Goal: Task Accomplishment & Management: Complete application form

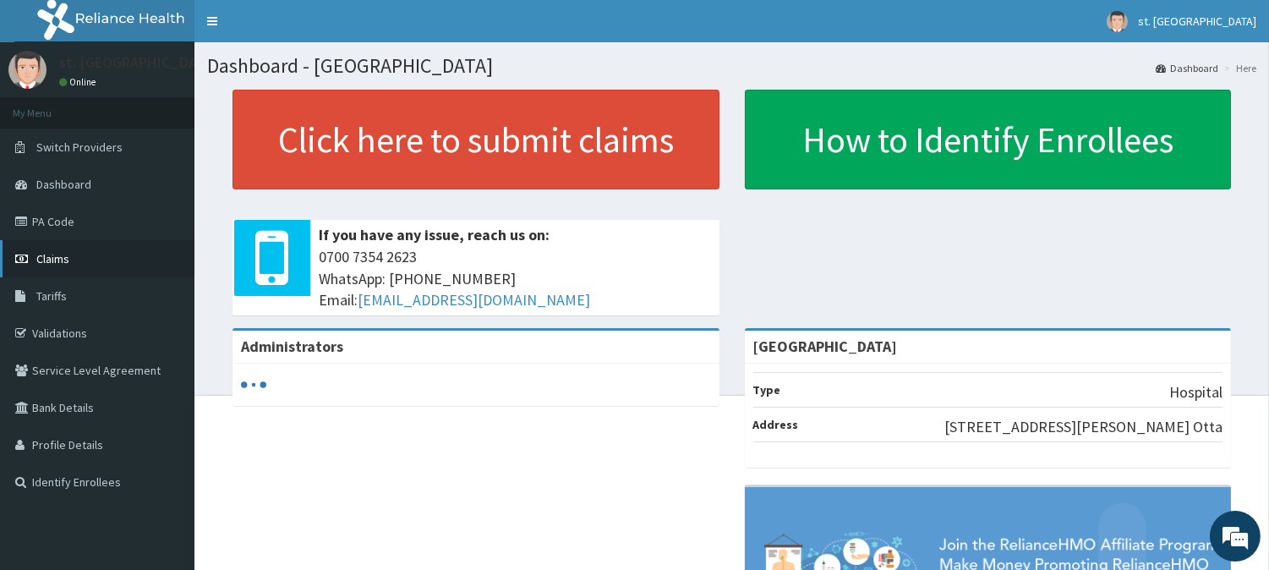
click at [61, 258] on span "Claims" at bounding box center [52, 258] width 33 height 15
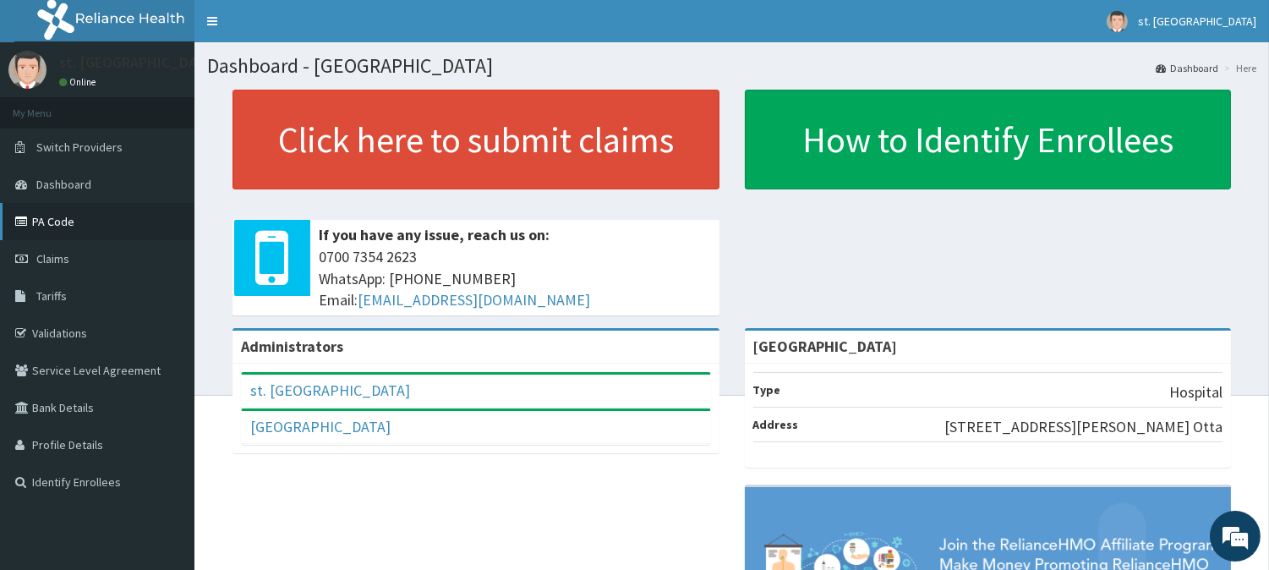
click at [63, 214] on link "PA Code" at bounding box center [97, 221] width 194 height 37
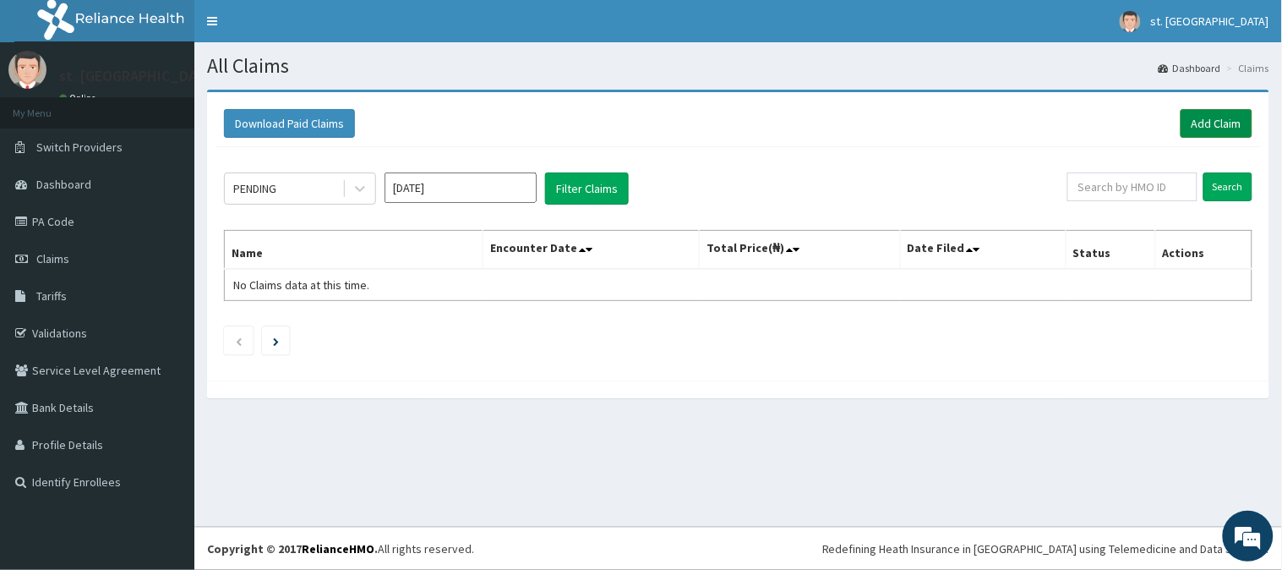
click at [1220, 121] on link "Add Claim" at bounding box center [1217, 123] width 72 height 29
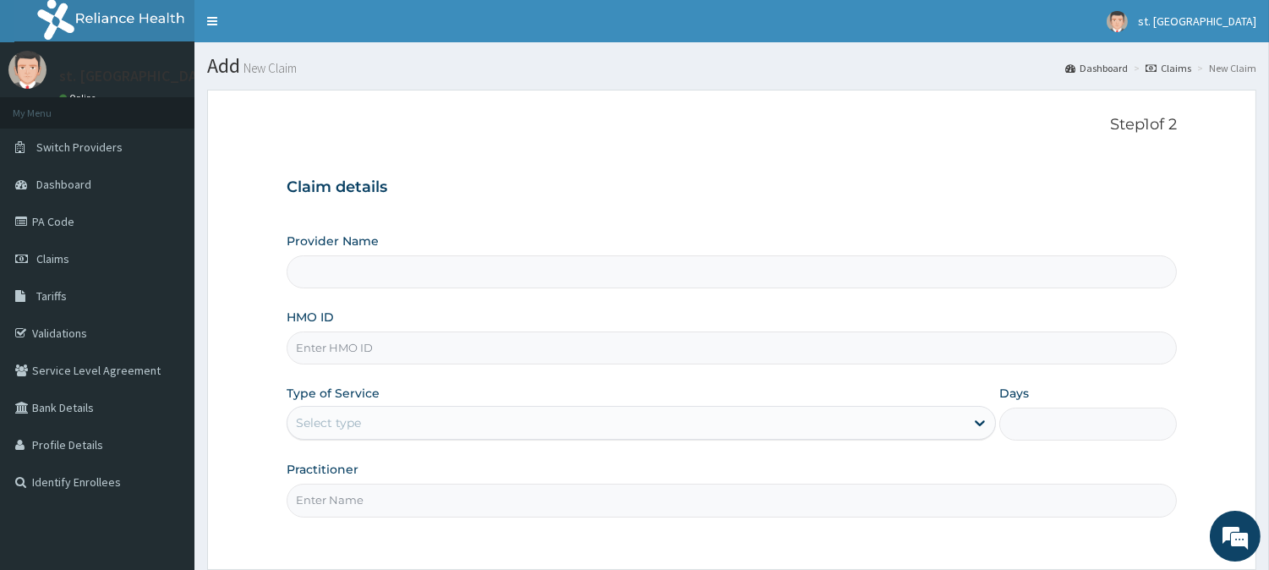
click at [407, 347] on input "HMO ID" at bounding box center [732, 347] width 890 height 33
type input "St. Shiloh Medical Centre"
type input "XIA/10935/A"
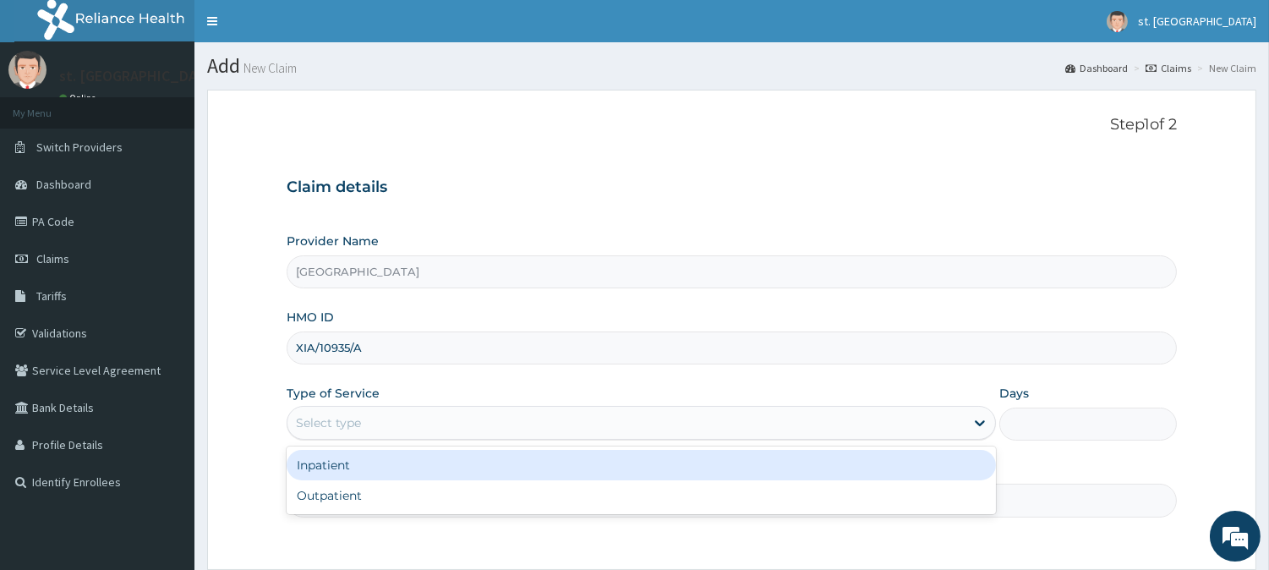
click at [428, 425] on div "Select type" at bounding box center [625, 422] width 677 height 27
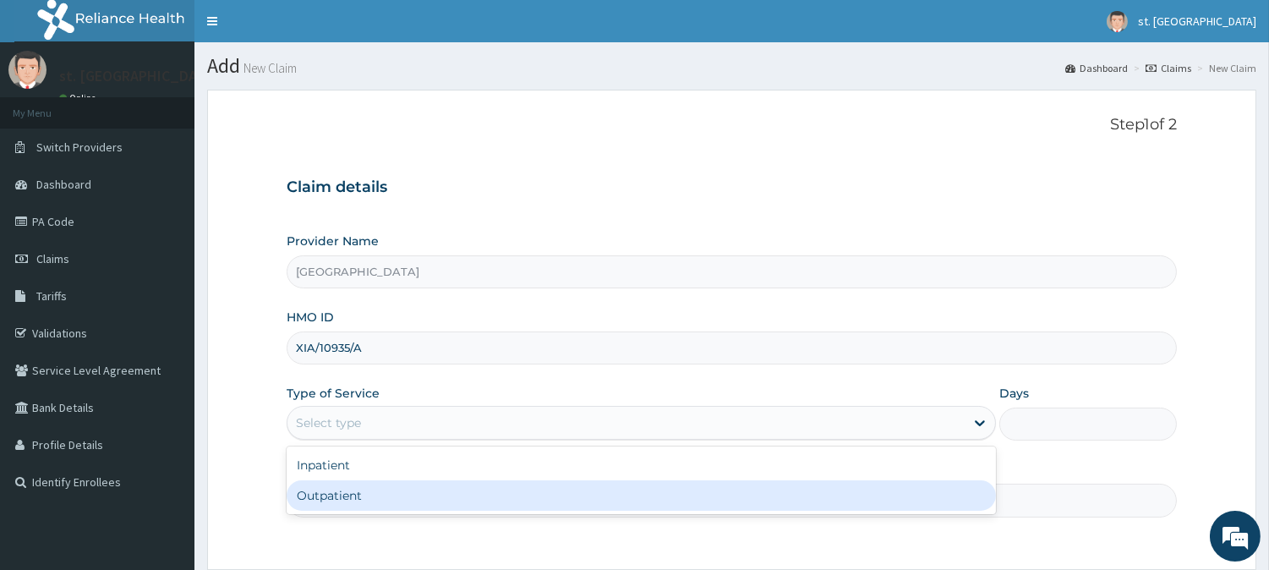
click at [365, 494] on div "Outpatient" at bounding box center [641, 495] width 709 height 30
type input "1"
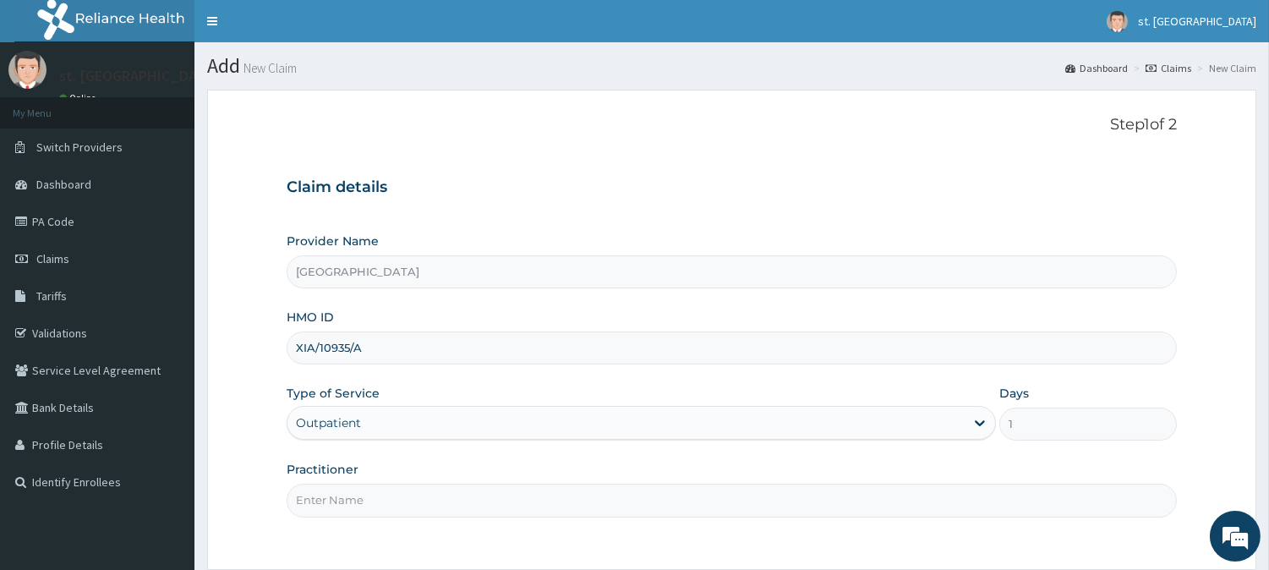
click at [469, 509] on input "Practitioner" at bounding box center [732, 499] width 890 height 33
type input "DR OLUFUNSO"
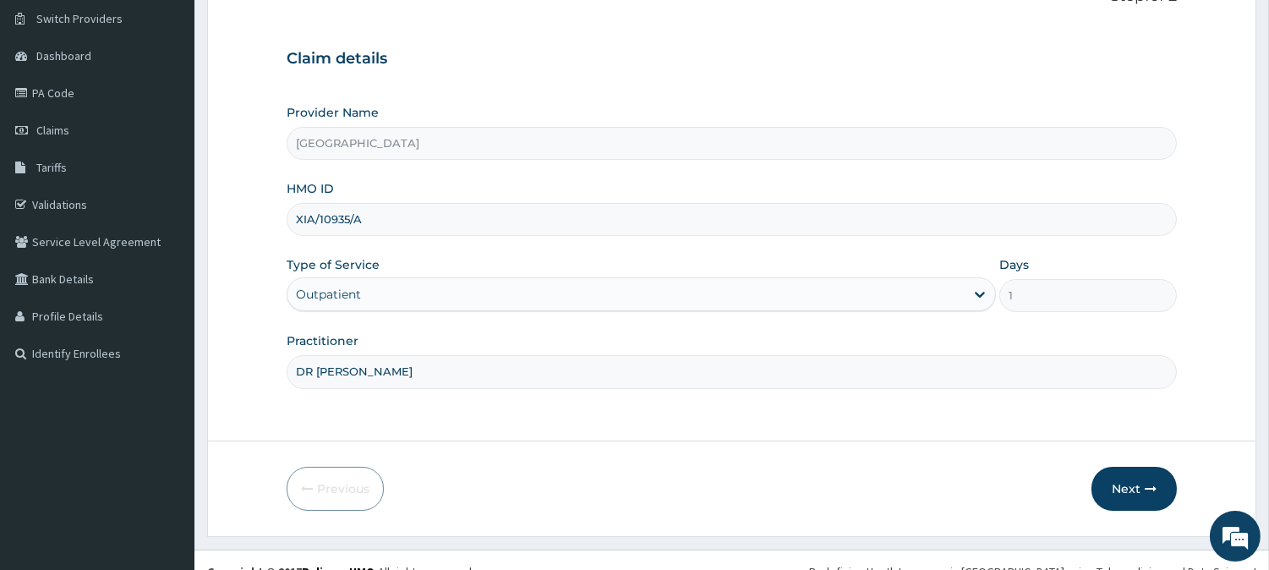
scroll to position [135, 0]
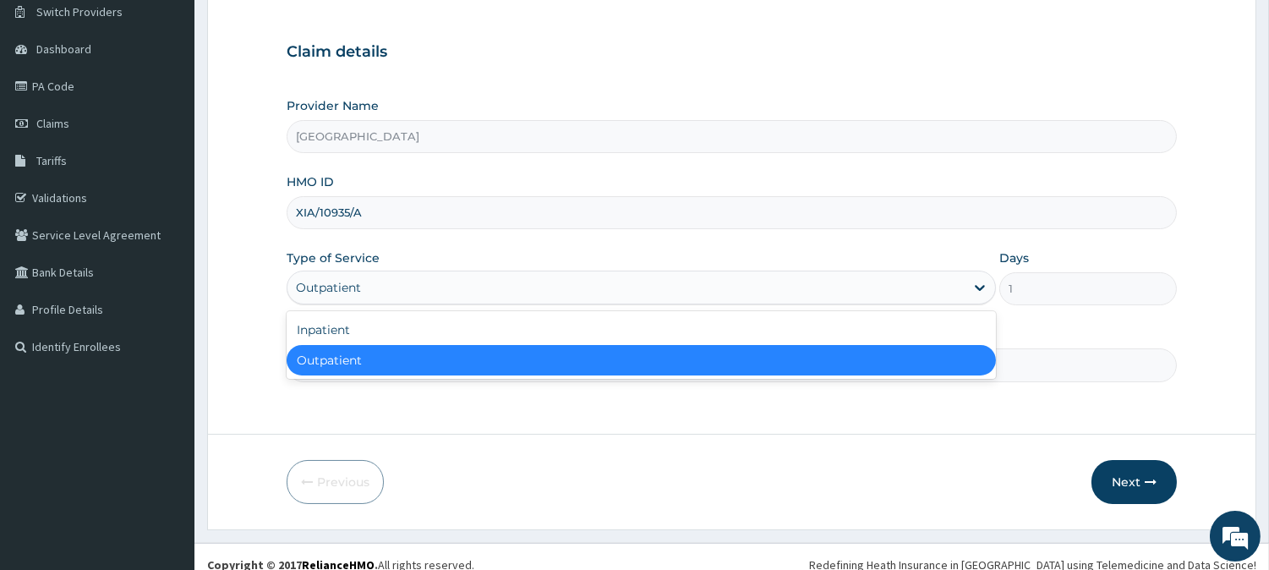
click at [614, 292] on div "Outpatient" at bounding box center [625, 287] width 677 height 27
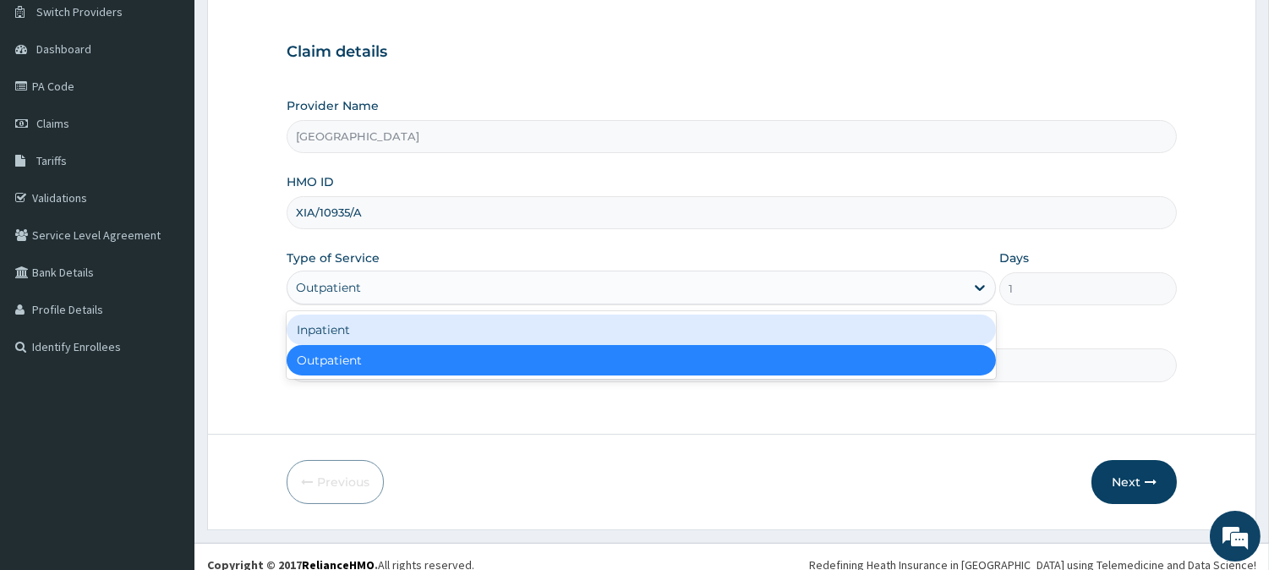
click at [513, 322] on div "Inpatient" at bounding box center [641, 329] width 709 height 30
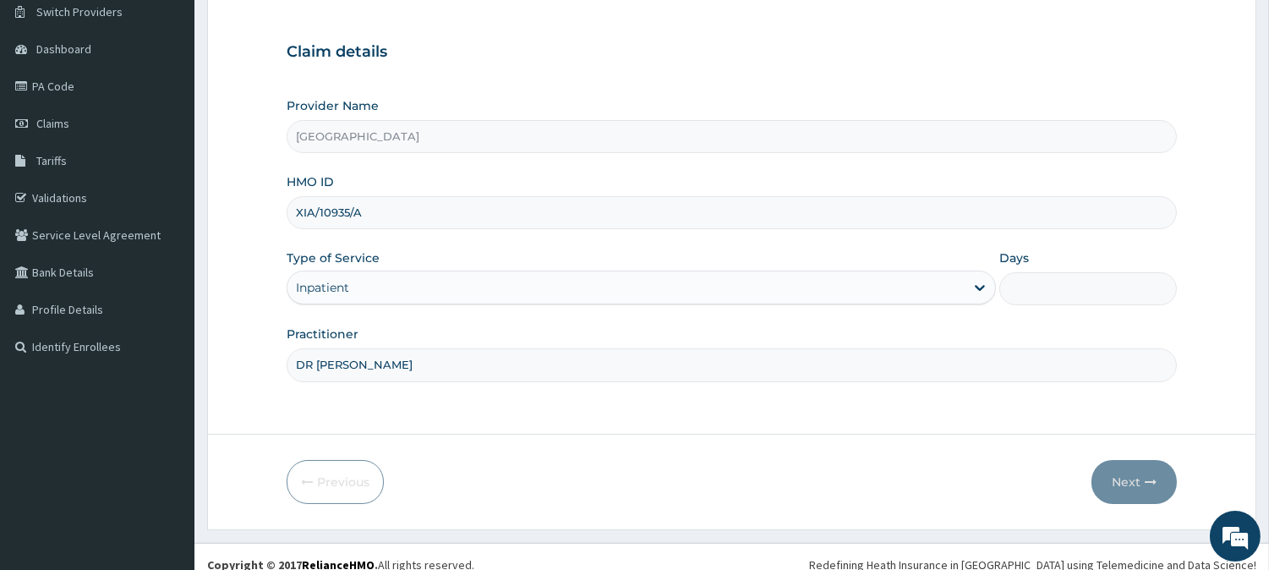
click at [1090, 292] on input "Days" at bounding box center [1087, 288] width 177 height 33
type input "2"
click at [1130, 486] on button "Next" at bounding box center [1133, 482] width 85 height 44
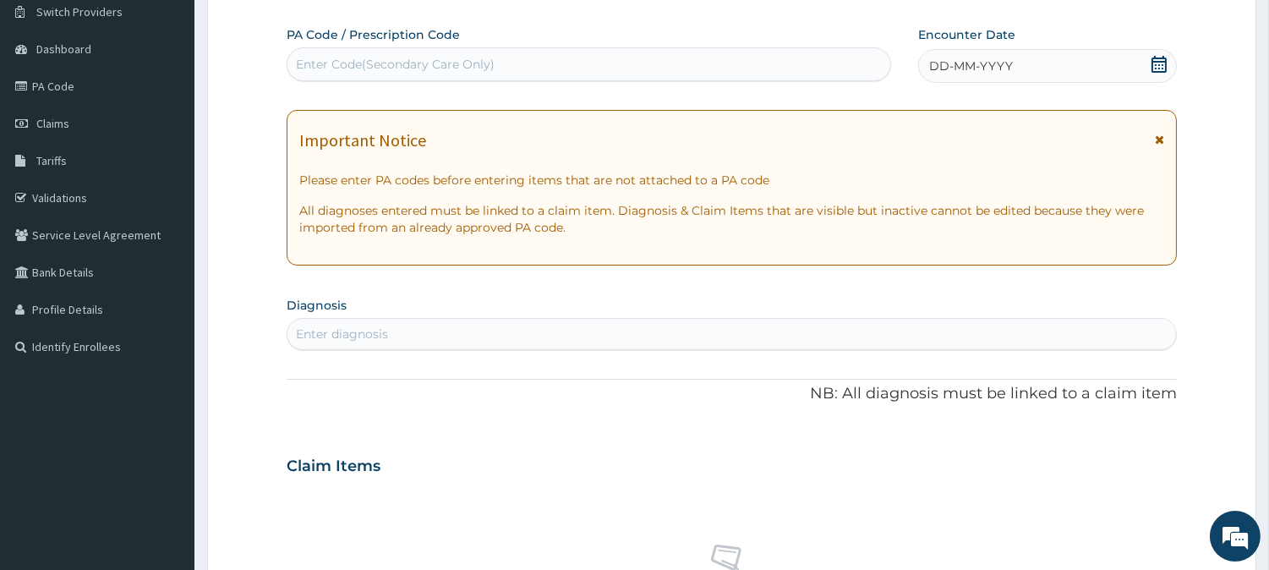
click at [519, 66] on div "Enter Code(Secondary Care Only)" at bounding box center [588, 64] width 603 height 27
type input "PA/26E446"
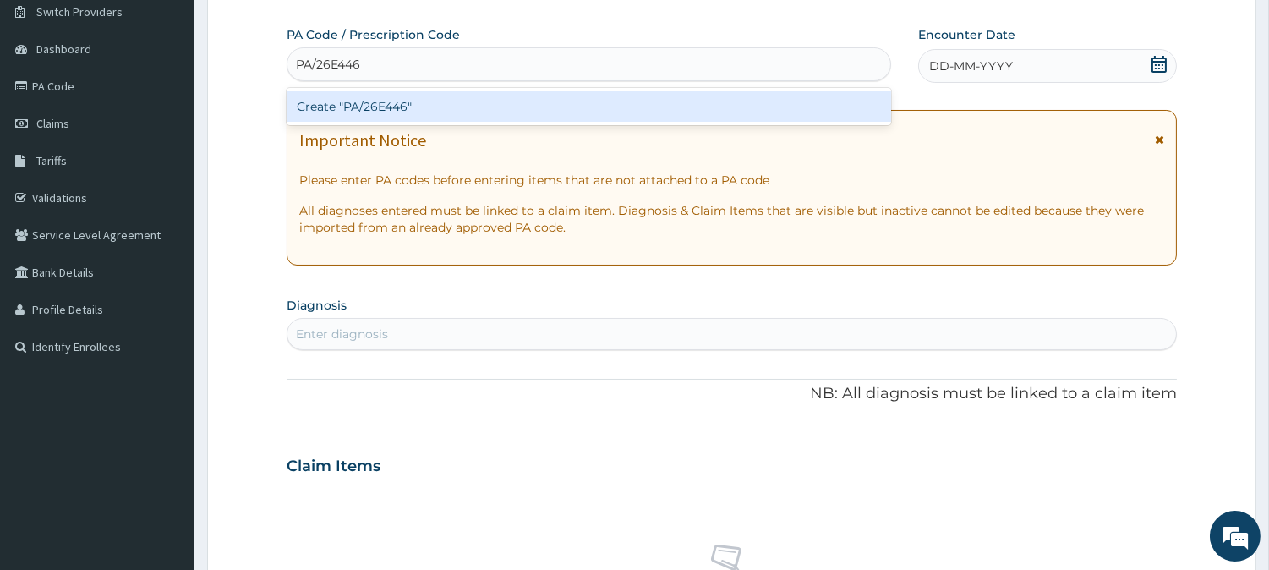
click at [492, 112] on div "Create "PA/26E446"" at bounding box center [589, 106] width 604 height 30
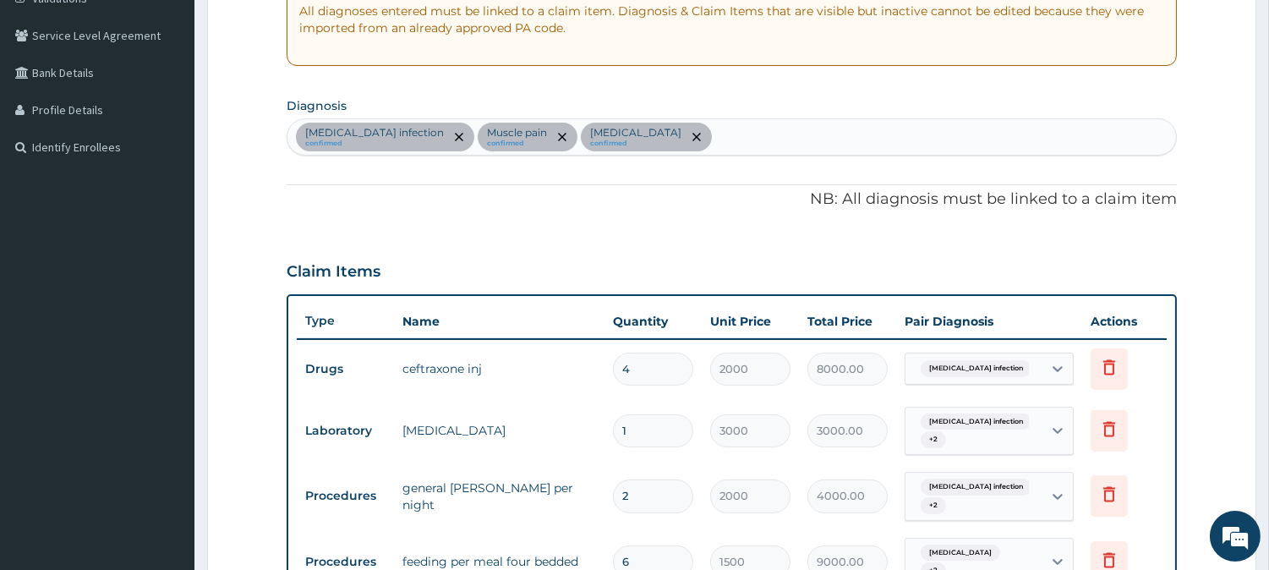
scroll to position [333, 0]
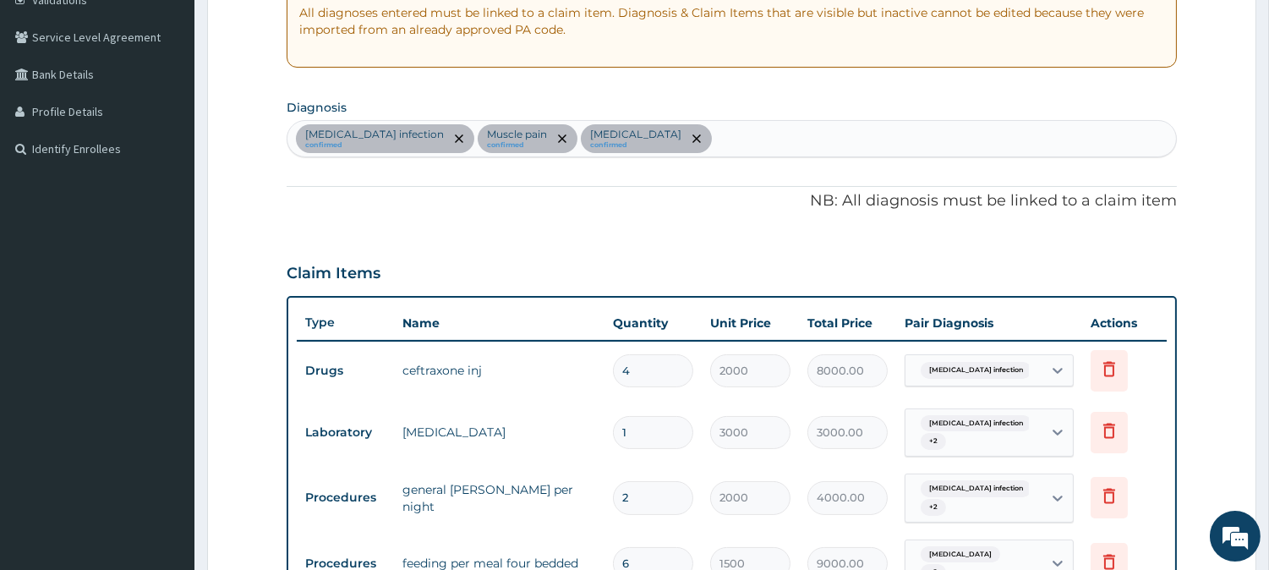
click at [634, 137] on div "Salmonella infection confirmed Muscle pain confirmed Malaria confirmed" at bounding box center [731, 138] width 888 height 35
type input "PEPTIC ULCER"
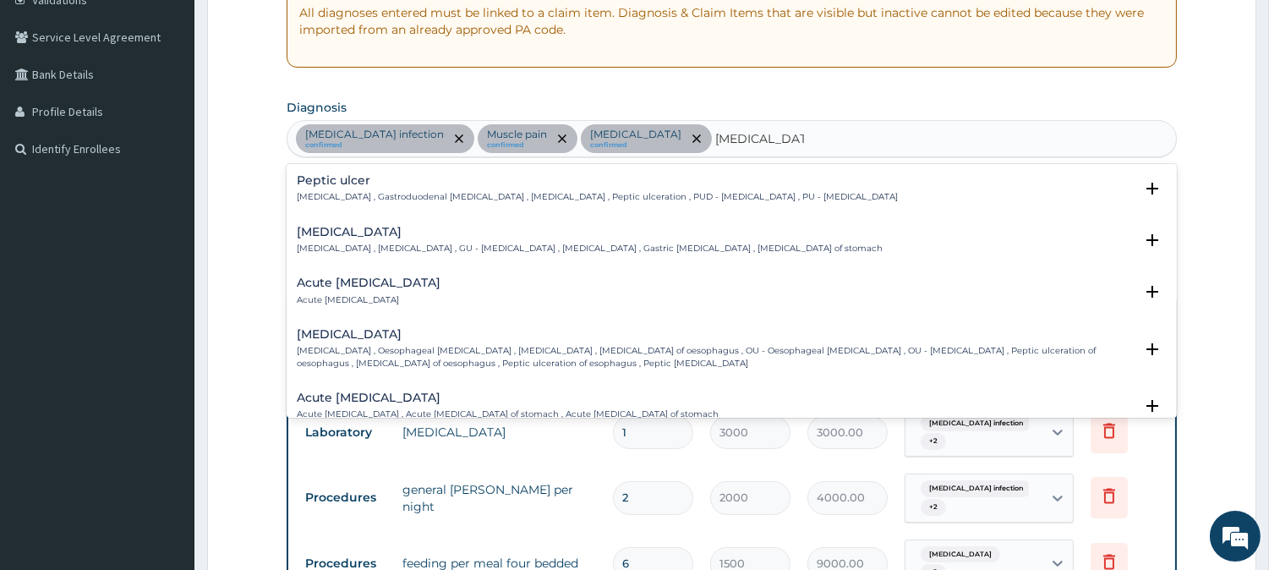
click at [358, 287] on h4 "Acute peptic ulcer" at bounding box center [369, 282] width 144 height 13
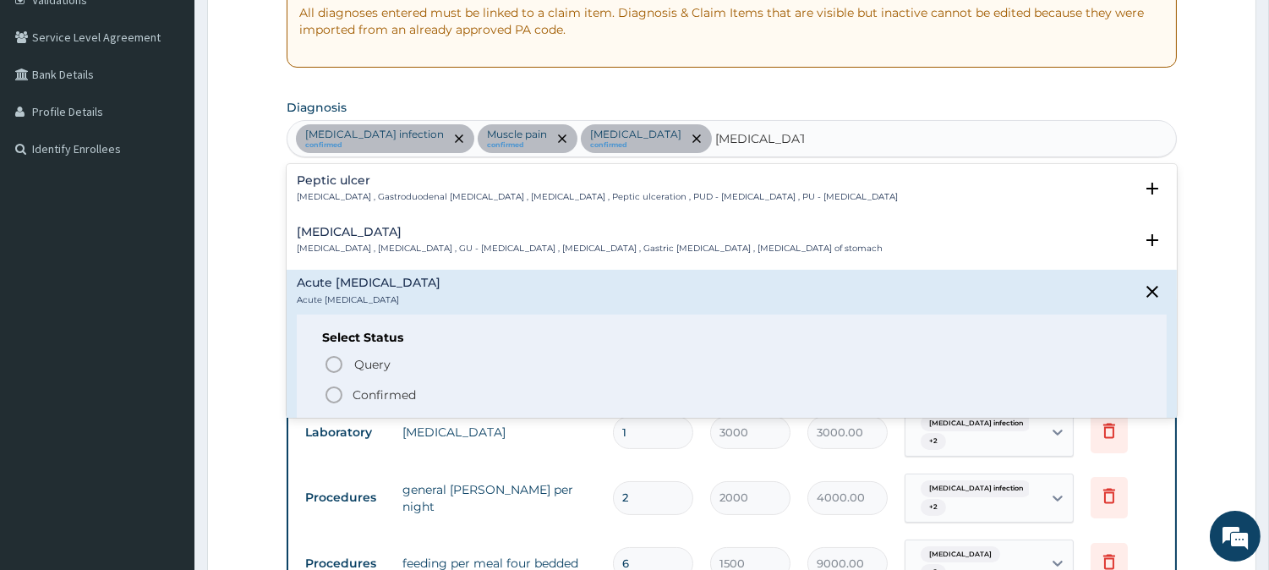
click at [334, 396] on icon "status option filled" at bounding box center [334, 395] width 20 height 20
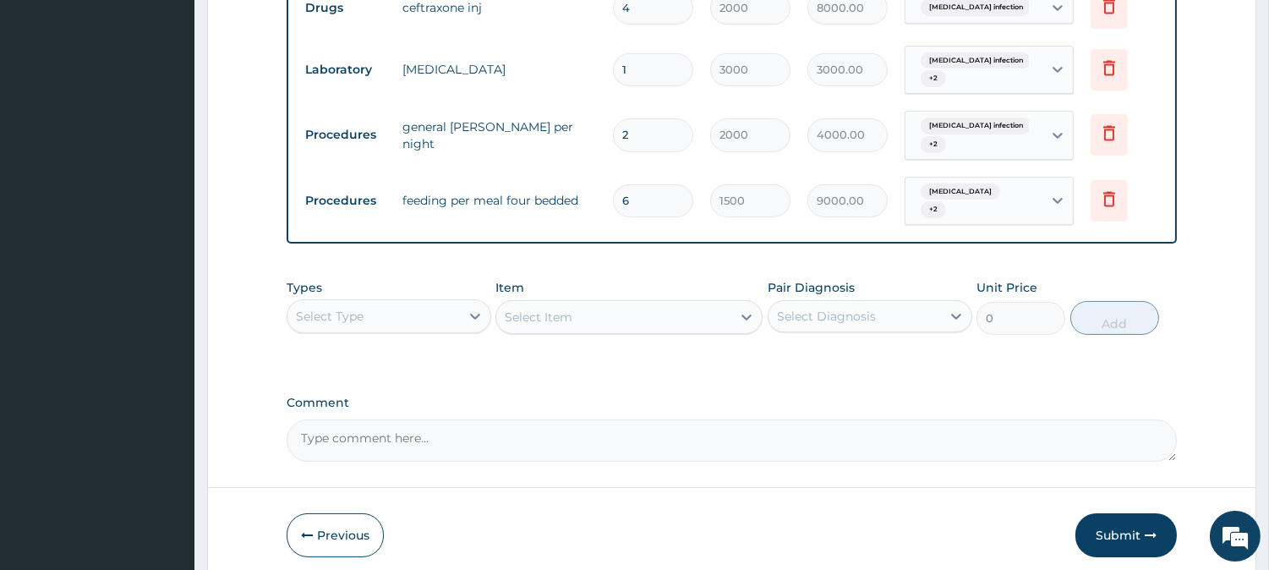
scroll to position [688, 0]
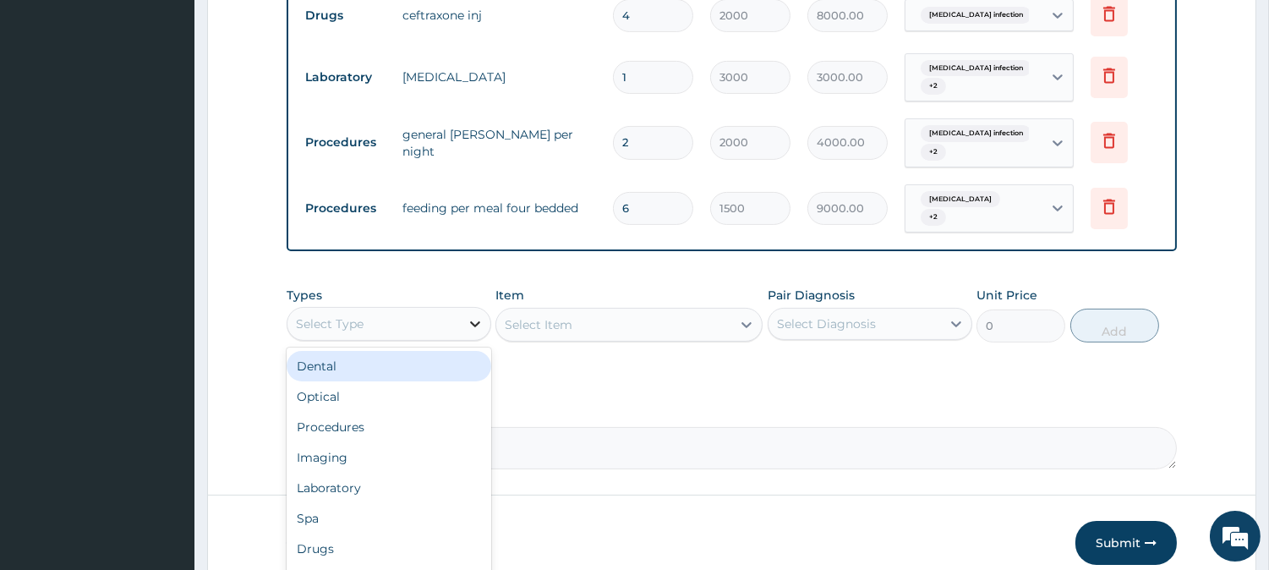
click at [461, 309] on div at bounding box center [475, 324] width 30 height 30
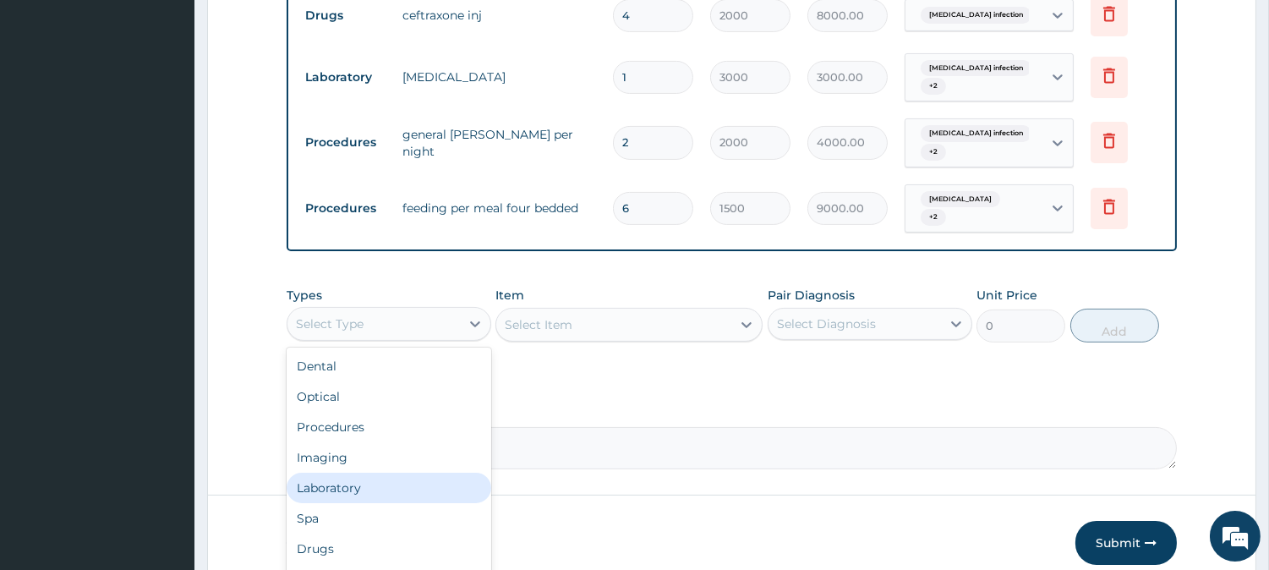
click at [352, 487] on div "Laboratory" at bounding box center [389, 487] width 205 height 30
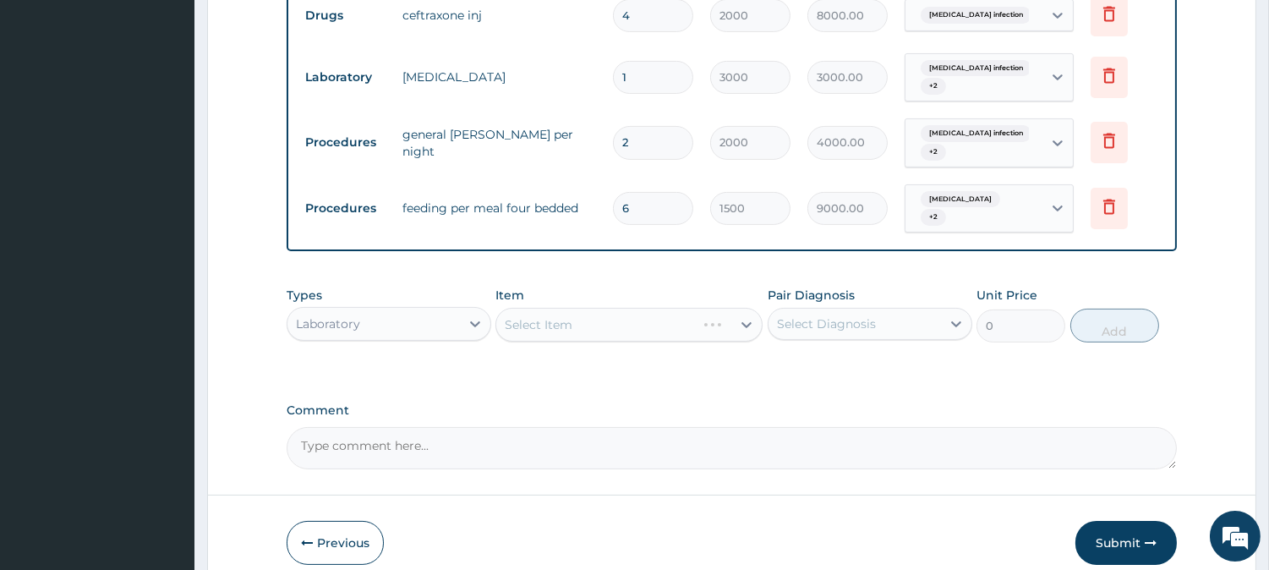
click at [733, 317] on div "Select Item" at bounding box center [628, 325] width 267 height 34
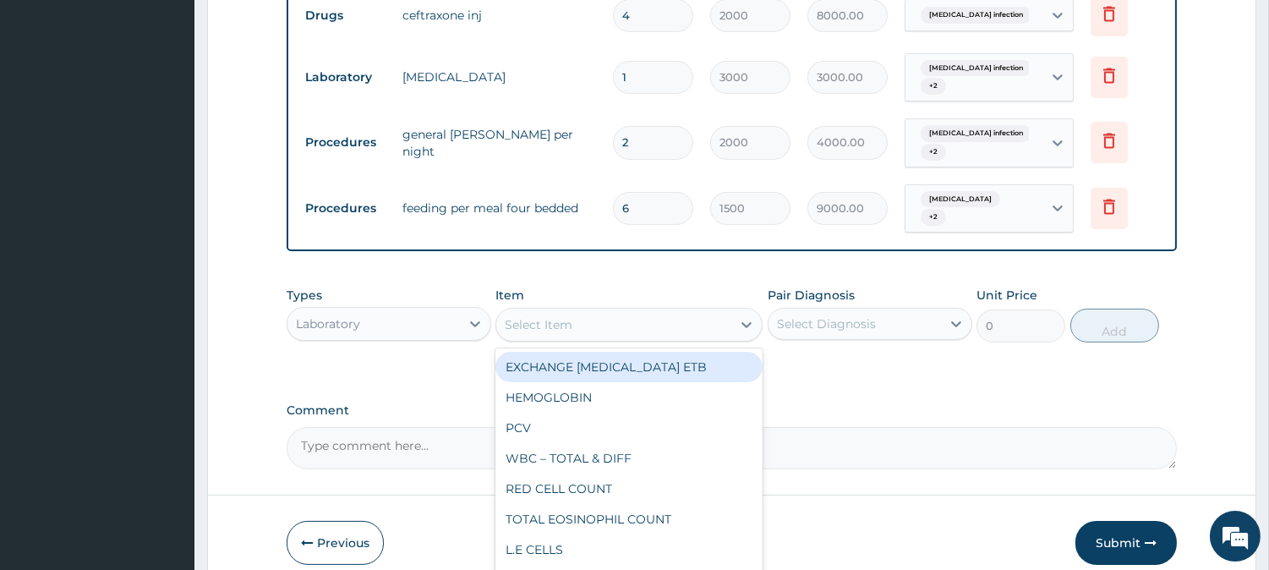
click at [733, 317] on div at bounding box center [746, 324] width 30 height 30
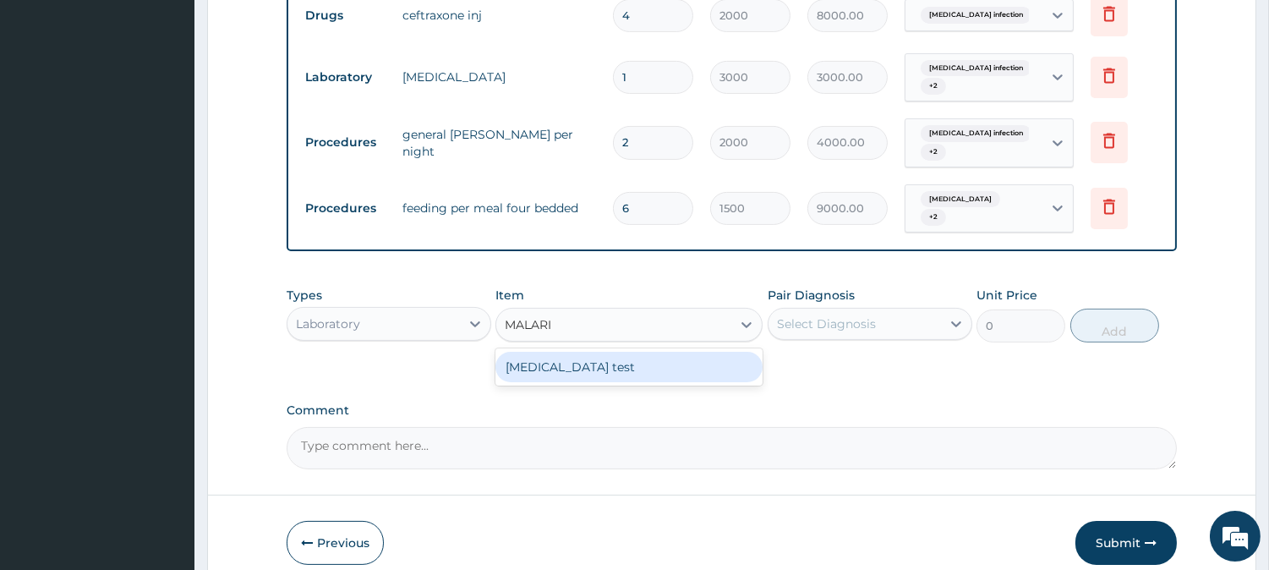
type input "MALARIA"
click at [693, 366] on div "Malaria test" at bounding box center [628, 367] width 267 height 30
type input "700"
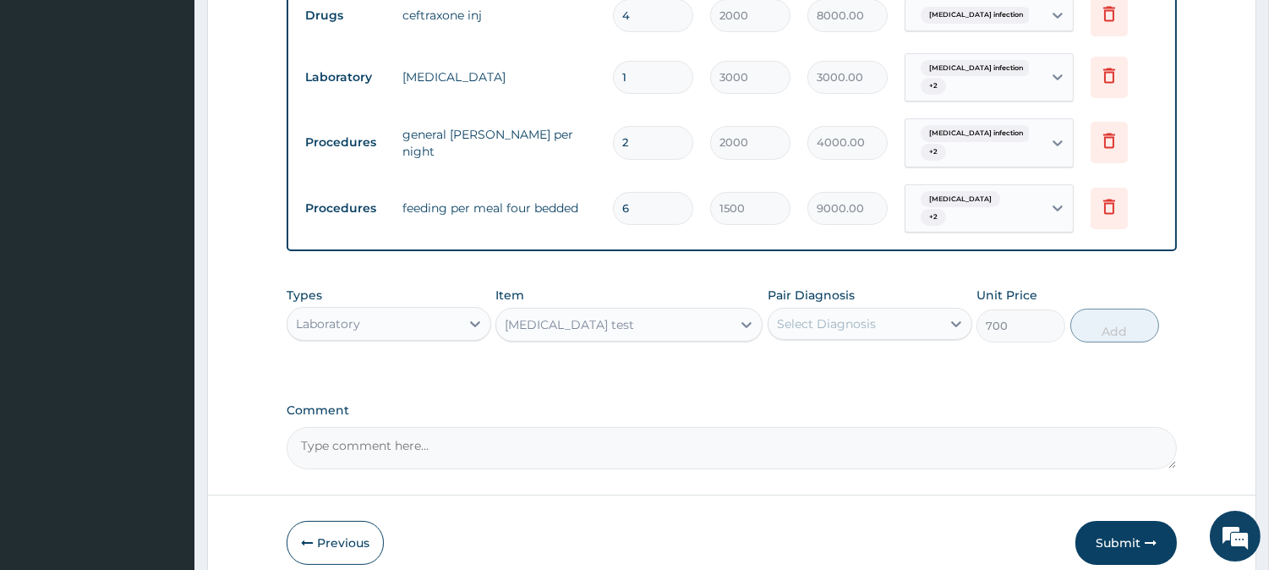
click at [903, 317] on div "Select Diagnosis" at bounding box center [854, 323] width 172 height 27
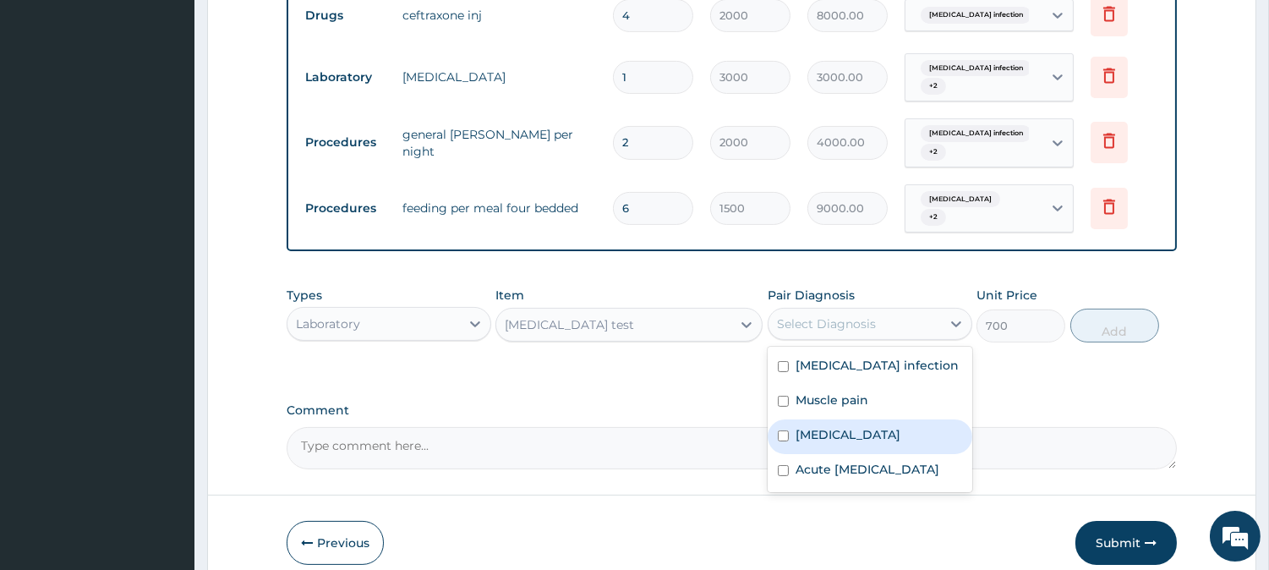
click at [789, 437] on div "Malaria" at bounding box center [869, 436] width 205 height 35
checkbox input "true"
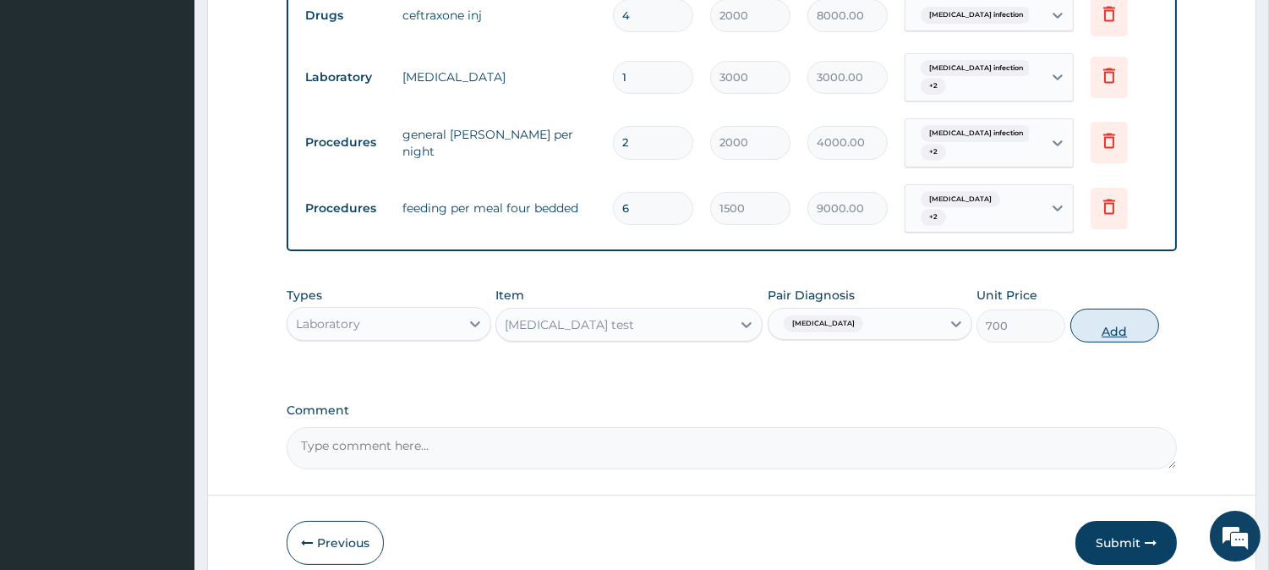
click at [1135, 321] on button "Add" at bounding box center [1114, 326] width 89 height 34
type input "0"
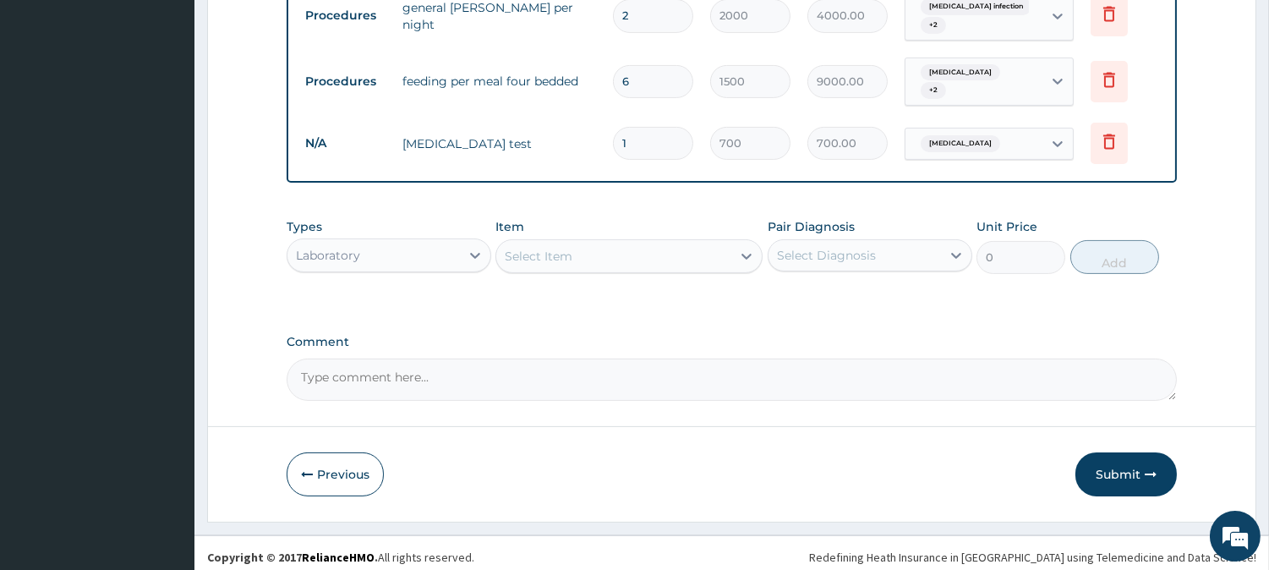
scroll to position [816, 0]
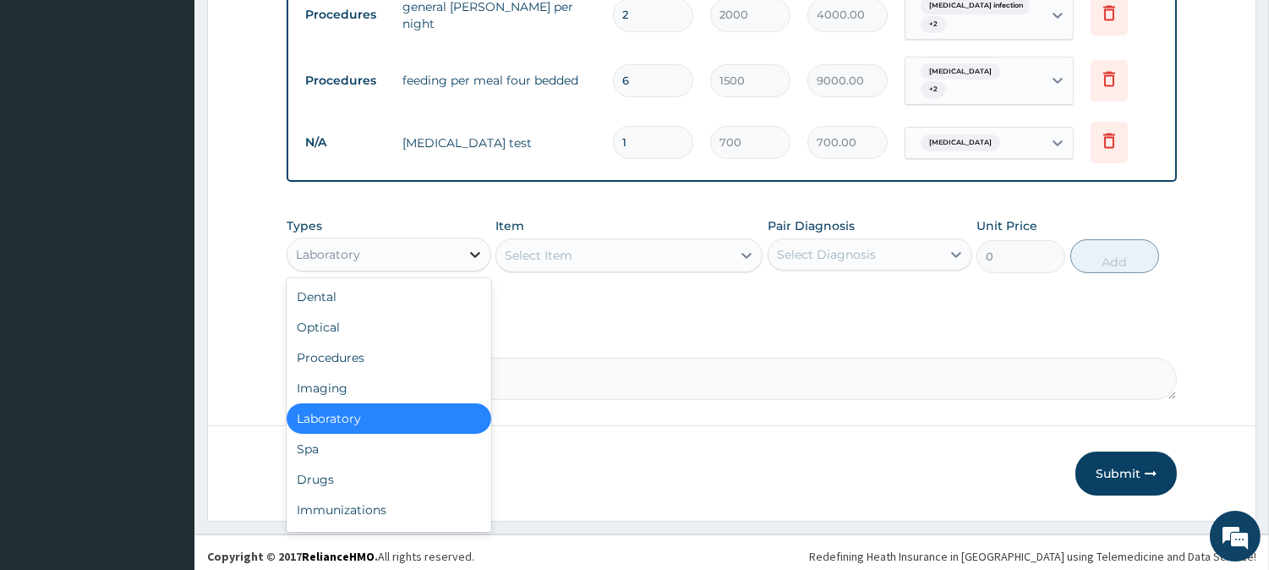
click at [476, 246] on icon at bounding box center [475, 254] width 17 height 17
click at [348, 351] on div "Procedures" at bounding box center [389, 357] width 205 height 30
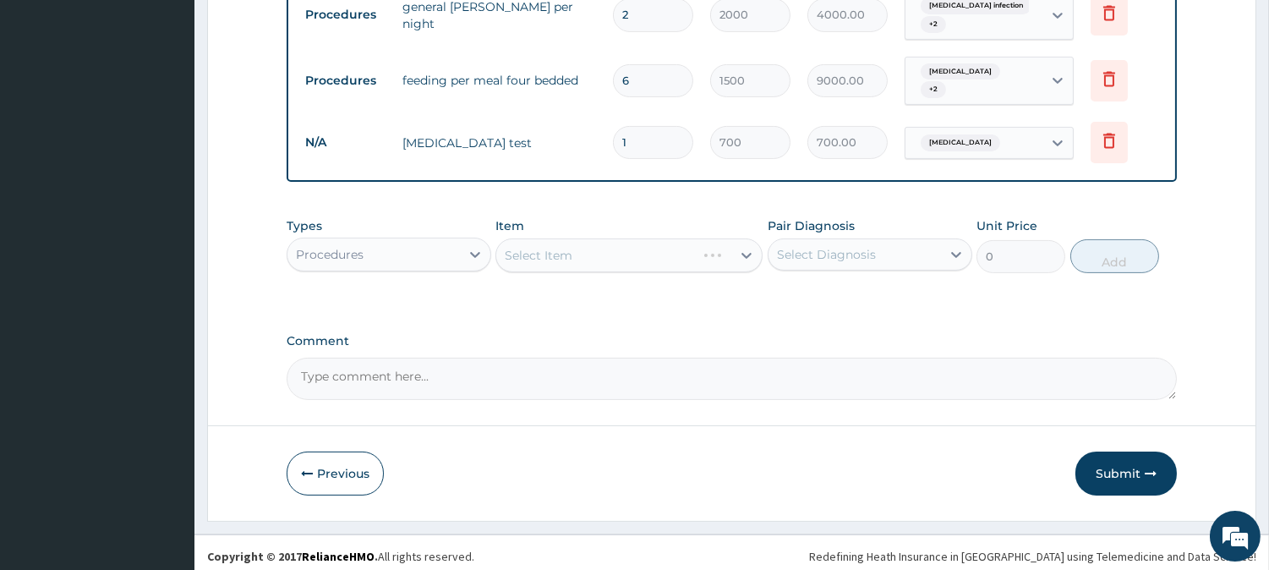
click at [732, 254] on div "Select Item" at bounding box center [628, 255] width 267 height 34
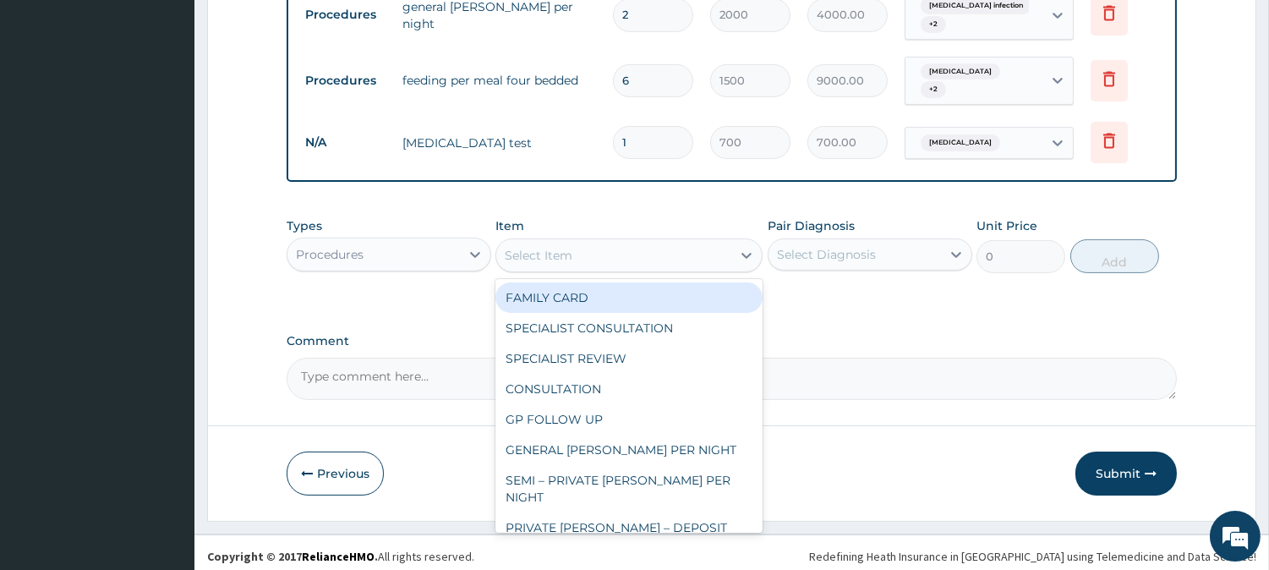
click at [732, 254] on div at bounding box center [746, 255] width 30 height 30
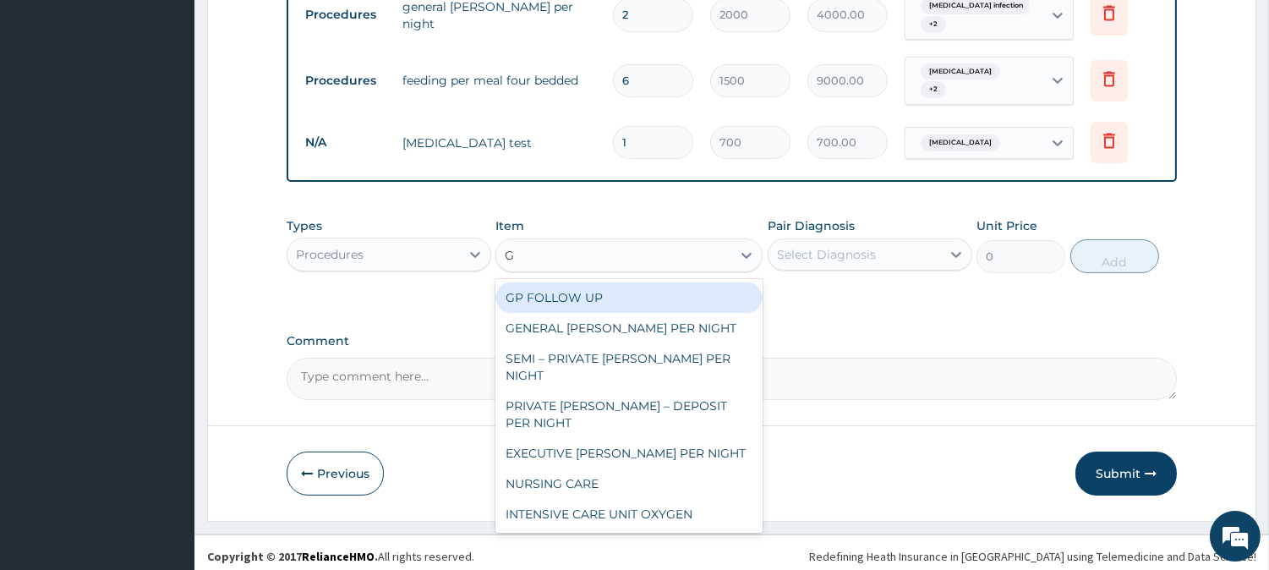
type input "GP"
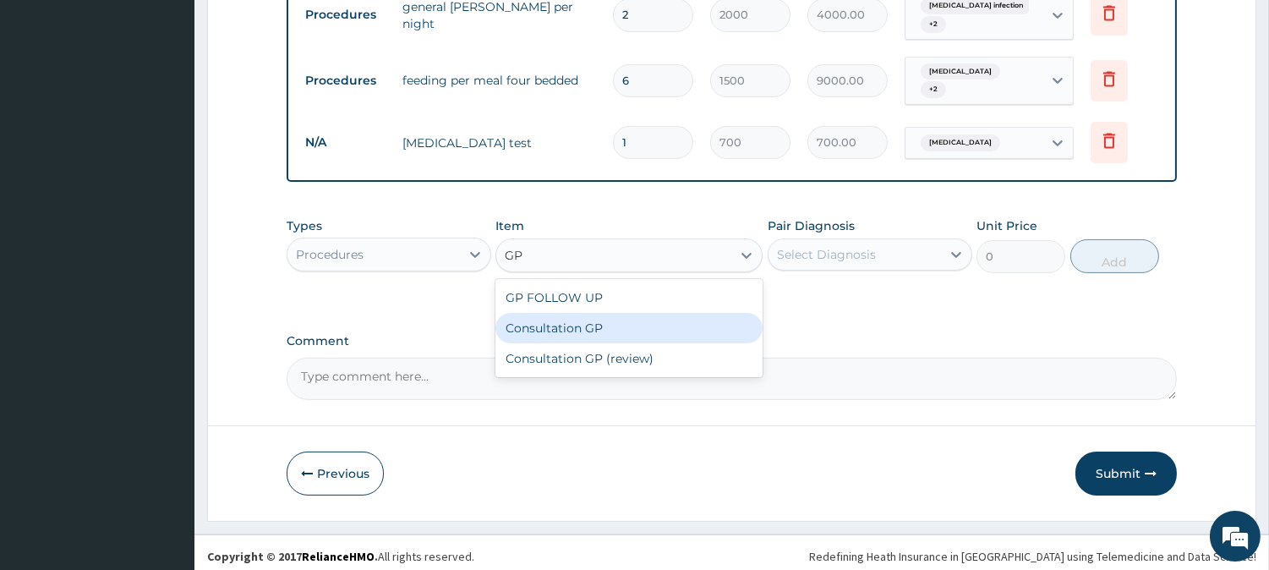
click at [579, 321] on div "Consultation GP" at bounding box center [628, 328] width 267 height 30
type input "2500"
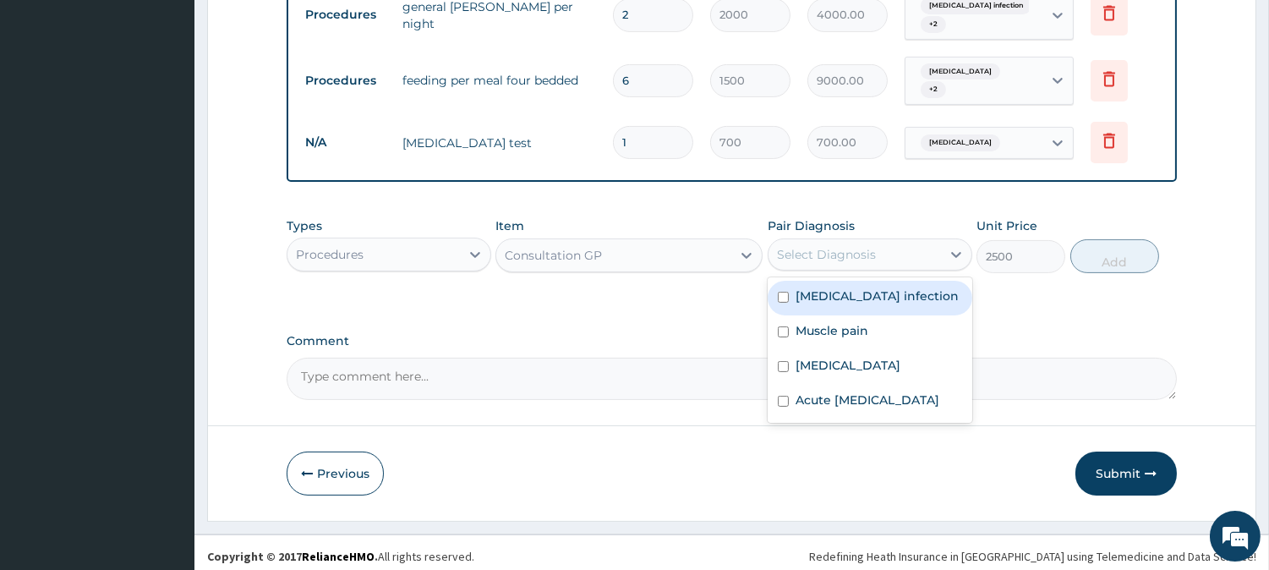
click at [911, 252] on div "Select Diagnosis" at bounding box center [854, 254] width 172 height 27
click at [855, 289] on label "Salmonella infection" at bounding box center [876, 295] width 163 height 17
checkbox input "true"
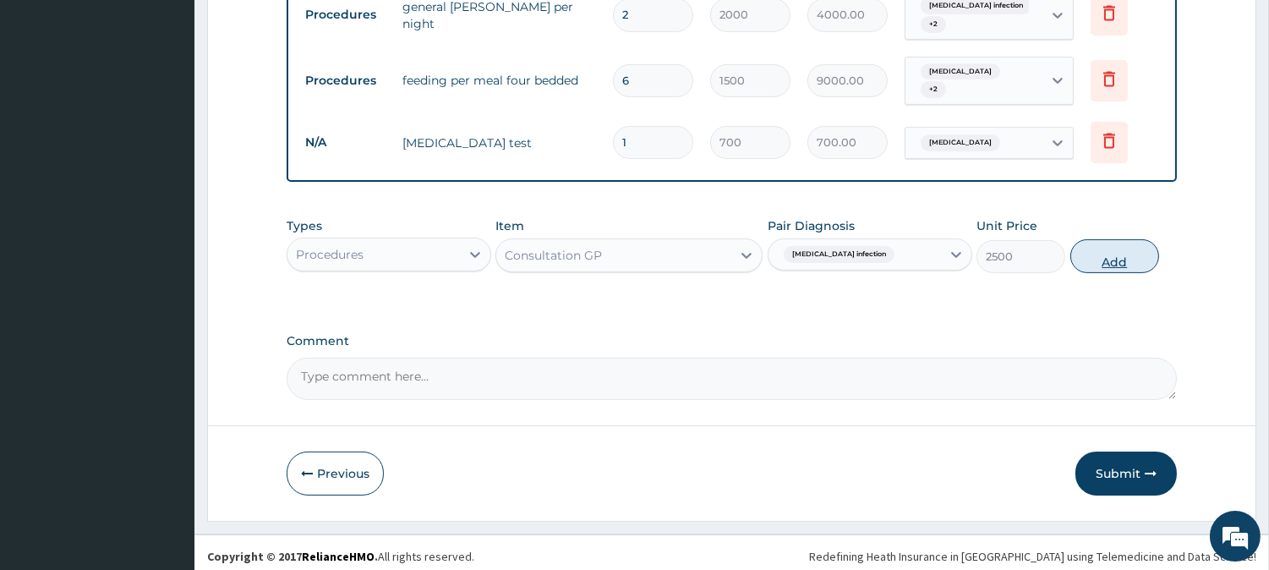
click at [1117, 254] on button "Add" at bounding box center [1114, 256] width 89 height 34
type input "0"
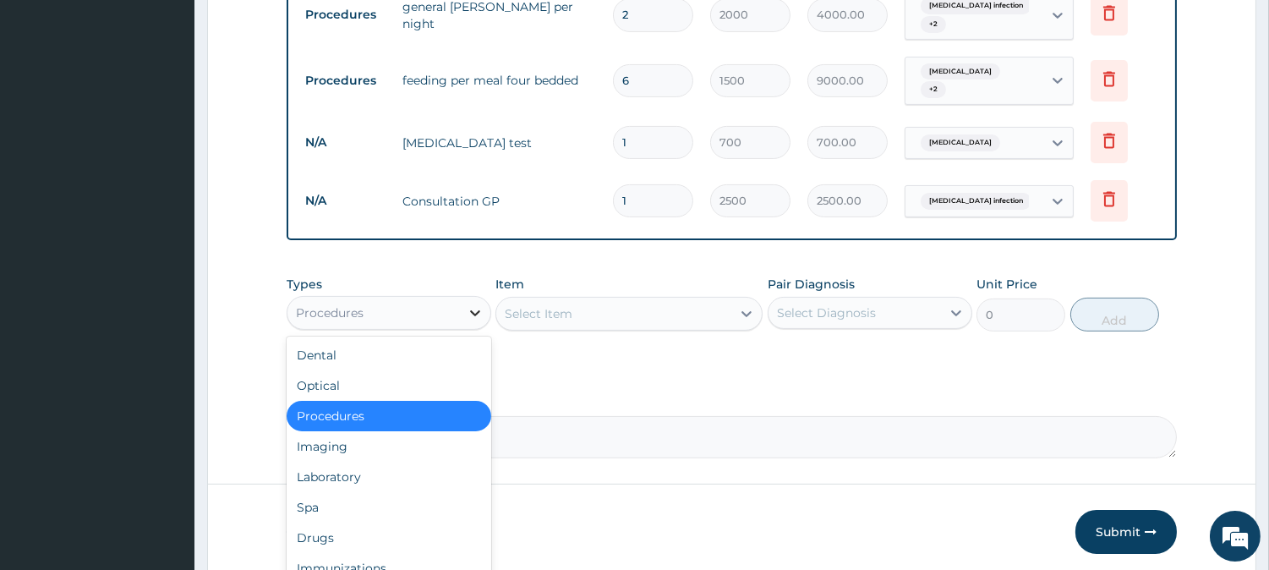
click at [479, 304] on icon at bounding box center [475, 312] width 17 height 17
click at [332, 537] on div "Drugs" at bounding box center [389, 537] width 205 height 30
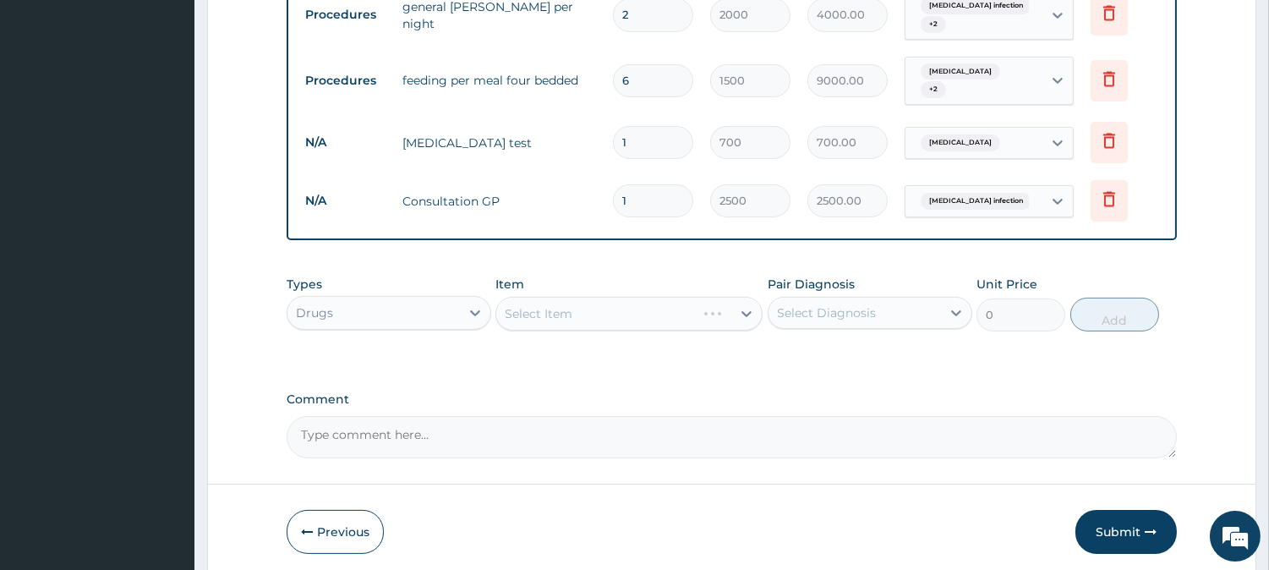
click at [745, 301] on div "Select Item" at bounding box center [628, 314] width 267 height 34
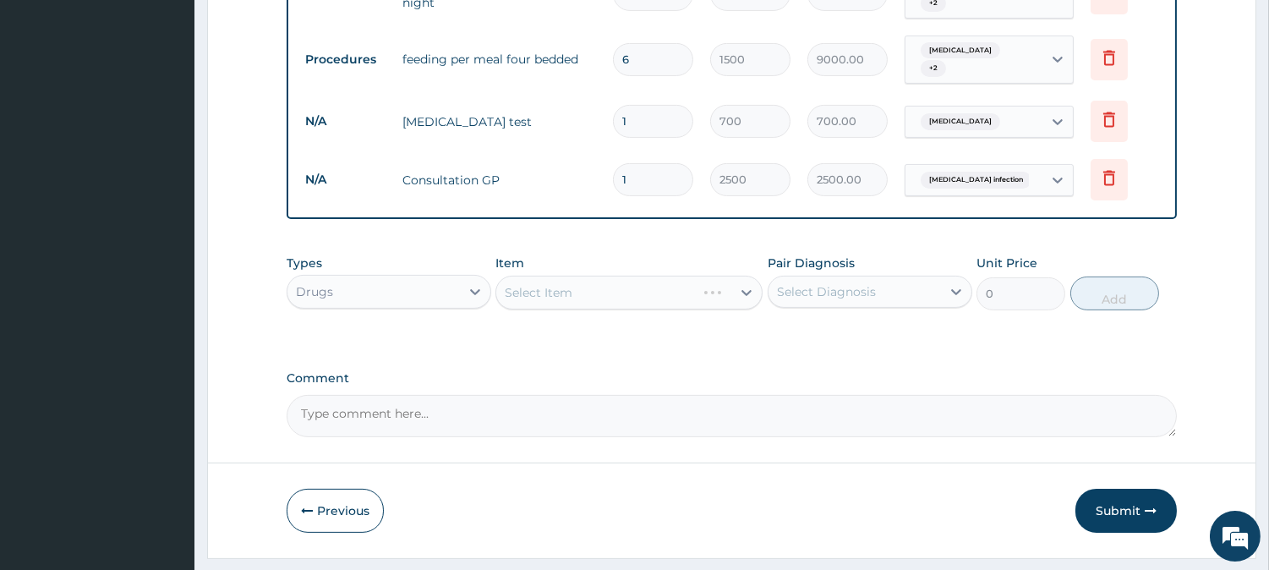
scroll to position [841, 0]
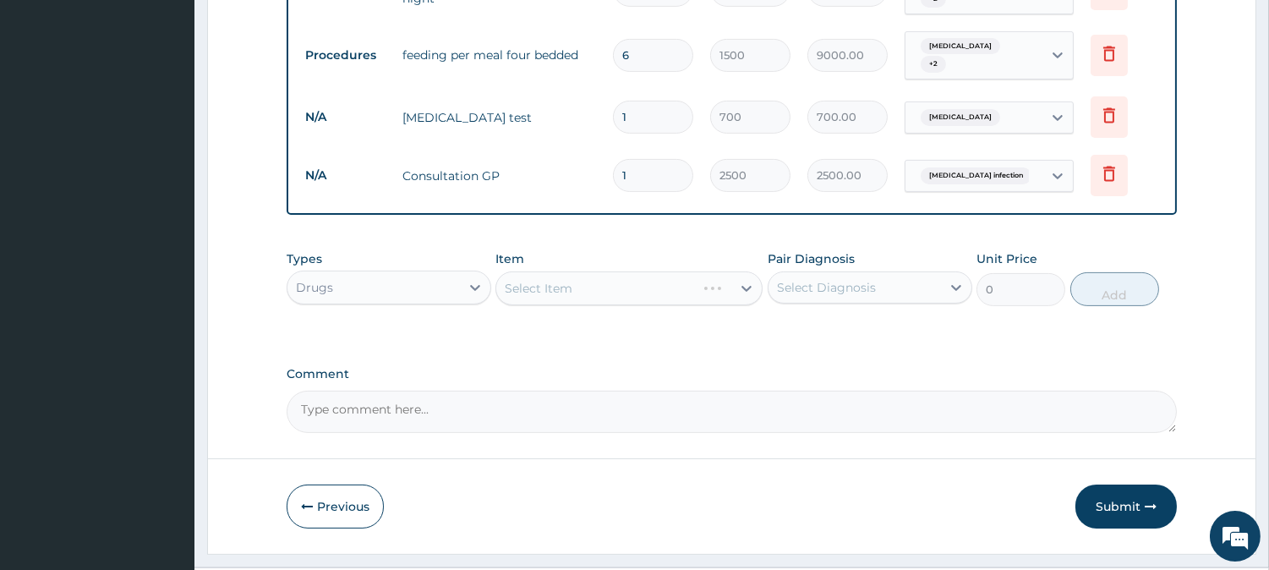
click at [729, 277] on div "Select Item" at bounding box center [628, 288] width 267 height 34
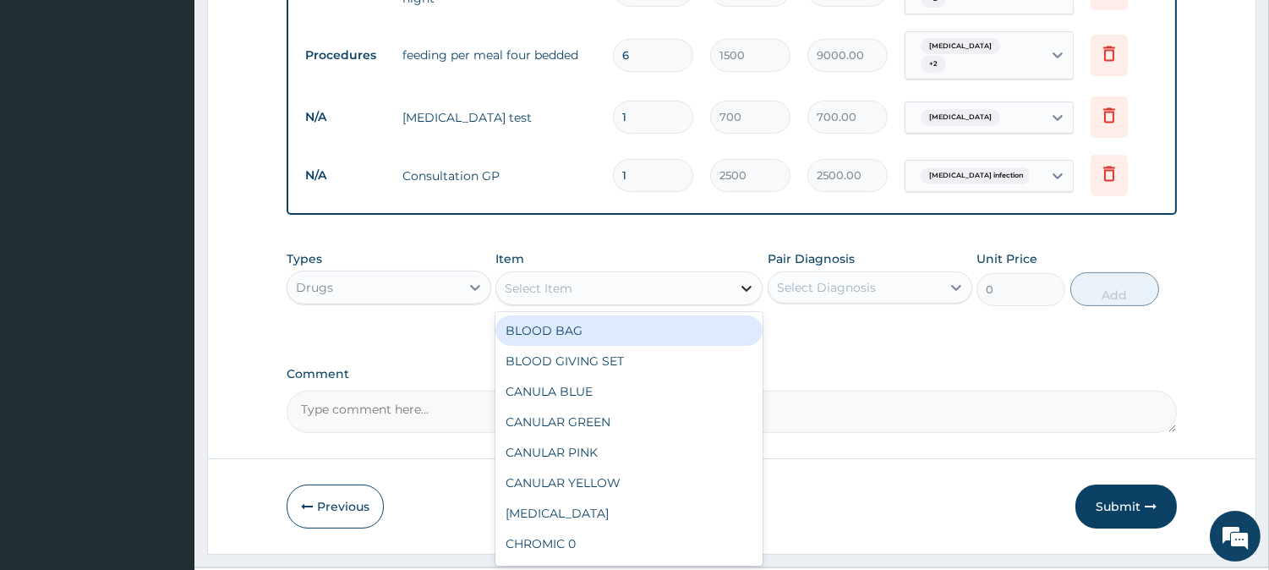
click at [732, 279] on div at bounding box center [746, 288] width 30 height 30
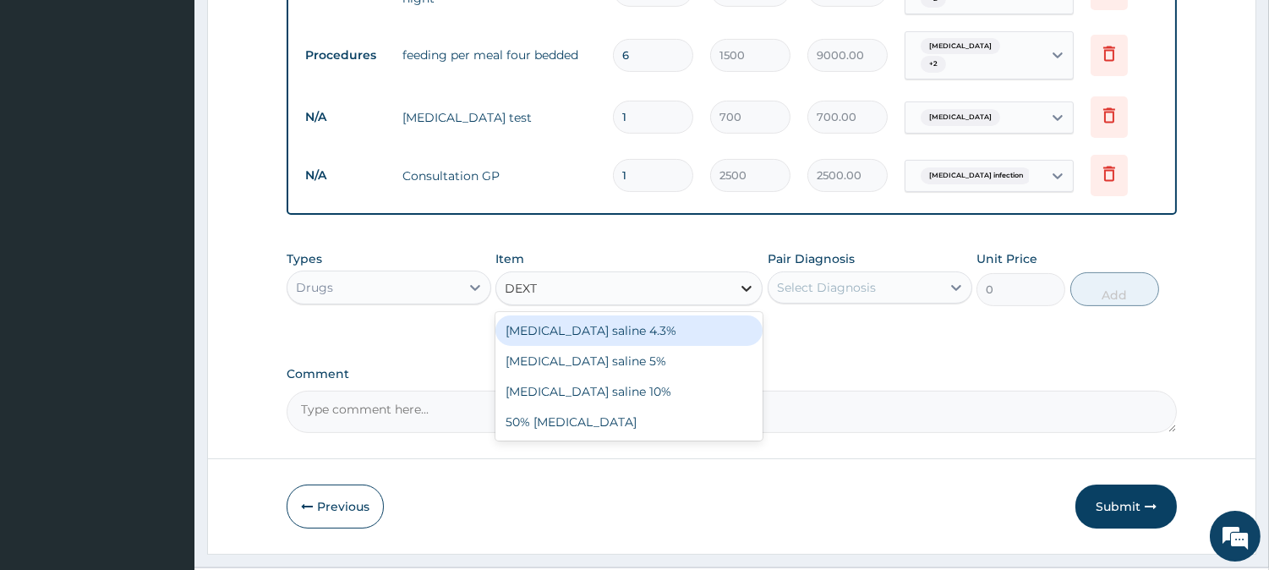
type input "DEXTR"
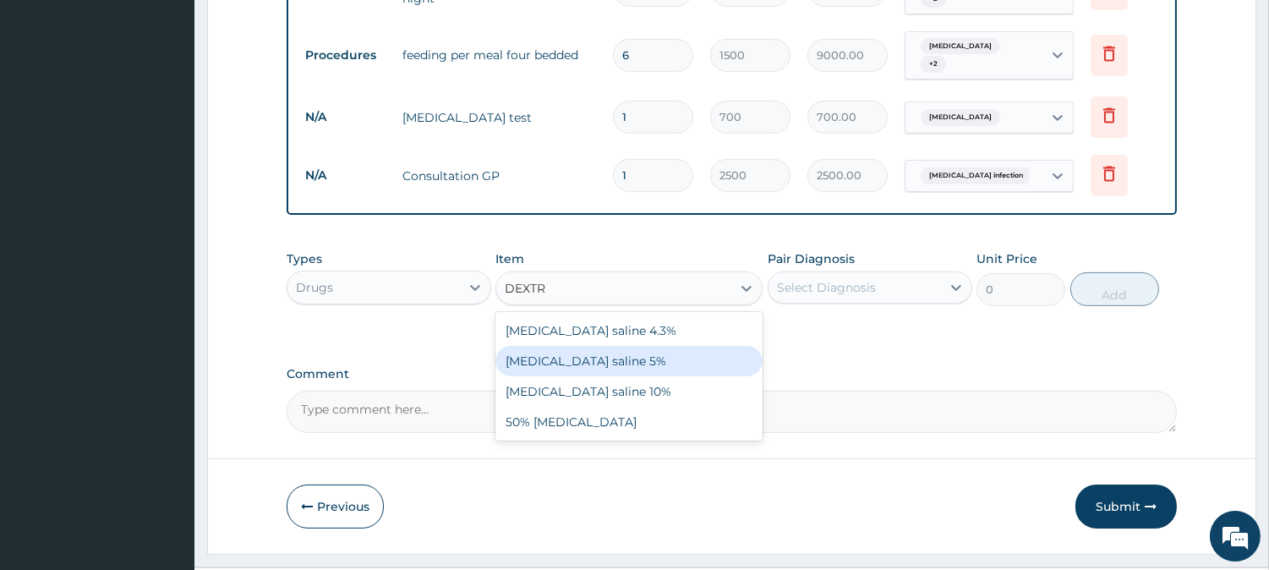
click at [618, 353] on div "Dextrose saline 5%" at bounding box center [628, 361] width 267 height 30
type input "1000"
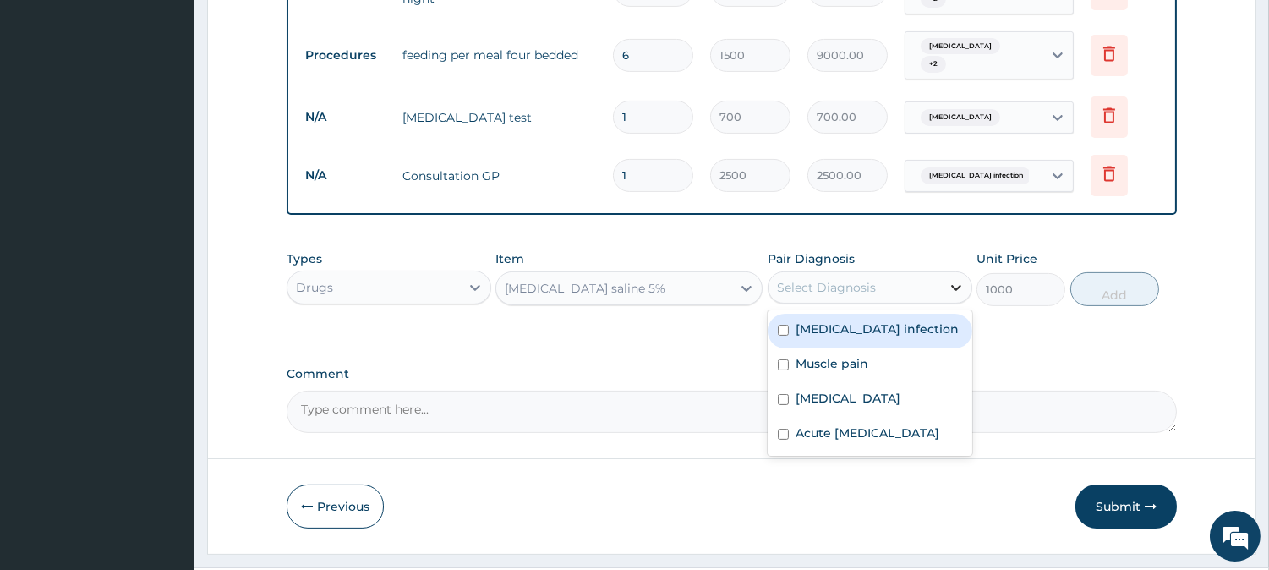
click at [947, 288] on icon at bounding box center [955, 287] width 17 height 17
click at [820, 325] on label "Salmonella infection" at bounding box center [876, 328] width 163 height 17
checkbox input "true"
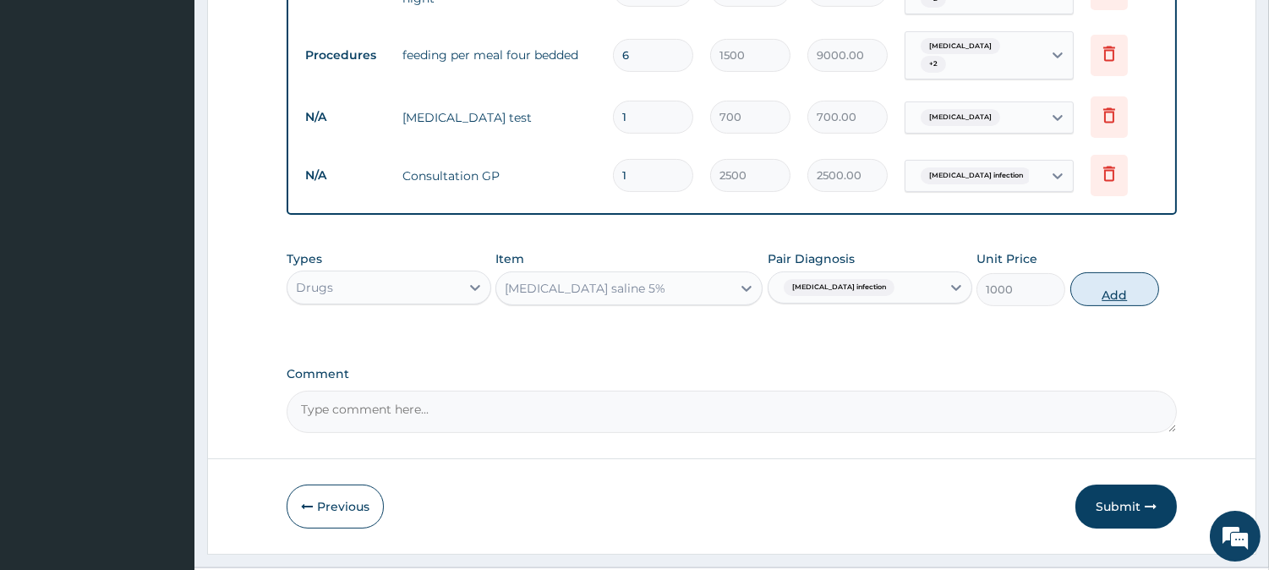
click at [1103, 288] on button "Add" at bounding box center [1114, 289] width 89 height 34
type input "0"
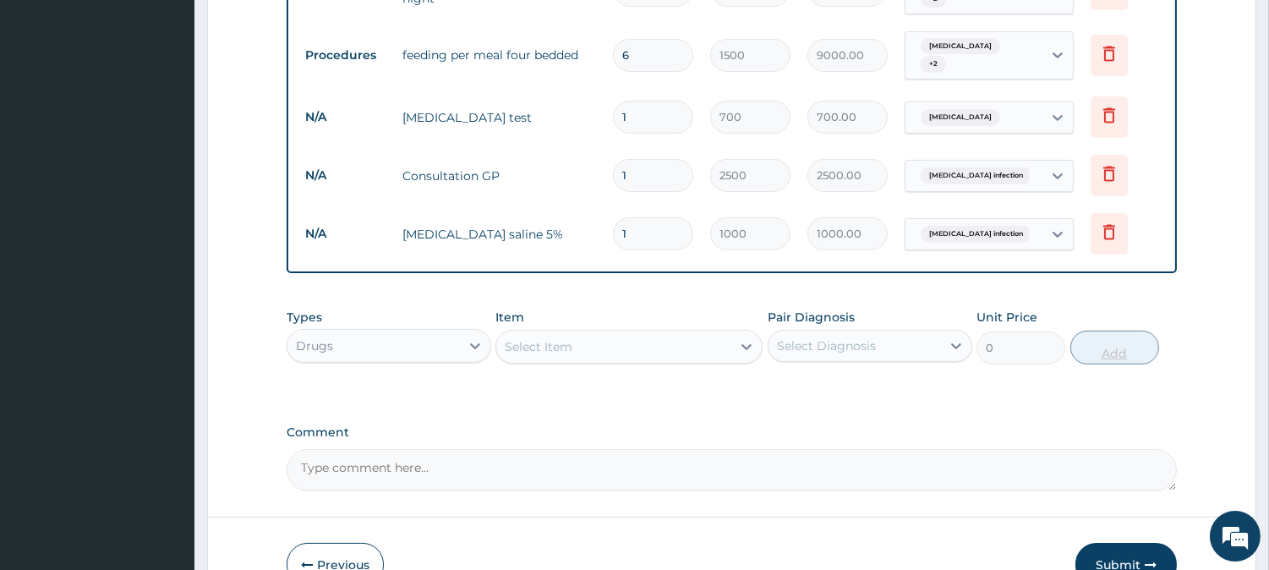
type input "0.00"
type input "6"
type input "6000.00"
type input "6"
click at [717, 336] on div "Select Item" at bounding box center [613, 346] width 235 height 27
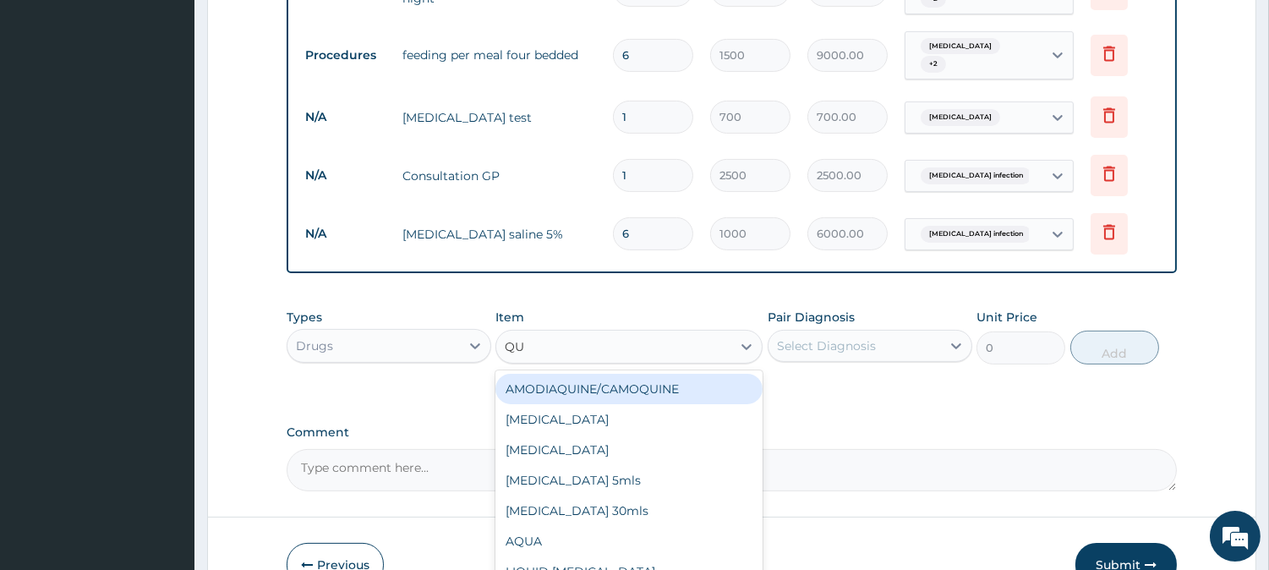
type input "QUI"
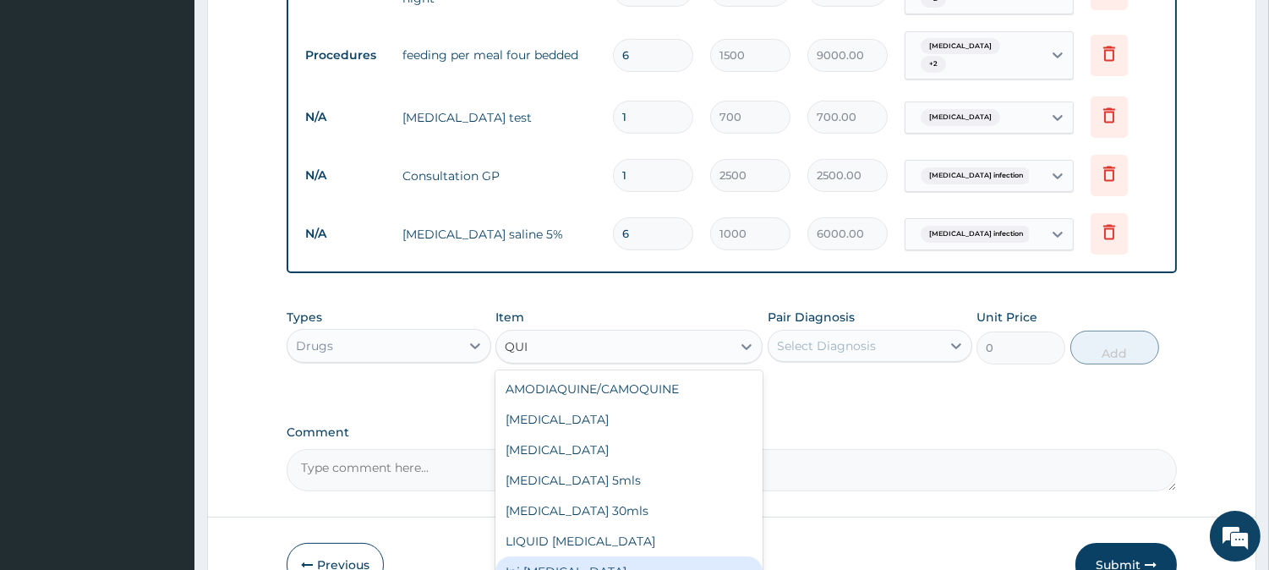
click at [581, 567] on div "Inj Quinine" at bounding box center [628, 571] width 267 height 30
type input "500"
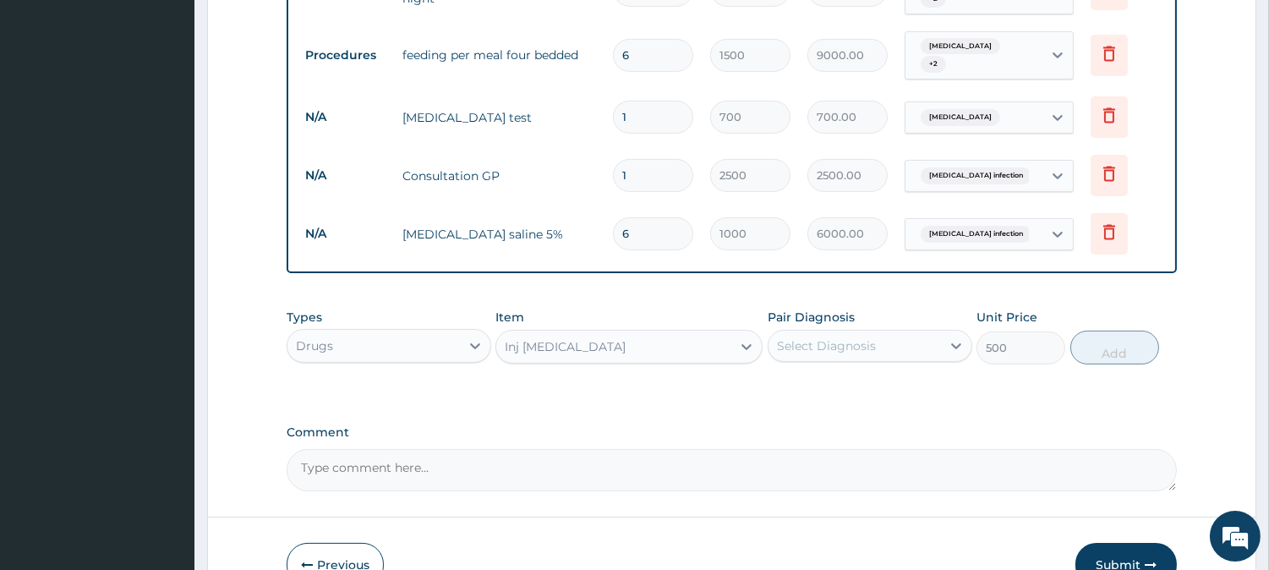
click at [932, 332] on div "Select Diagnosis" at bounding box center [854, 345] width 172 height 27
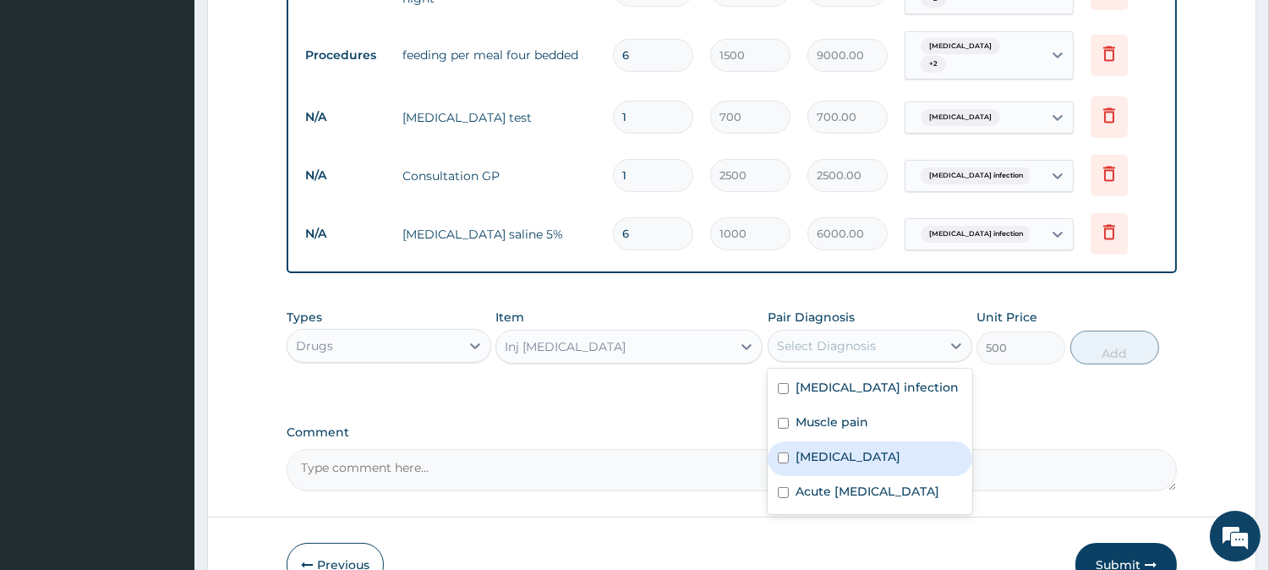
click at [813, 448] on label "Malaria" at bounding box center [847, 456] width 105 height 17
checkbox input "true"
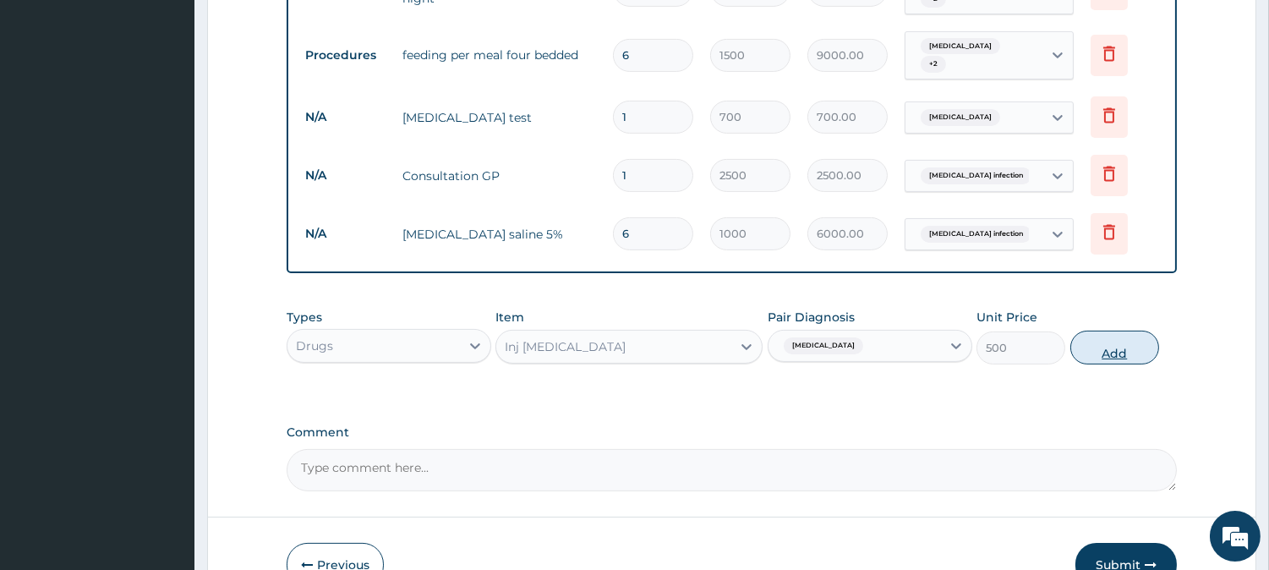
click at [1108, 333] on button "Add" at bounding box center [1114, 347] width 89 height 34
type input "0"
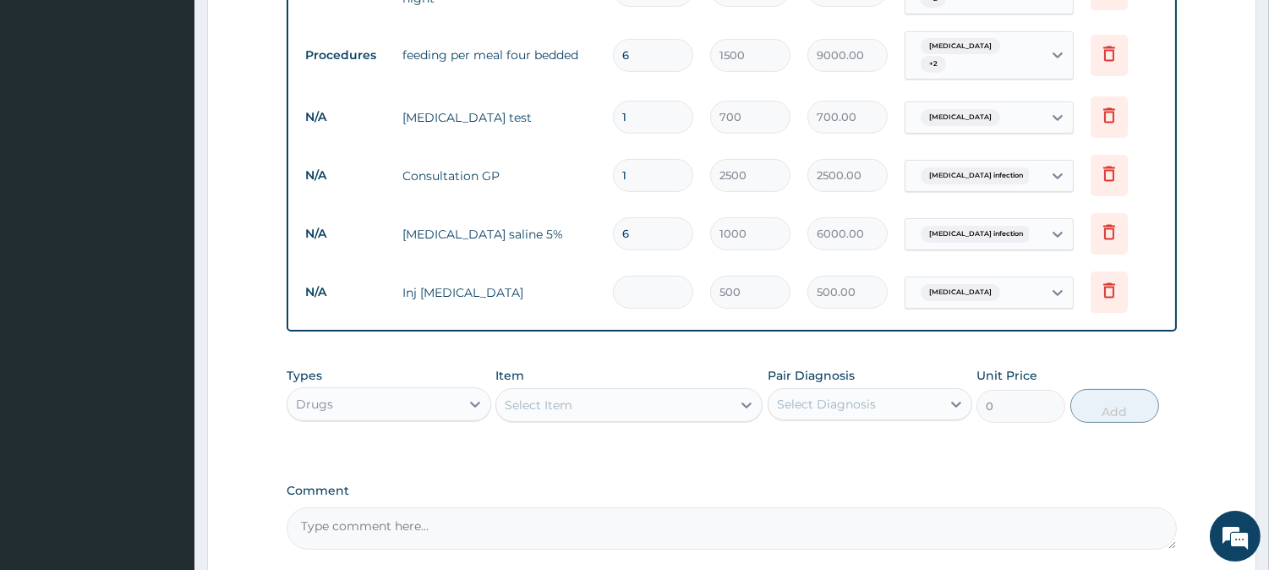
type input "0.00"
type input "3"
type input "1500.00"
type input "3"
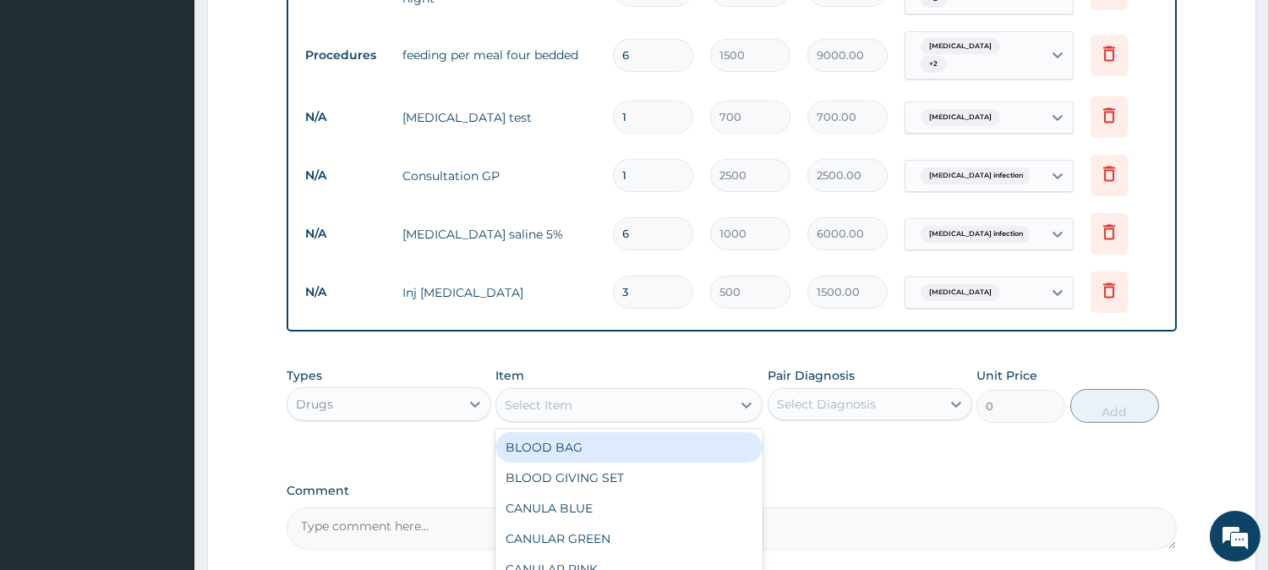
click at [727, 401] on div "Select Item" at bounding box center [613, 404] width 235 height 27
type input "PCM"
click at [639, 441] on div "Pcm inj 300mg" at bounding box center [628, 447] width 267 height 30
type input "250"
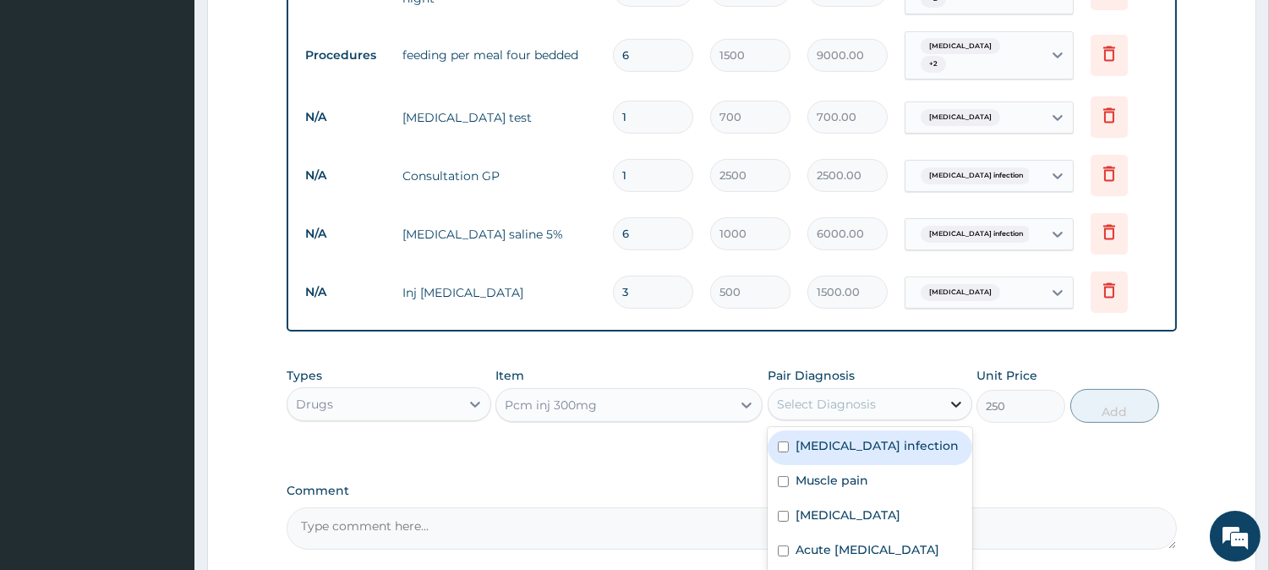
click at [952, 401] on icon at bounding box center [956, 404] width 10 height 6
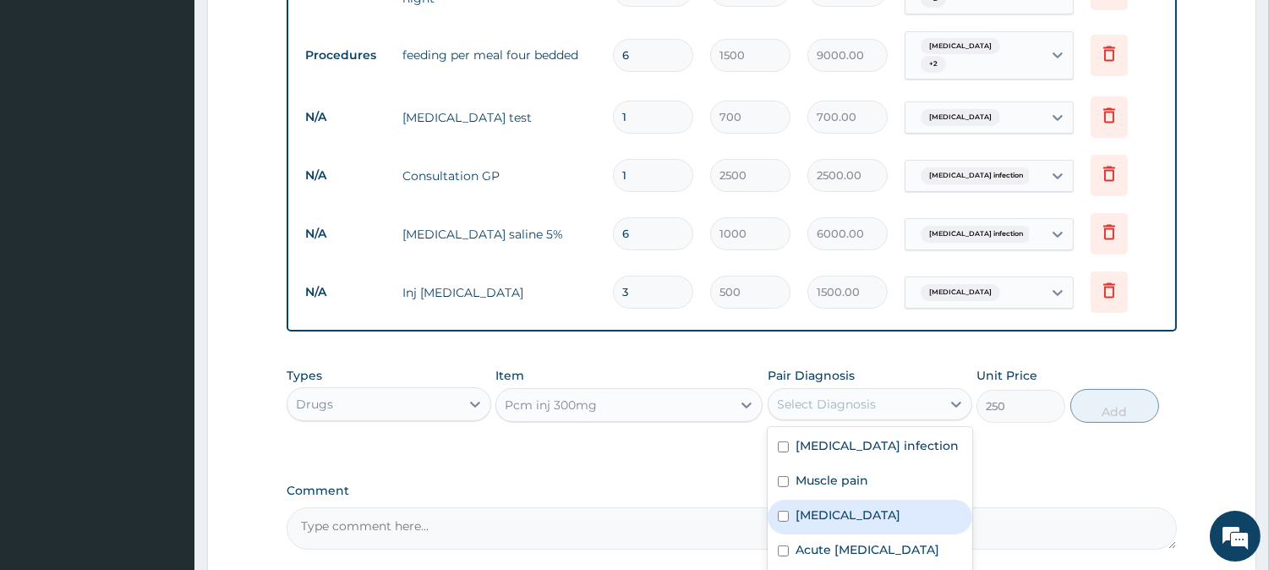
click at [829, 506] on label "Malaria" at bounding box center [847, 514] width 105 height 17
checkbox input "true"
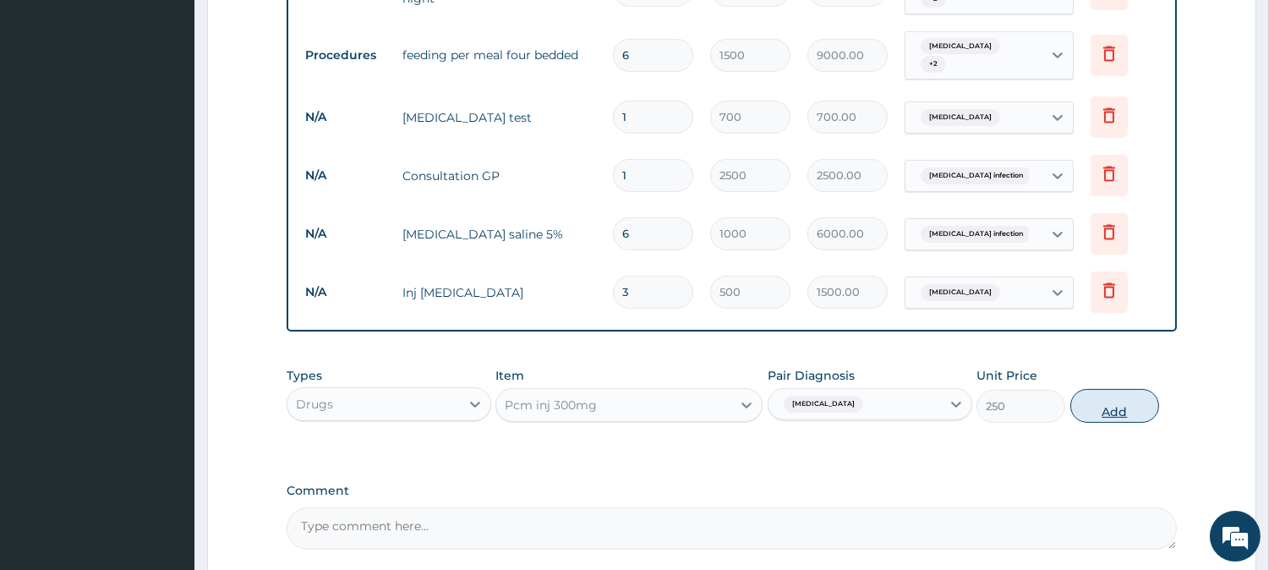
click at [1101, 409] on button "Add" at bounding box center [1114, 406] width 89 height 34
type input "0"
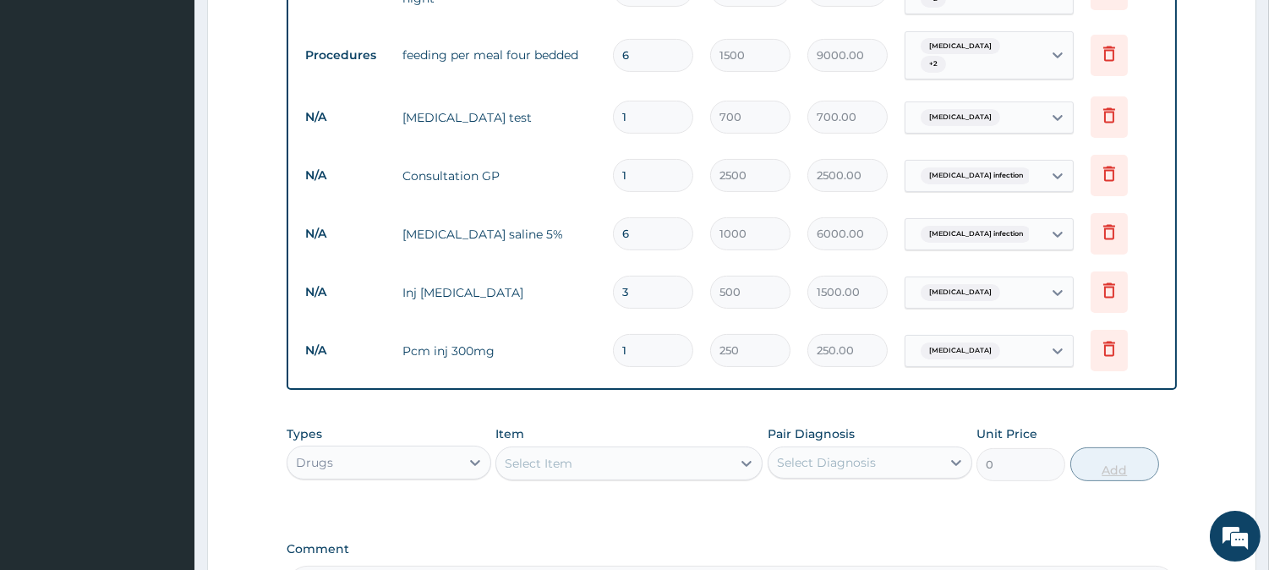
type input "0.00"
type input "3"
type input "750.00"
type input "3"
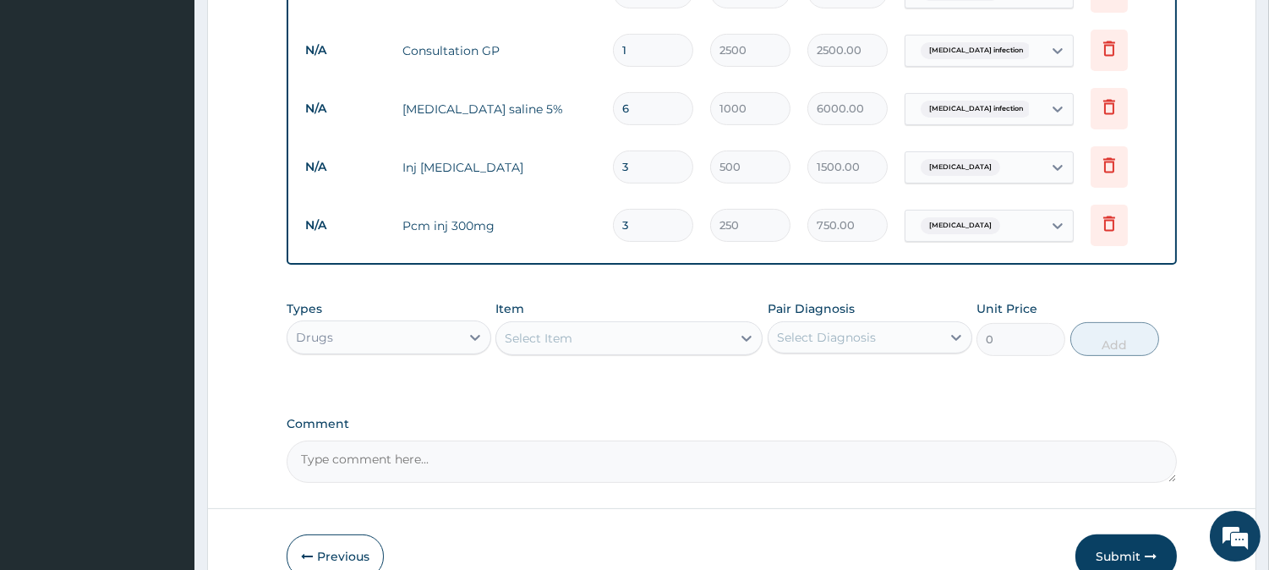
scroll to position [975, 0]
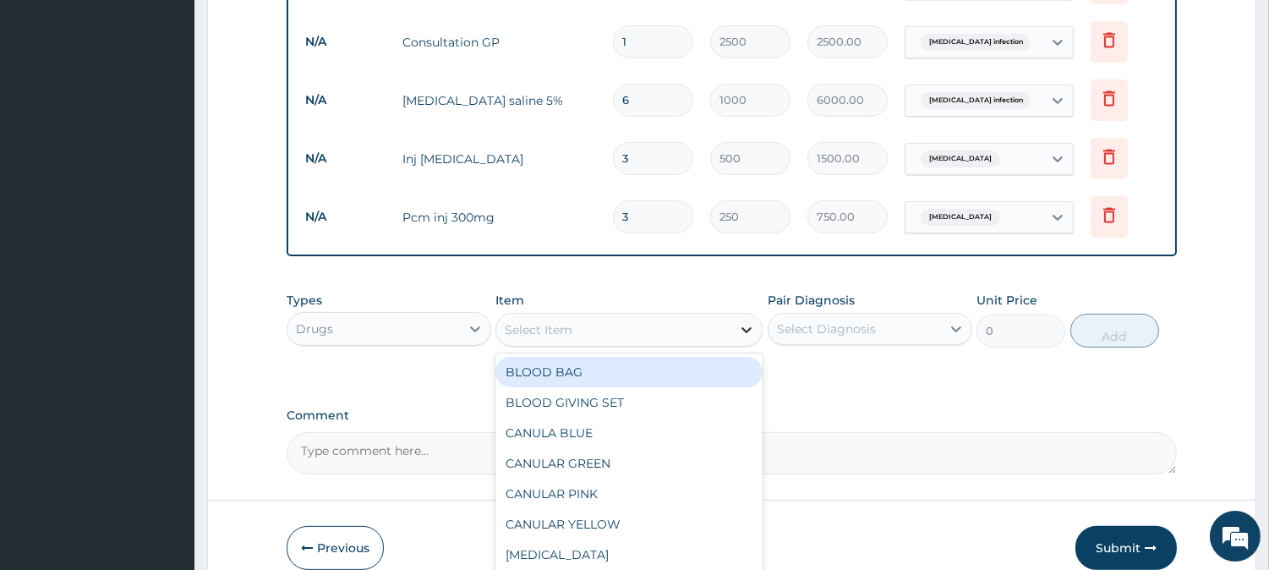
click at [731, 325] on div at bounding box center [746, 329] width 30 height 30
type input "GEN"
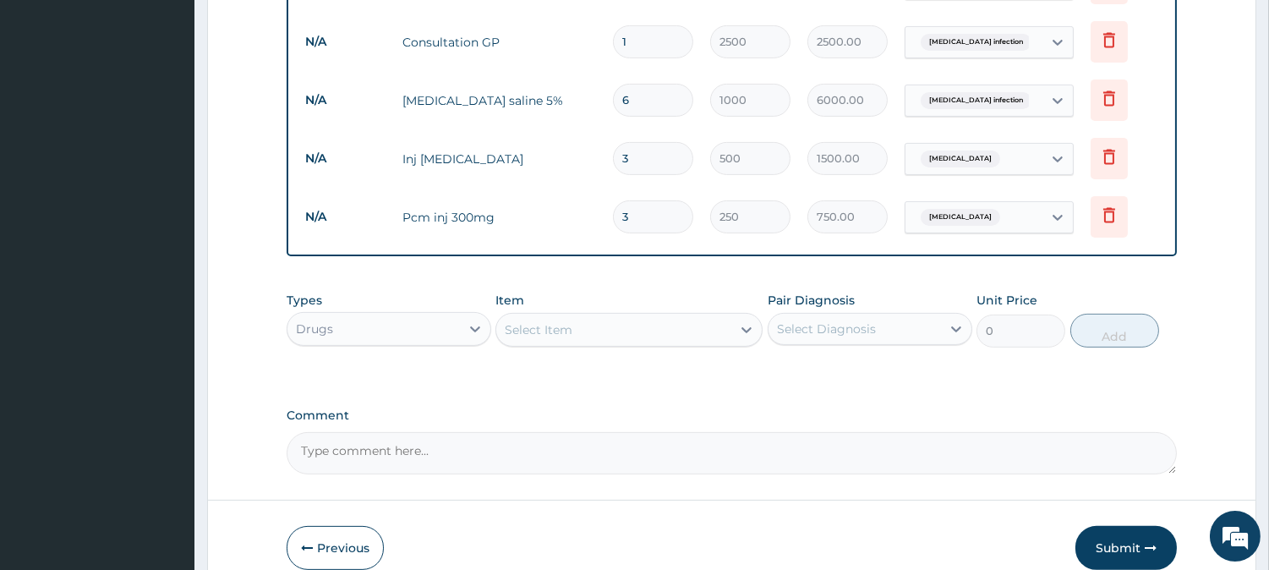
click at [609, 369] on div "Types Drugs Item Select Item Pair Diagnosis Select Diagnosis Unit Price 0 Add" at bounding box center [732, 332] width 890 height 98
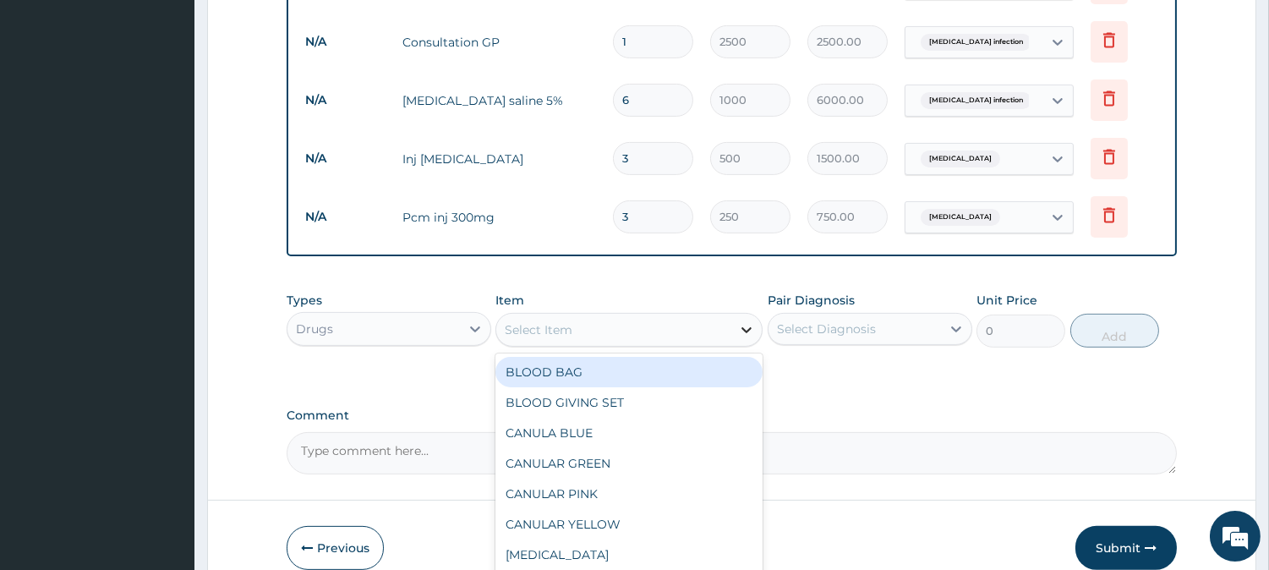
click at [742, 327] on icon at bounding box center [747, 330] width 10 height 6
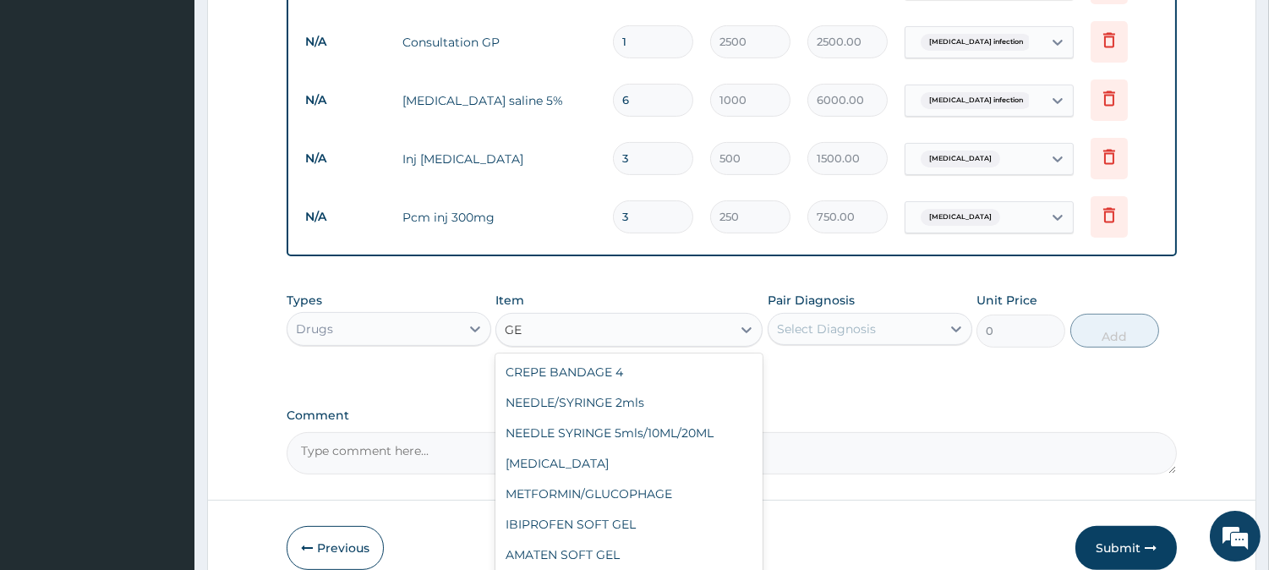
type input "G"
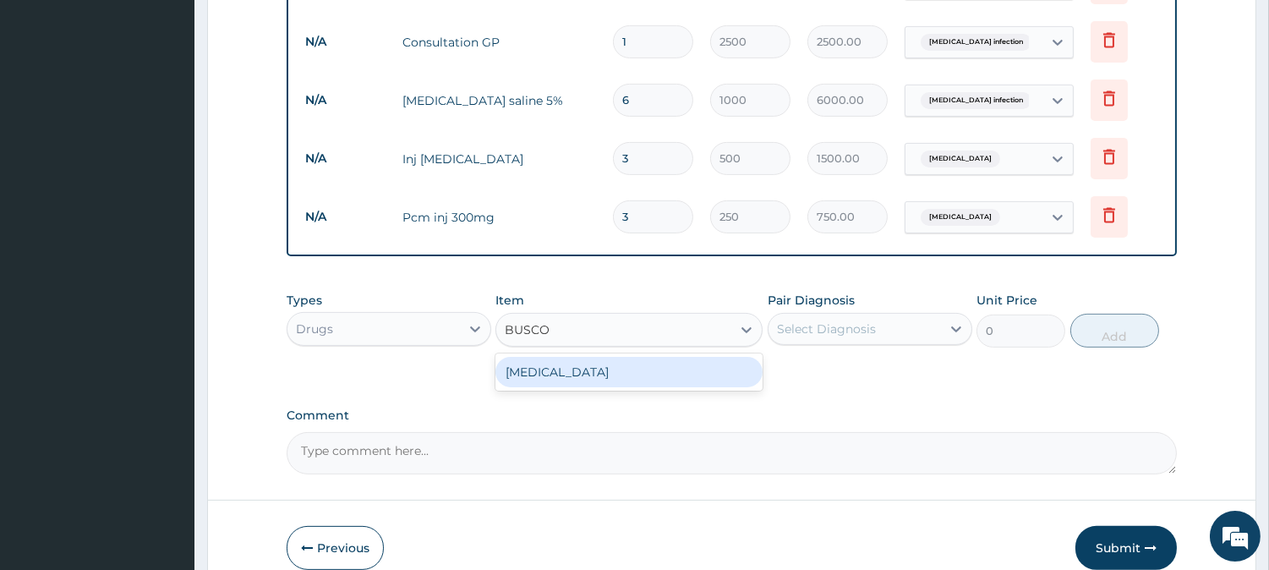
type input "BUSCOP"
click at [570, 366] on div "BUSCOPAN" at bounding box center [628, 372] width 267 height 30
type input "80"
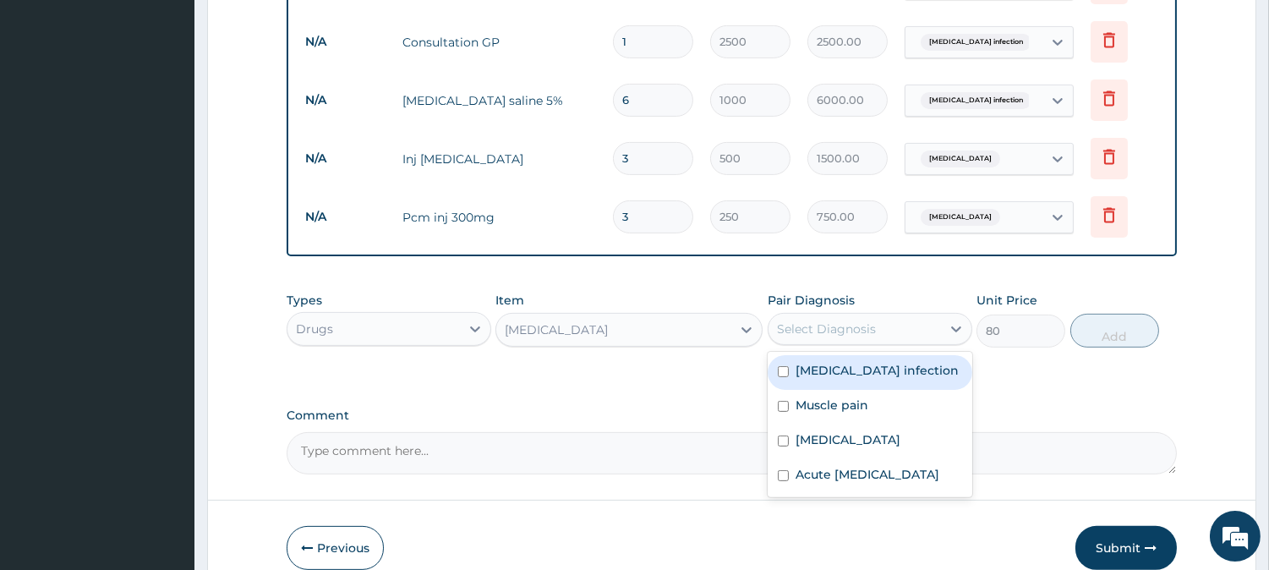
click at [822, 325] on div "Select Diagnosis" at bounding box center [826, 328] width 99 height 17
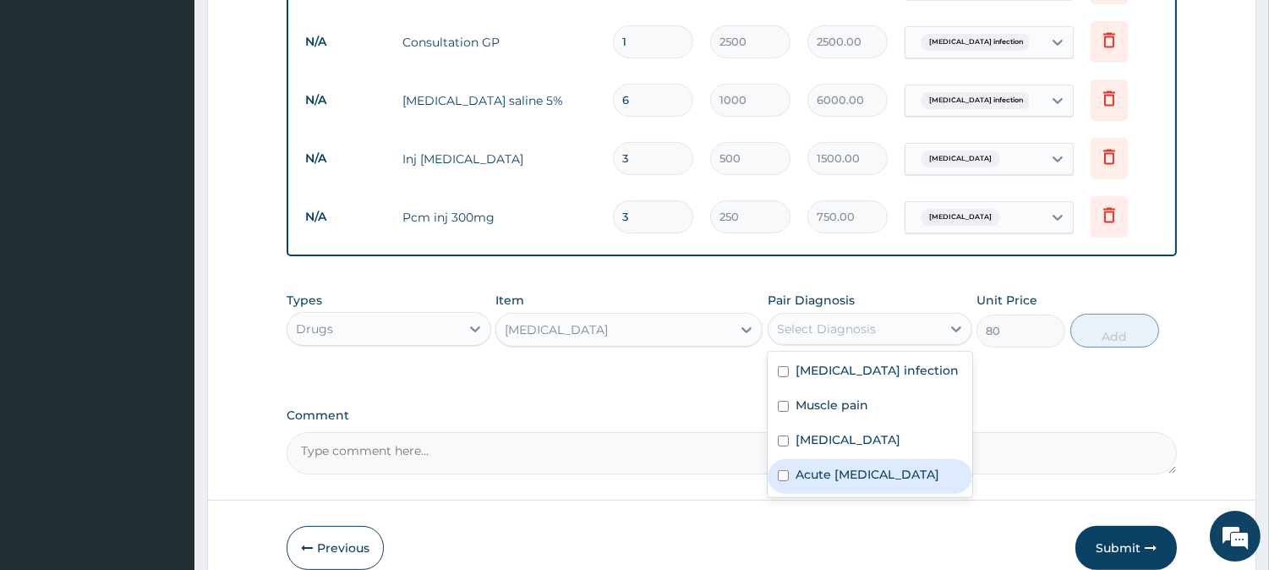
click at [812, 470] on label "Acute peptic ulcer" at bounding box center [867, 474] width 144 height 17
checkbox input "true"
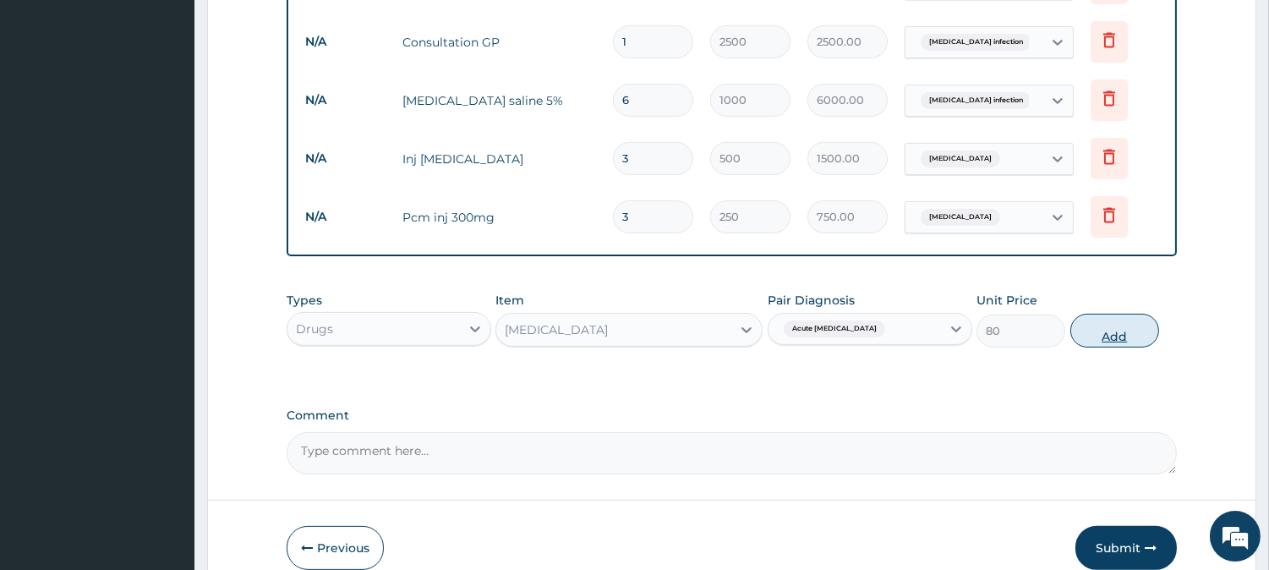
click at [1104, 330] on button "Add" at bounding box center [1114, 331] width 89 height 34
type input "0"
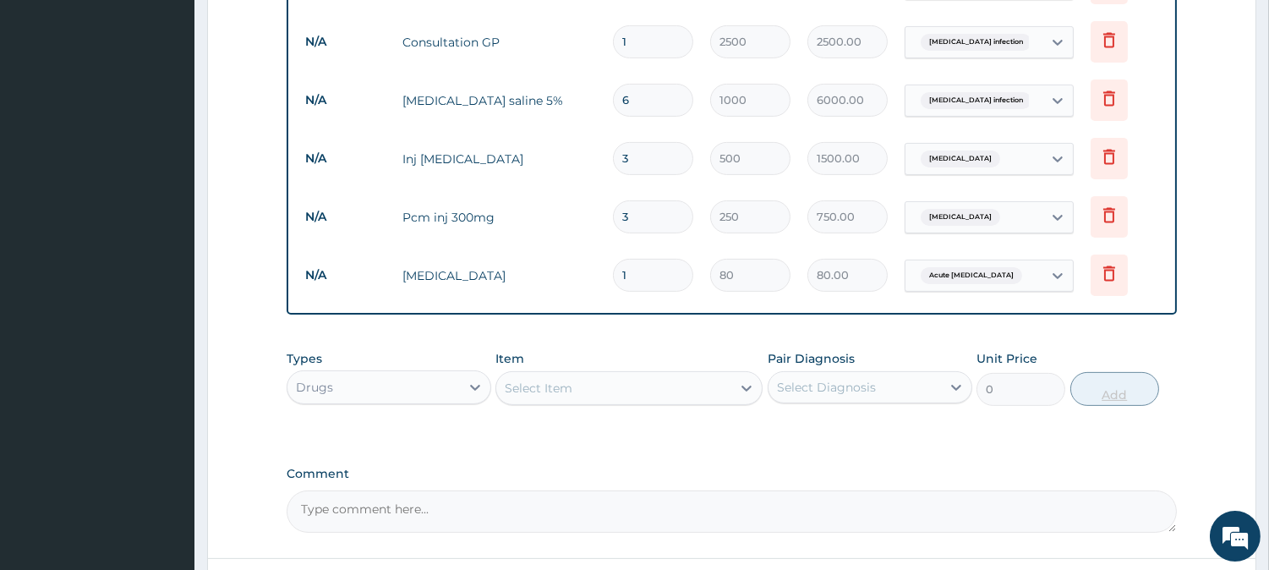
type input "10"
type input "800.00"
type input "10"
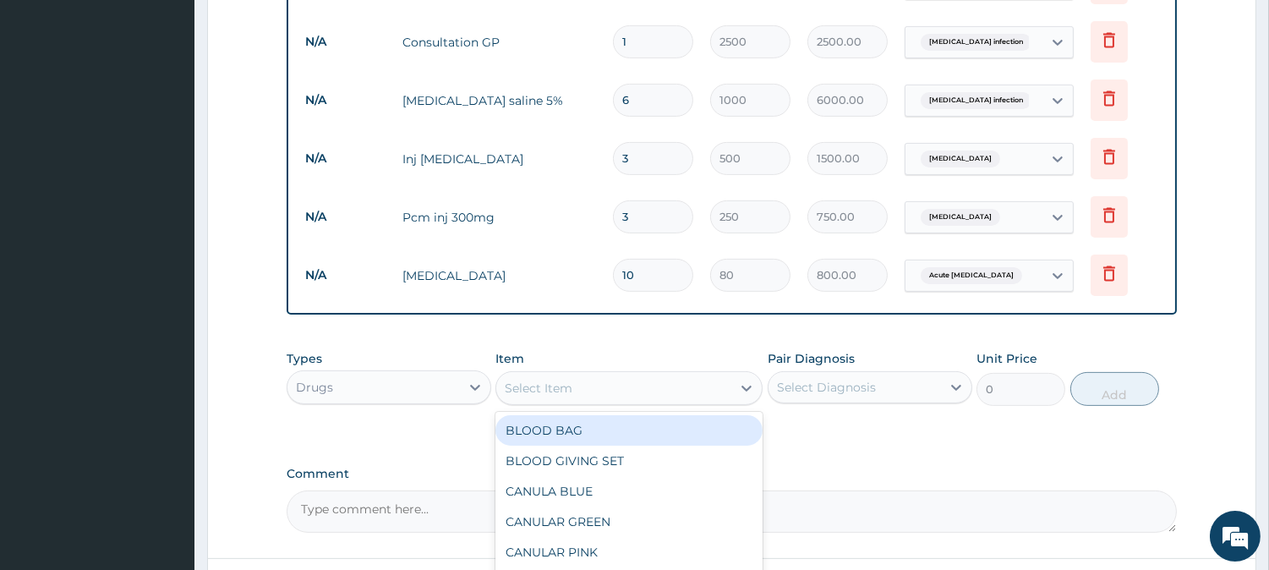
click at [723, 385] on div "Select Item" at bounding box center [613, 387] width 235 height 27
type input "OMEPRA"
click at [614, 428] on div "OMEPRAZOLE" at bounding box center [628, 430] width 267 height 30
type input "42.5"
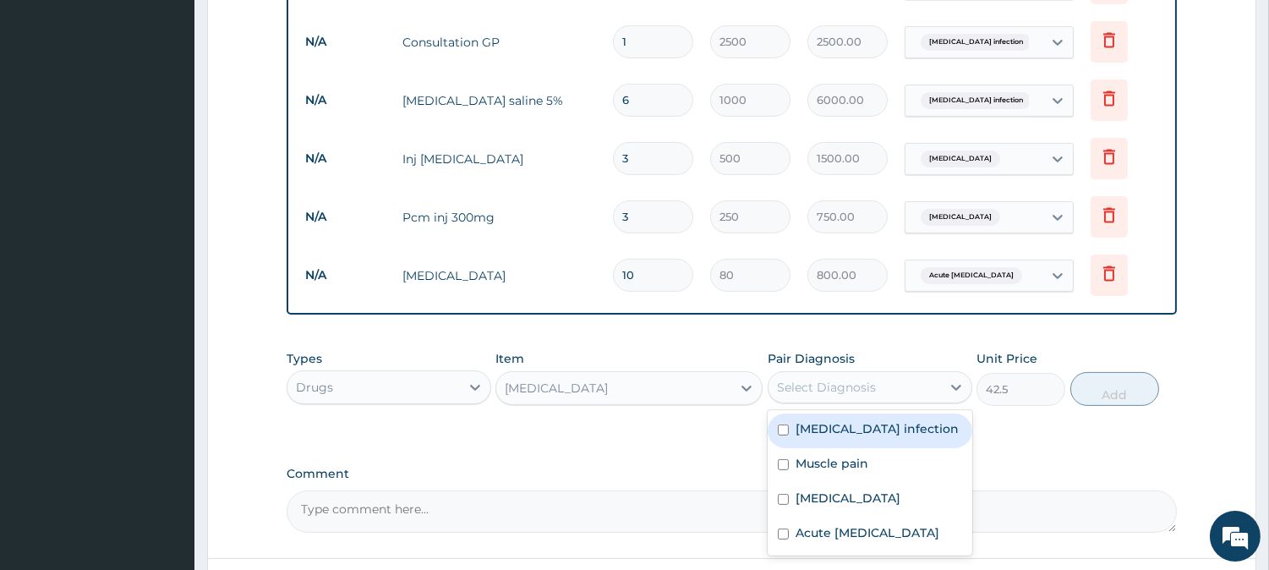
click at [881, 384] on div "Select Diagnosis" at bounding box center [854, 387] width 172 height 27
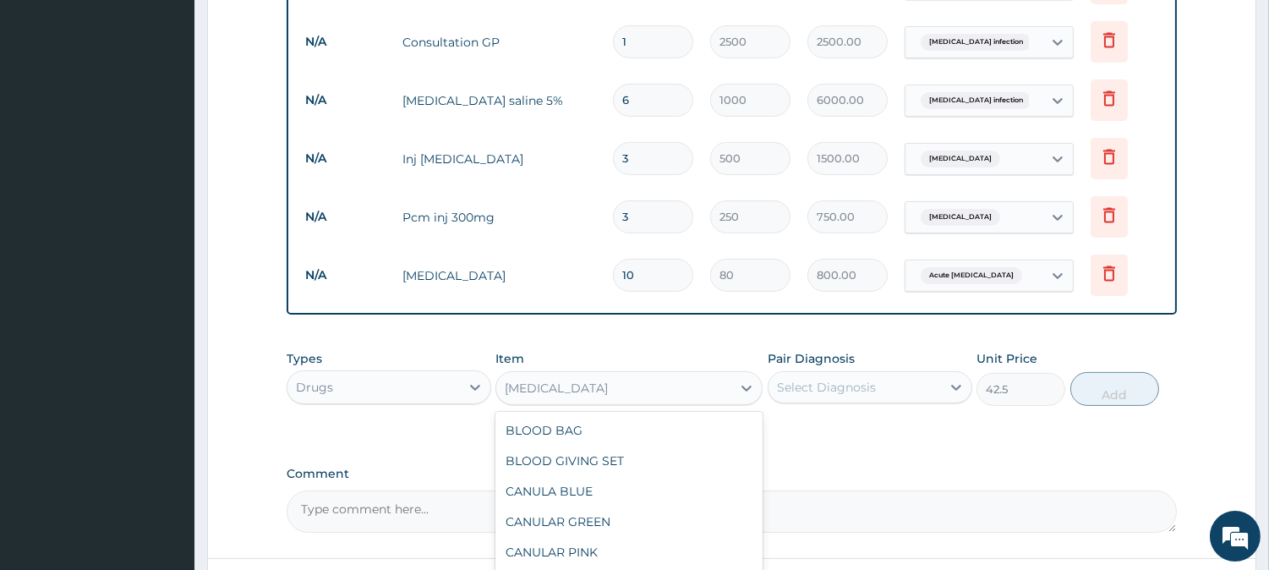
scroll to position [2008, 0]
click at [689, 389] on div "OMEPRAZOLE" at bounding box center [613, 387] width 235 height 27
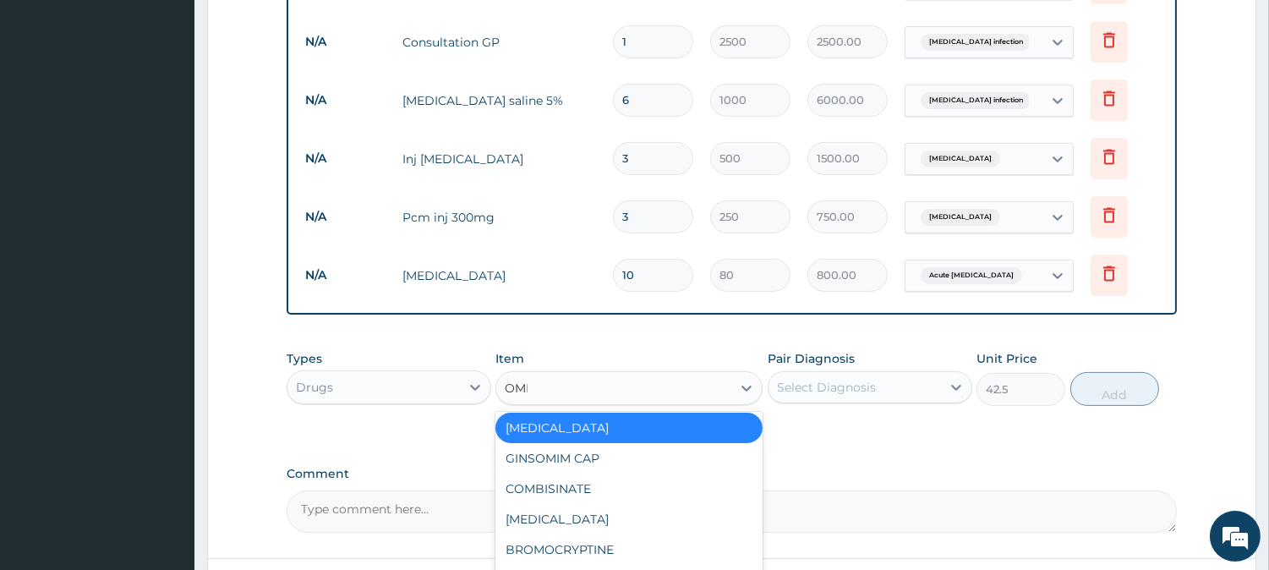
scroll to position [0, 0]
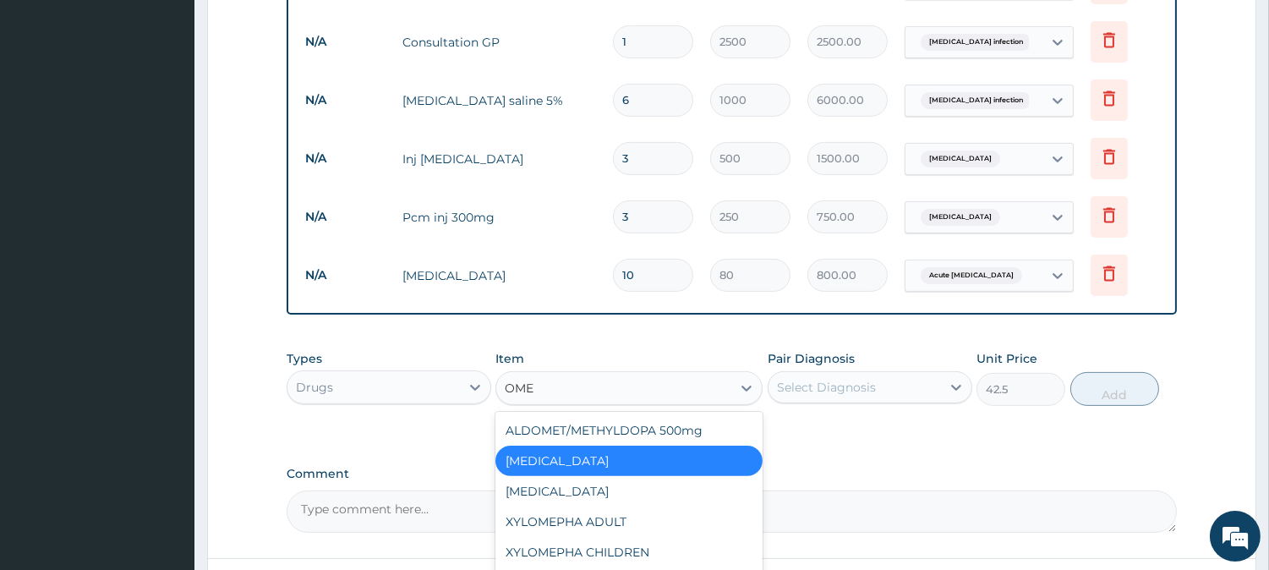
type input "OMEP"
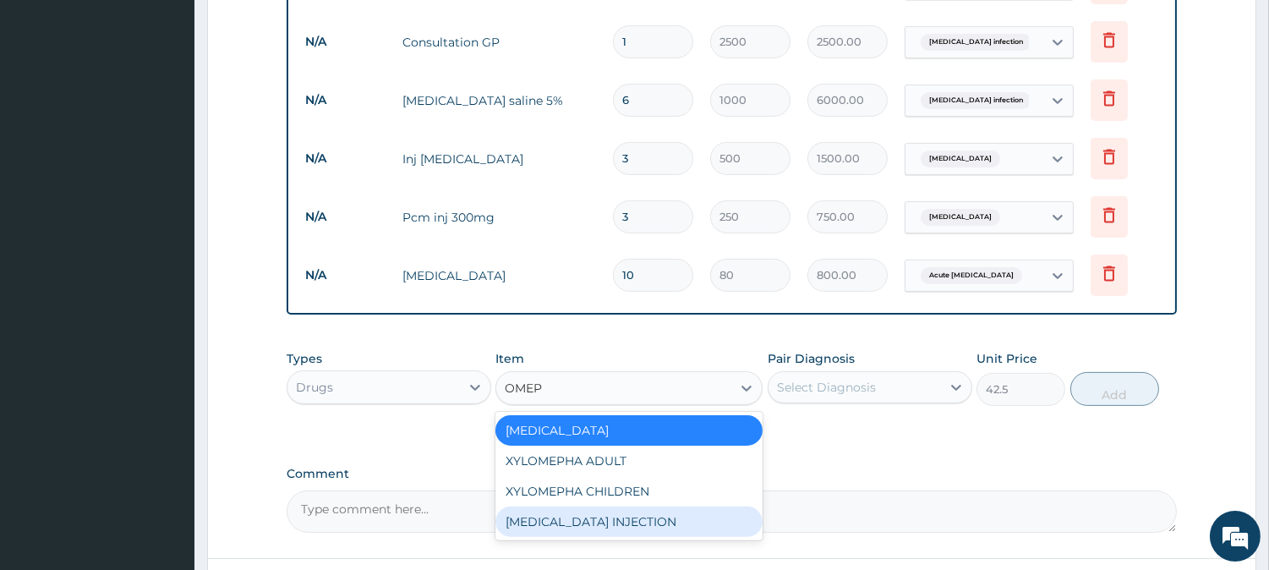
click at [587, 518] on div "OMEPRAZOLE INJECTION" at bounding box center [628, 521] width 267 height 30
type input "320"
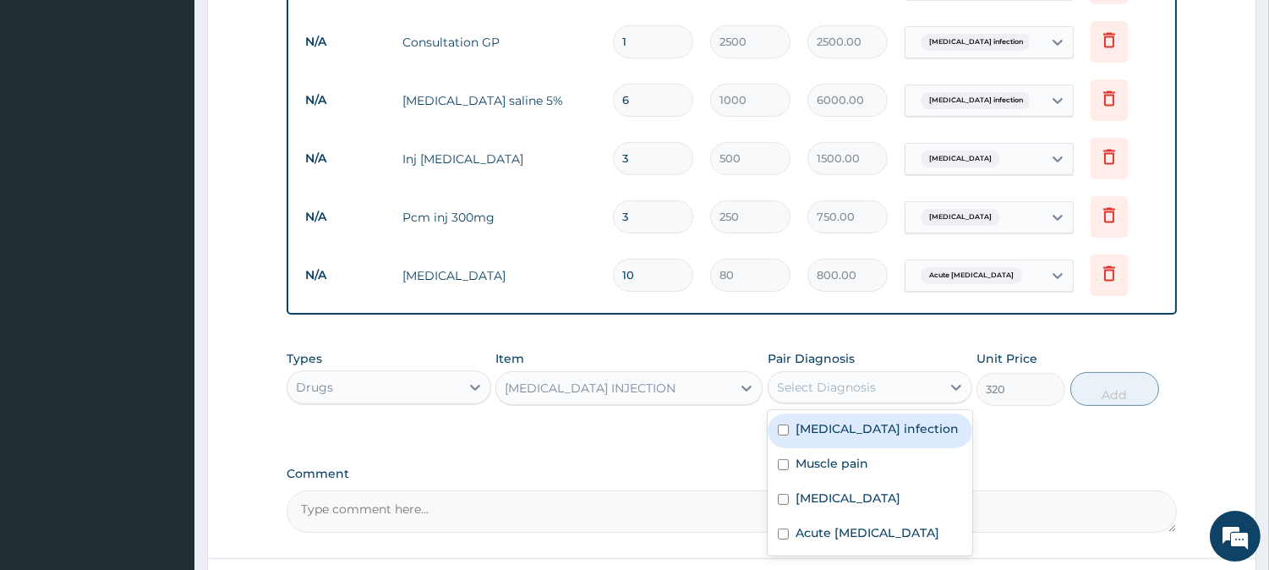
click at [936, 385] on div "Select Diagnosis" at bounding box center [854, 387] width 172 height 27
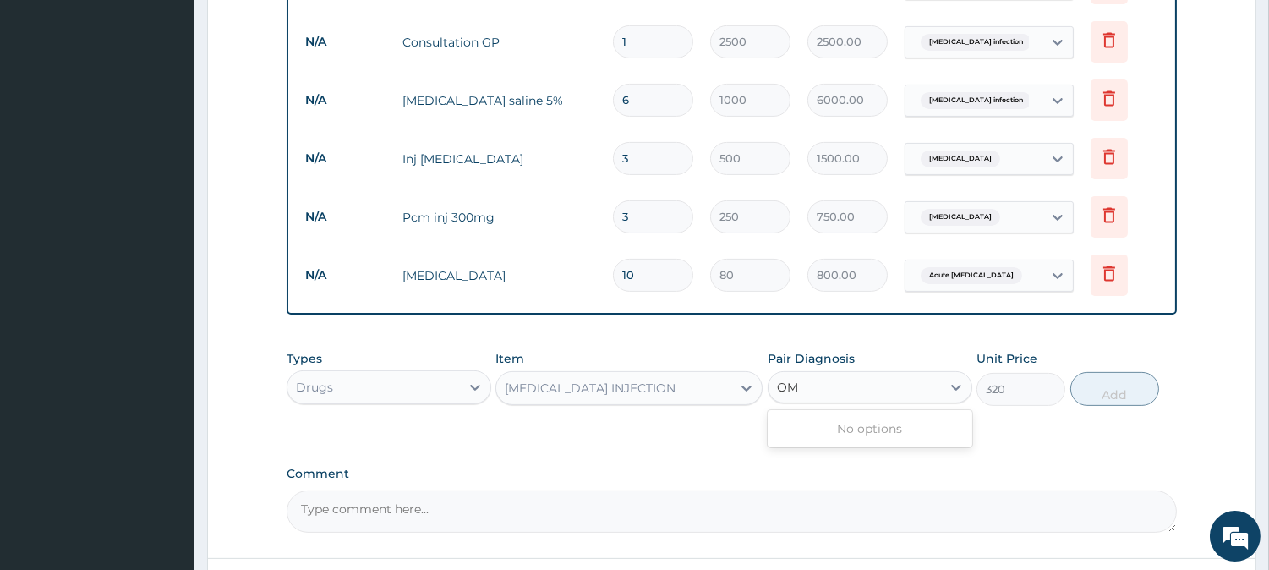
type input "O"
click at [738, 398] on div at bounding box center [746, 388] width 30 height 32
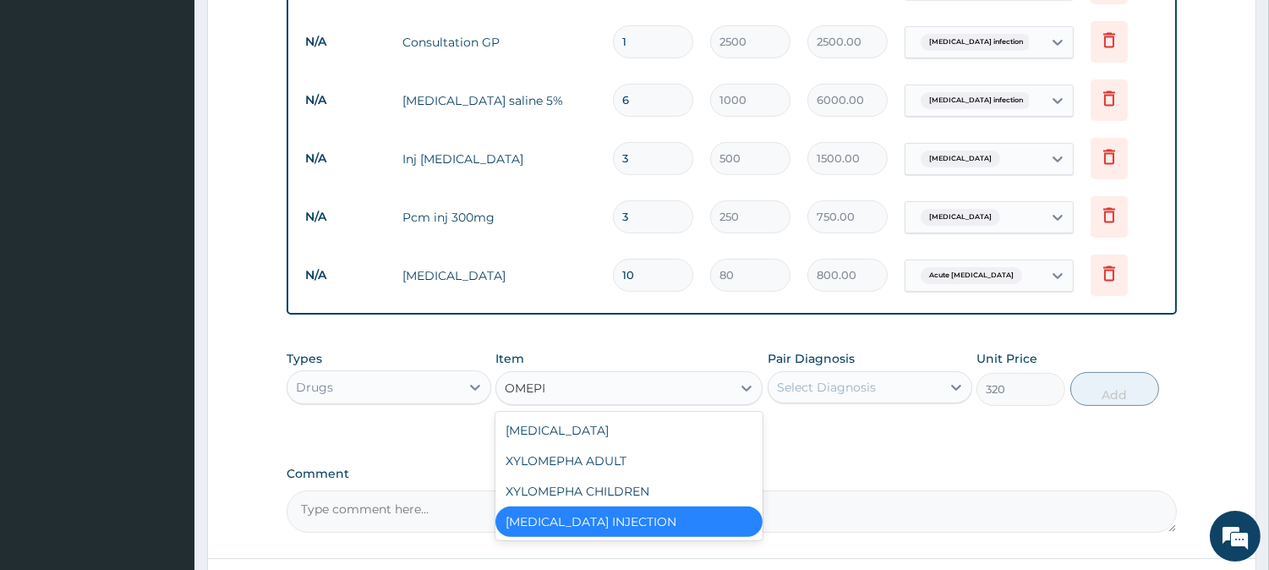
type input "OMEPRA"
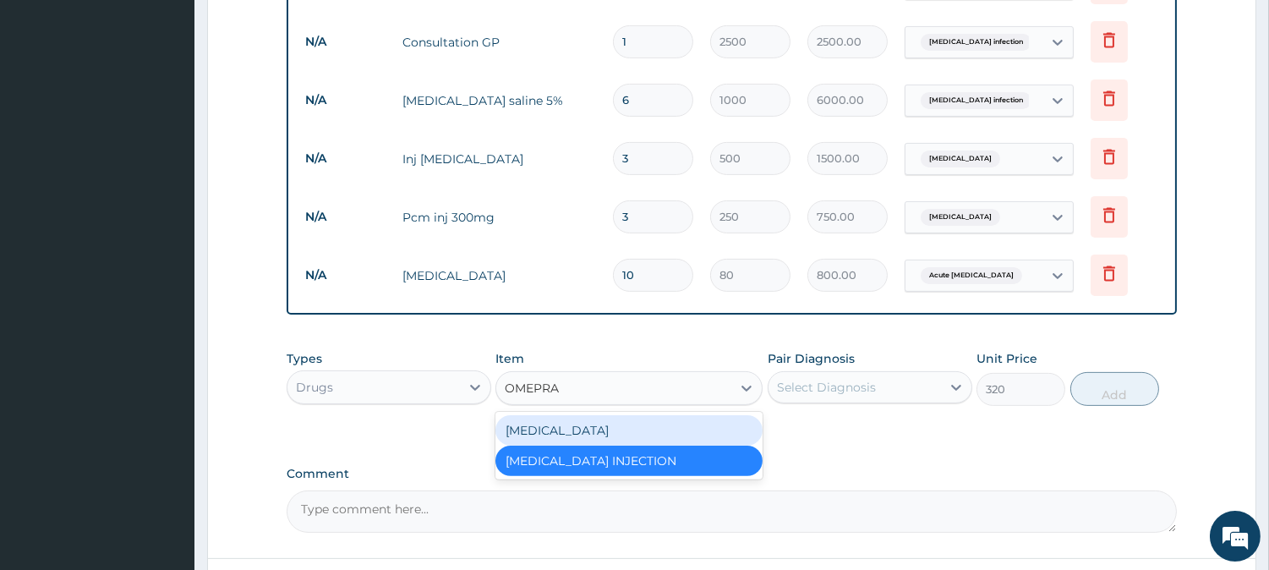
click at [598, 418] on div "OMEPRAZOLE" at bounding box center [628, 430] width 267 height 30
type input "42.5"
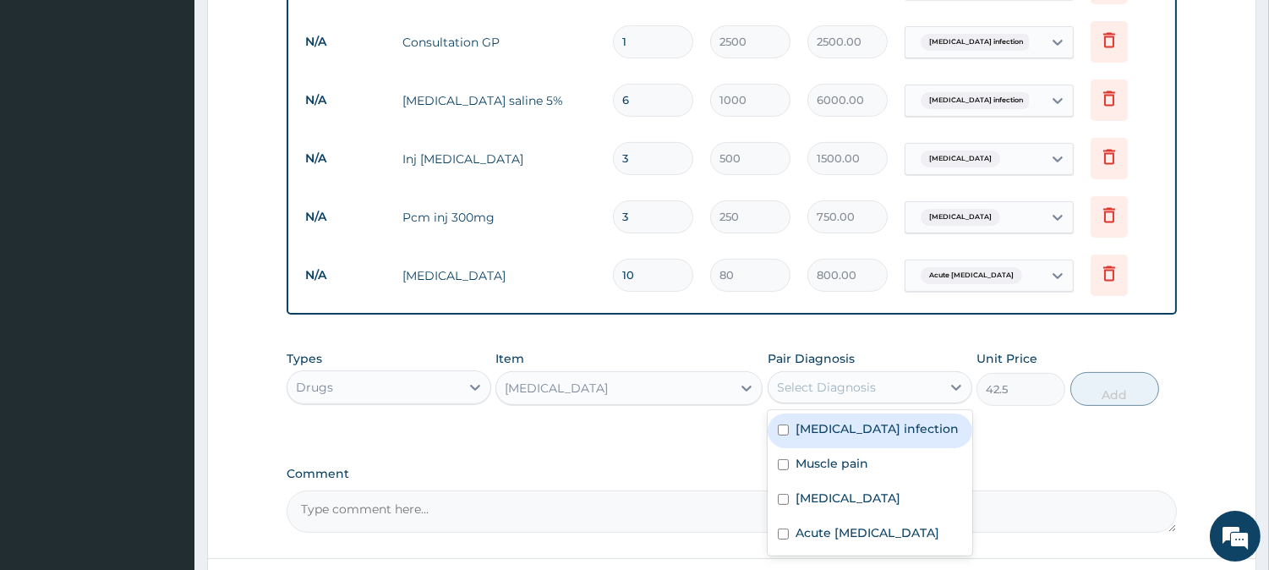
click at [909, 383] on div "Select Diagnosis" at bounding box center [854, 387] width 172 height 27
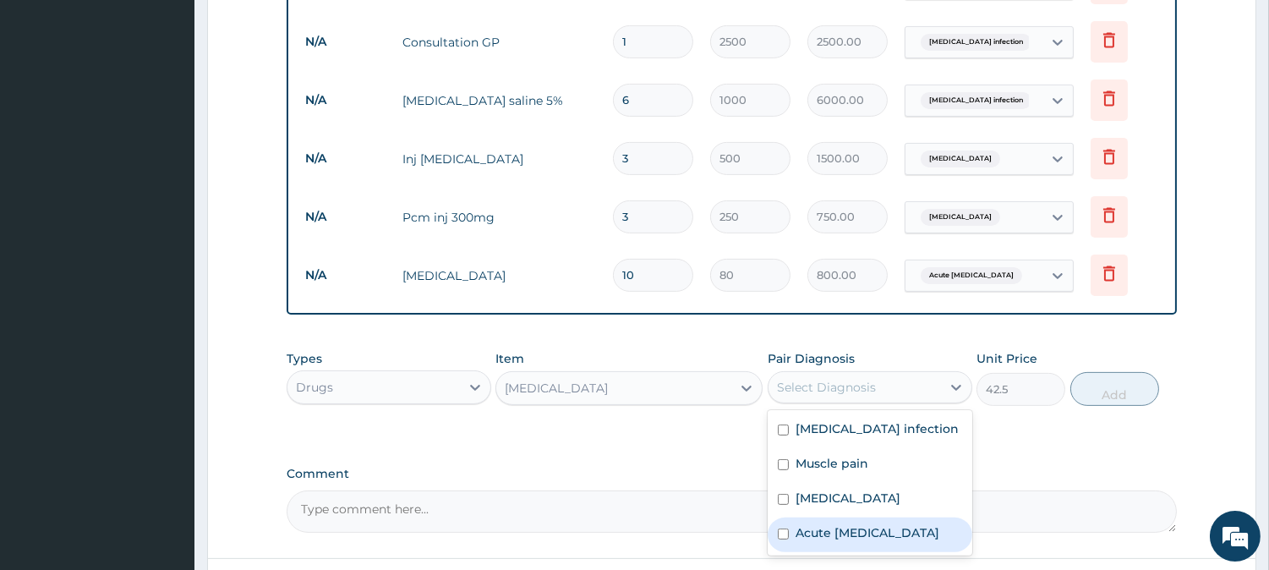
click at [833, 529] on label "Acute peptic ulcer" at bounding box center [867, 532] width 144 height 17
checkbox input "true"
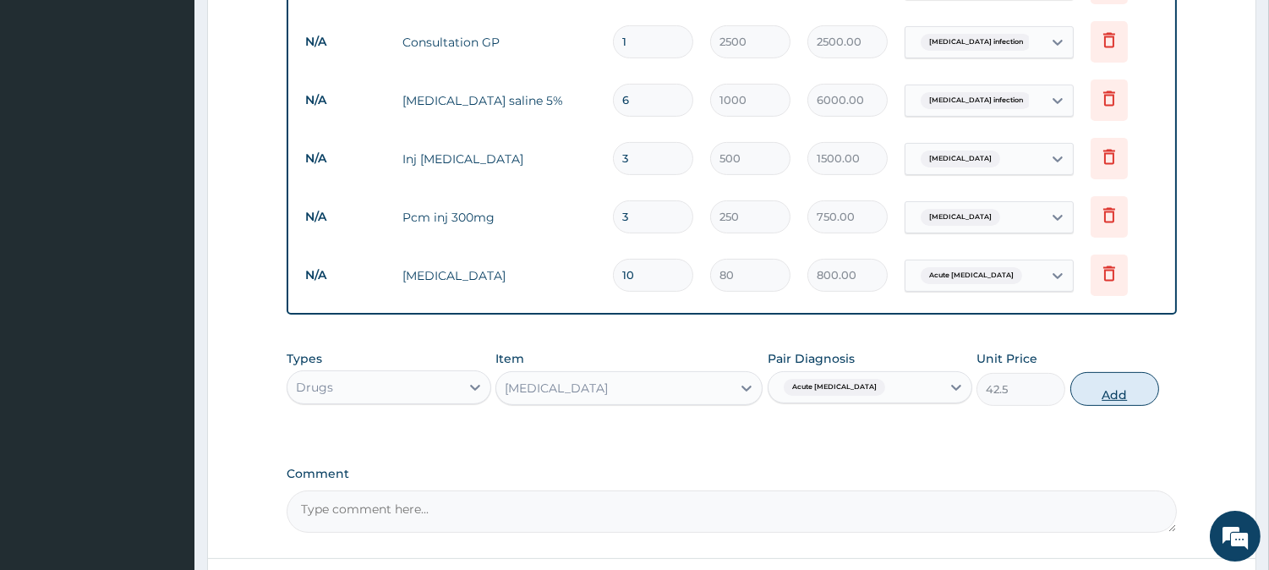
click at [1122, 389] on button "Add" at bounding box center [1114, 389] width 89 height 34
type input "0"
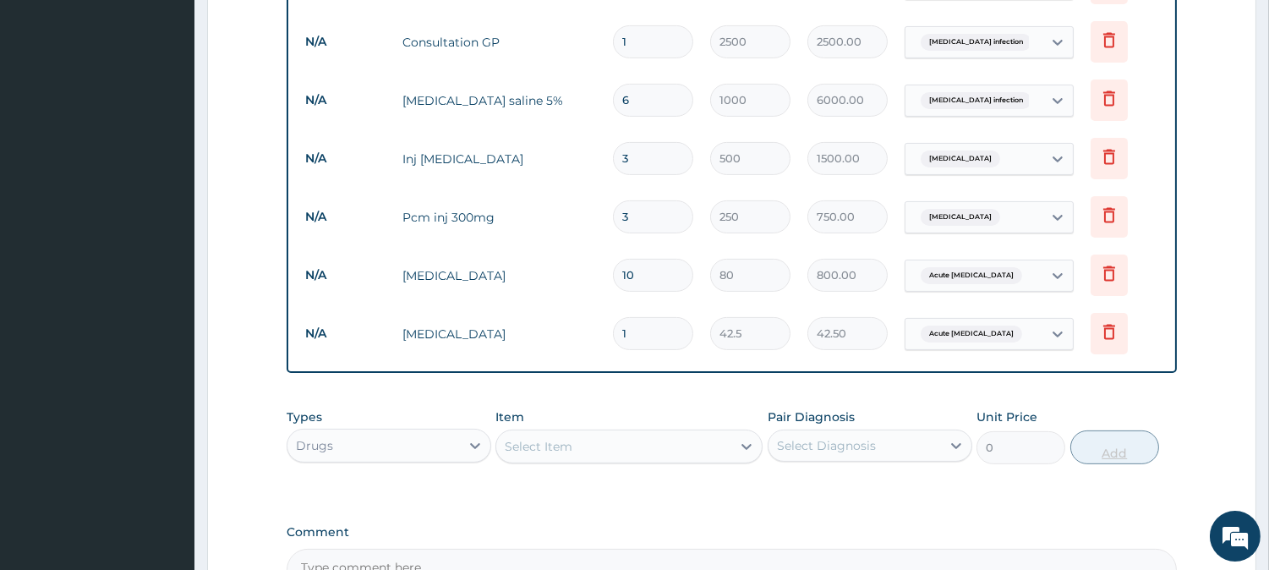
type input "14"
type input "595.00"
type input "14"
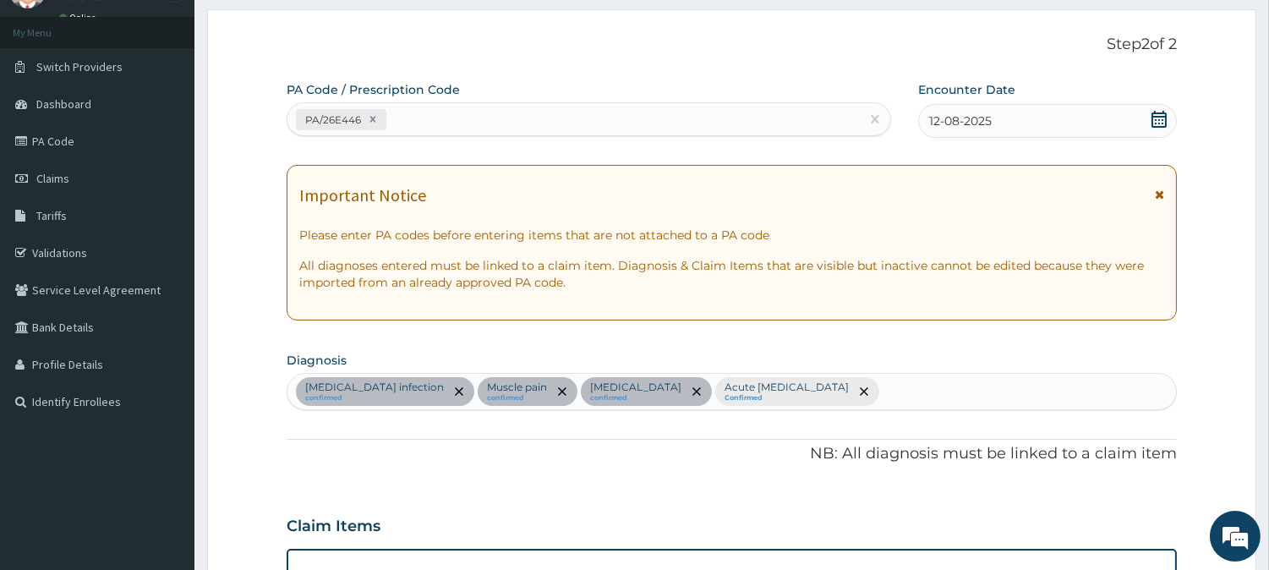
scroll to position [77, 0]
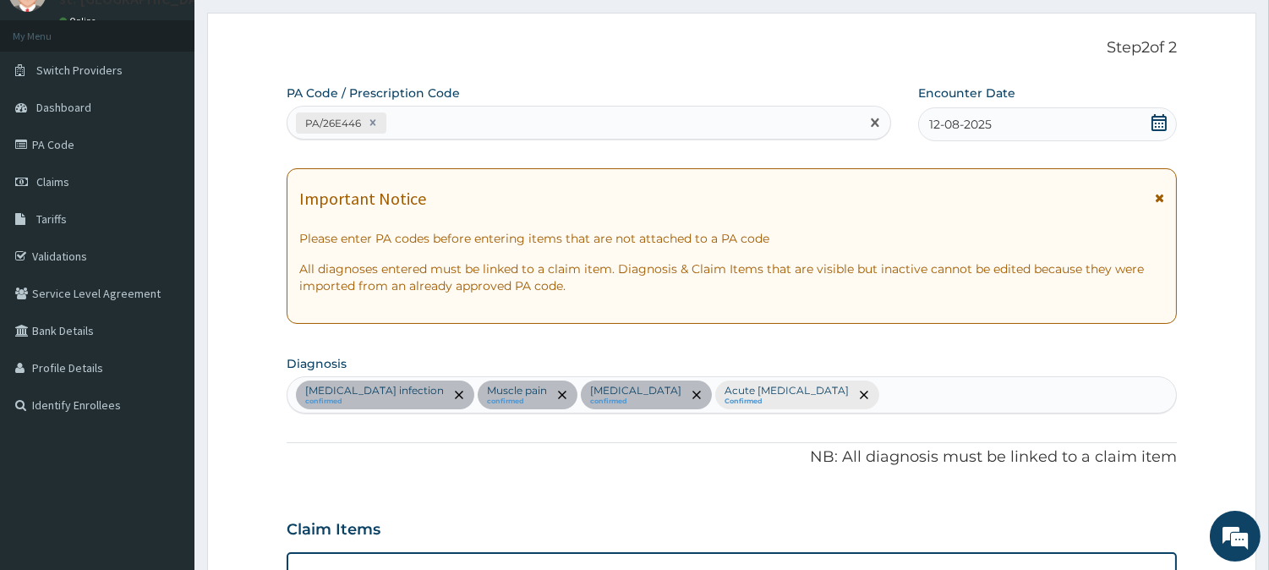
click at [473, 122] on div "PA/26E446" at bounding box center [573, 123] width 572 height 28
paste input "PA/6F9CC5"
type input "PA/6F9CC5"
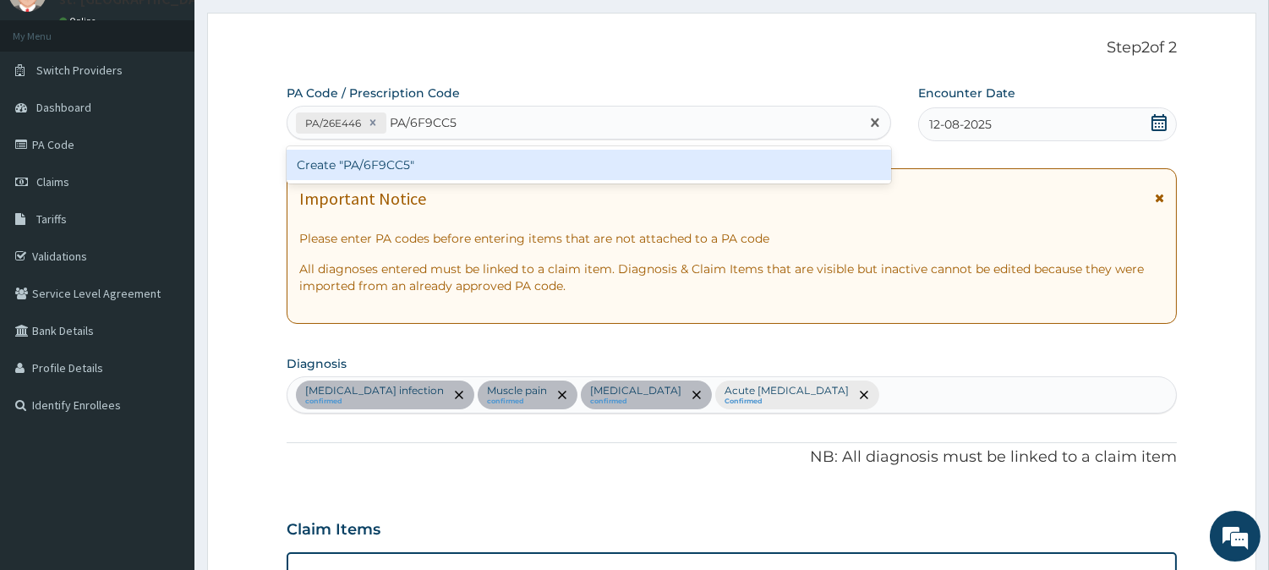
click at [479, 167] on div "Create "PA/6F9CC5"" at bounding box center [589, 165] width 604 height 30
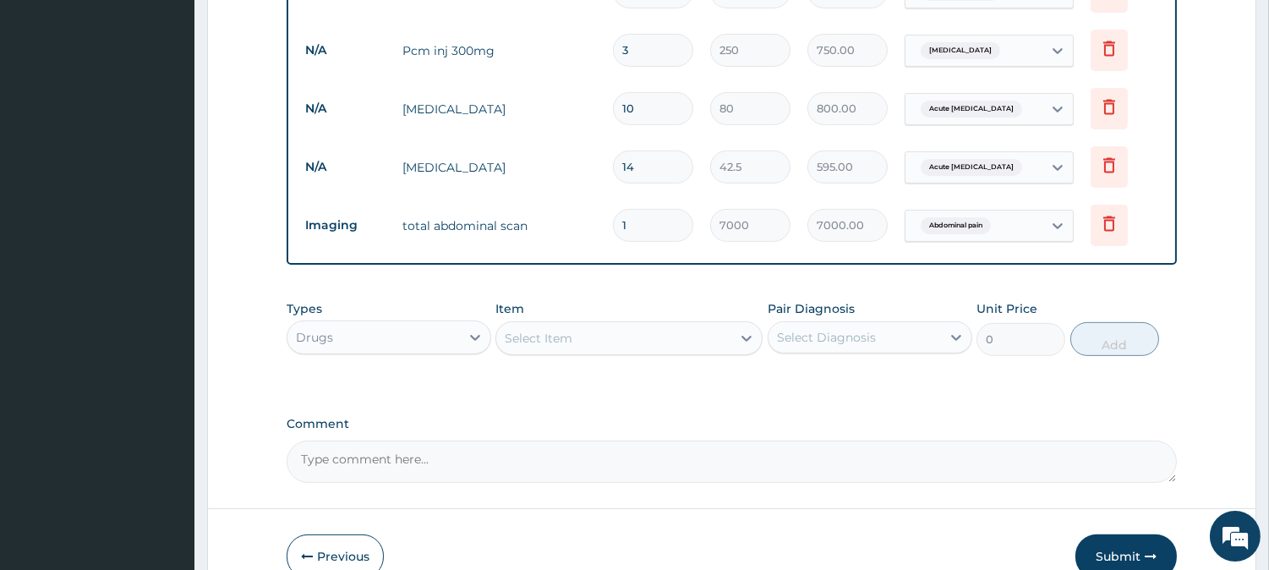
scroll to position [1144, 0]
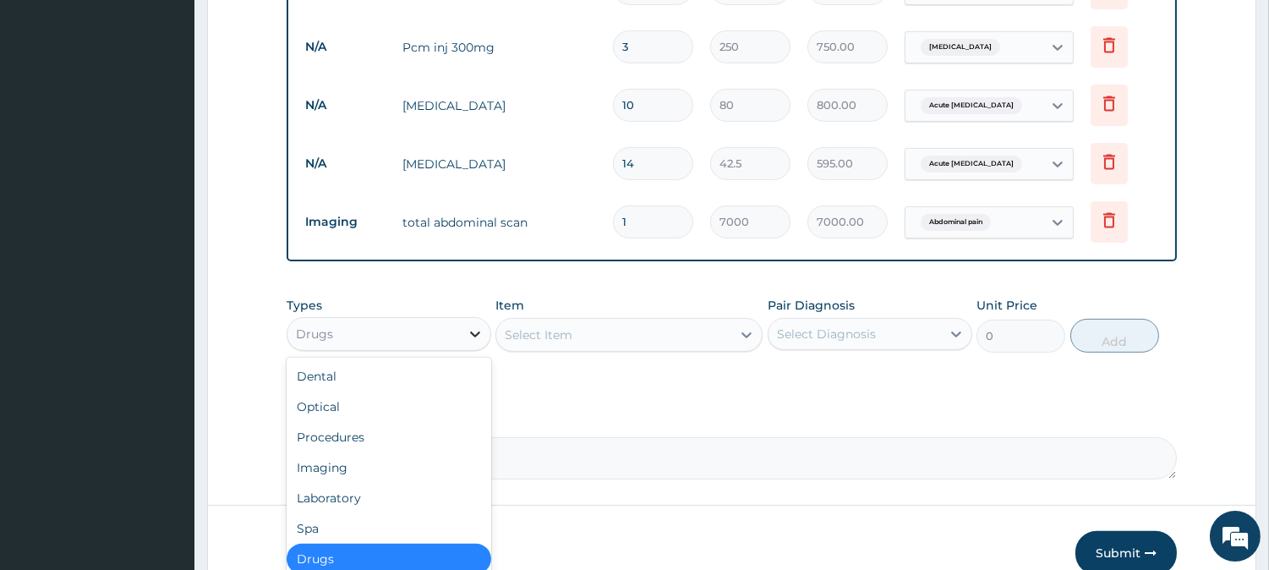
click at [478, 325] on icon at bounding box center [475, 333] width 17 height 17
click at [736, 325] on div at bounding box center [746, 334] width 30 height 30
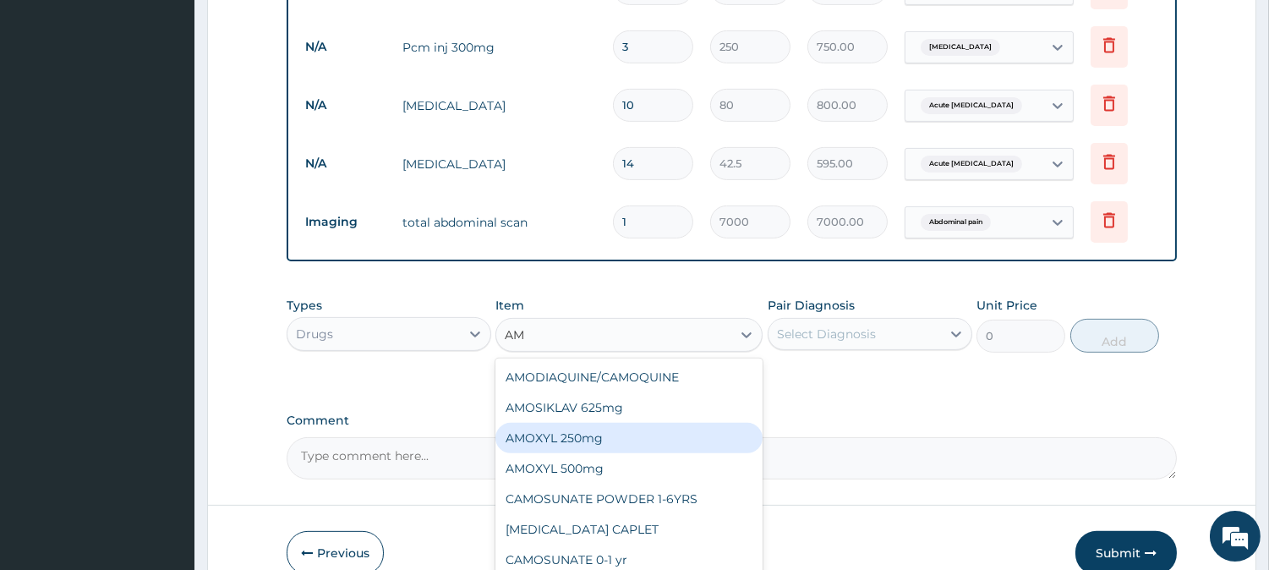
type input "A"
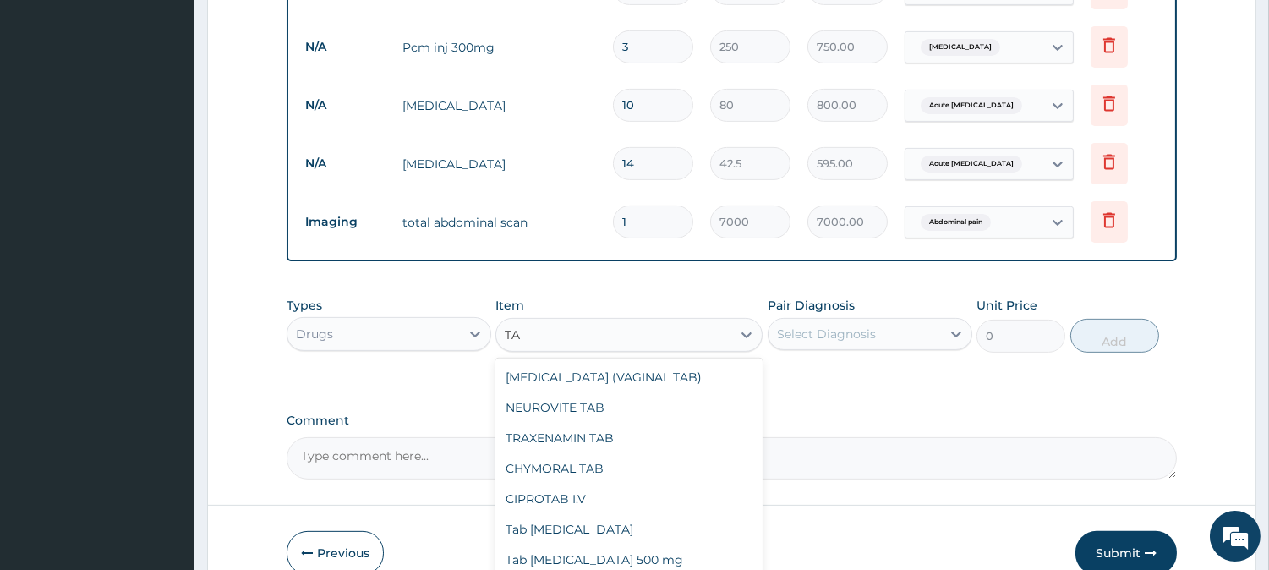
type input "T"
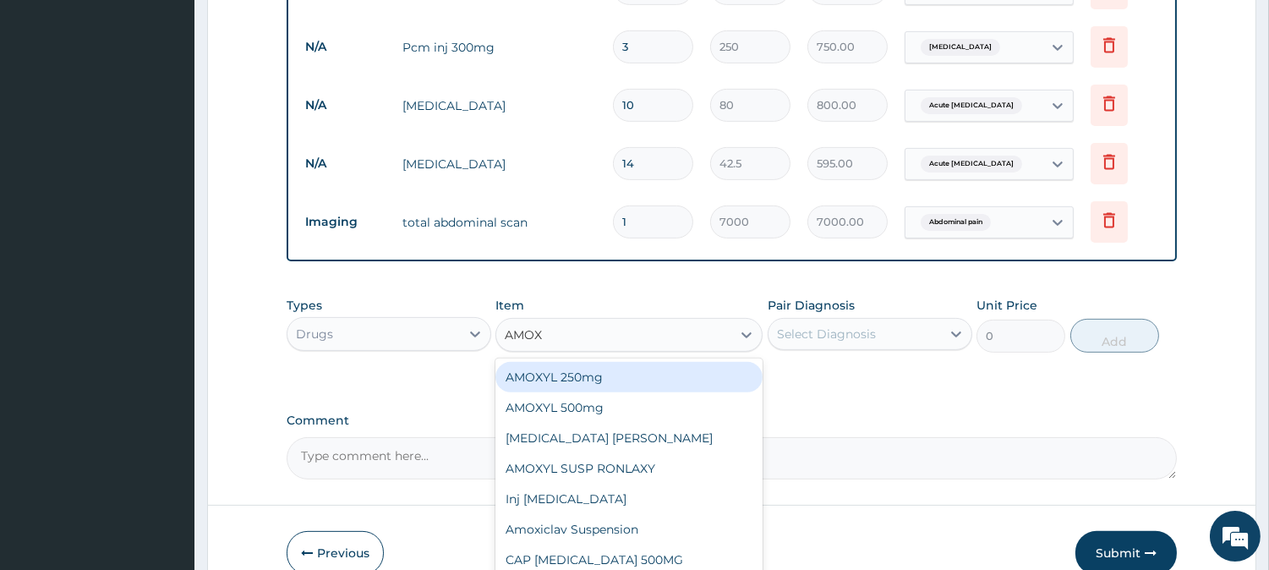
type input "AMOXY"
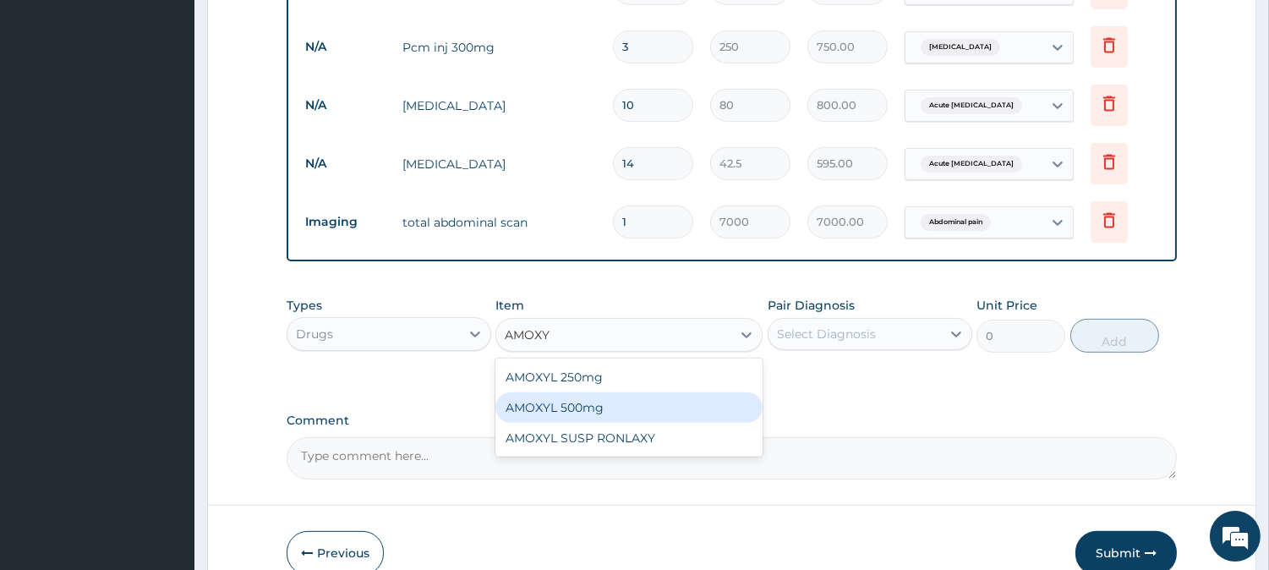
click at [550, 403] on div "AMOXYL 500mg" at bounding box center [628, 407] width 267 height 30
type input "10.62"
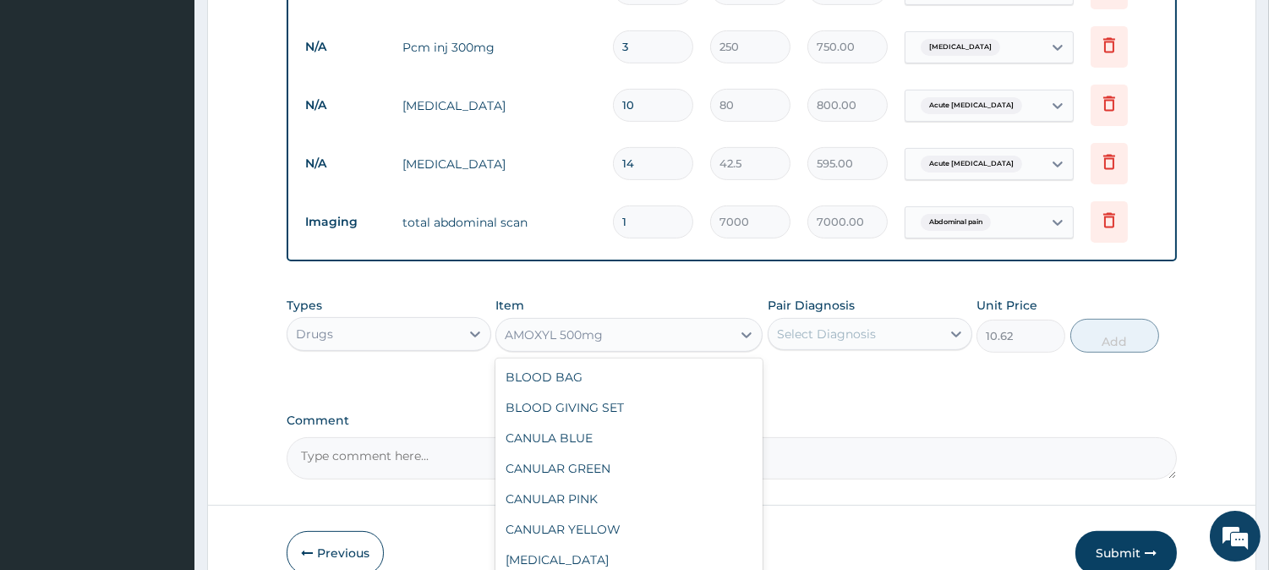
click at [636, 328] on div "AMOXYL 500mg" at bounding box center [613, 334] width 235 height 27
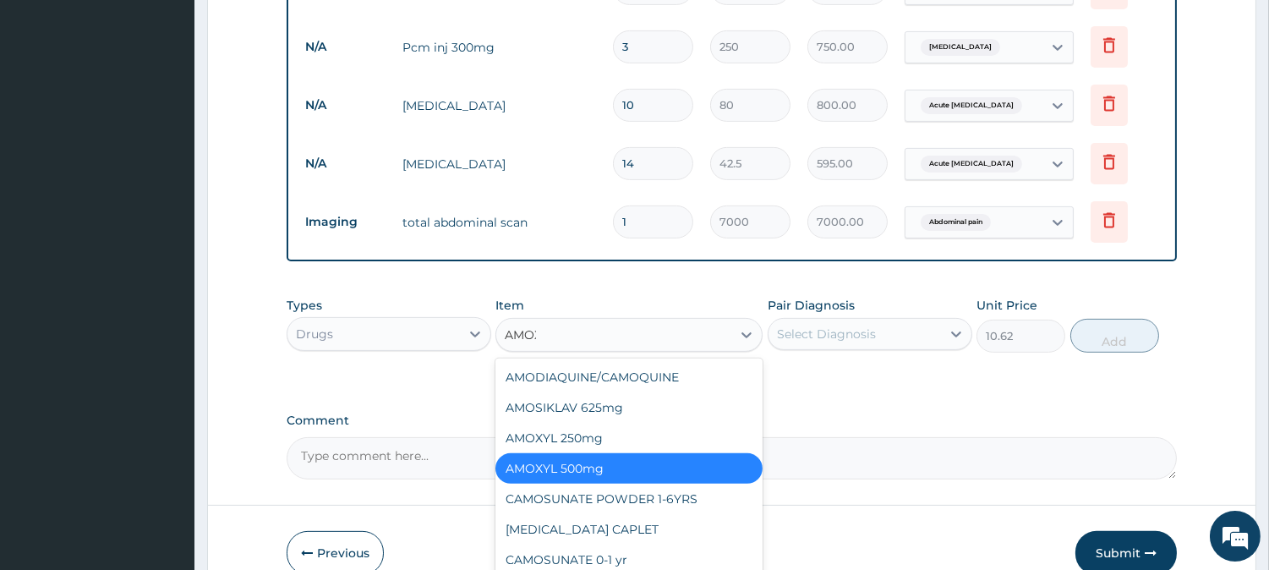
type input "AMOXI"
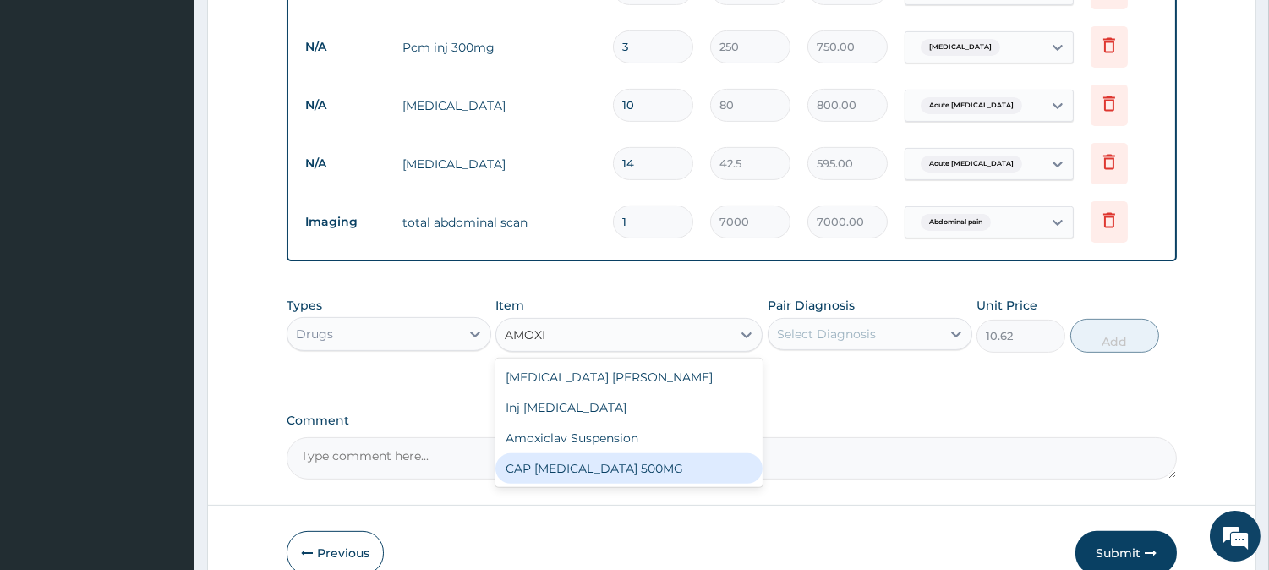
click at [538, 461] on div "CAP AMOXIL 500MG" at bounding box center [628, 468] width 267 height 30
type input "70"
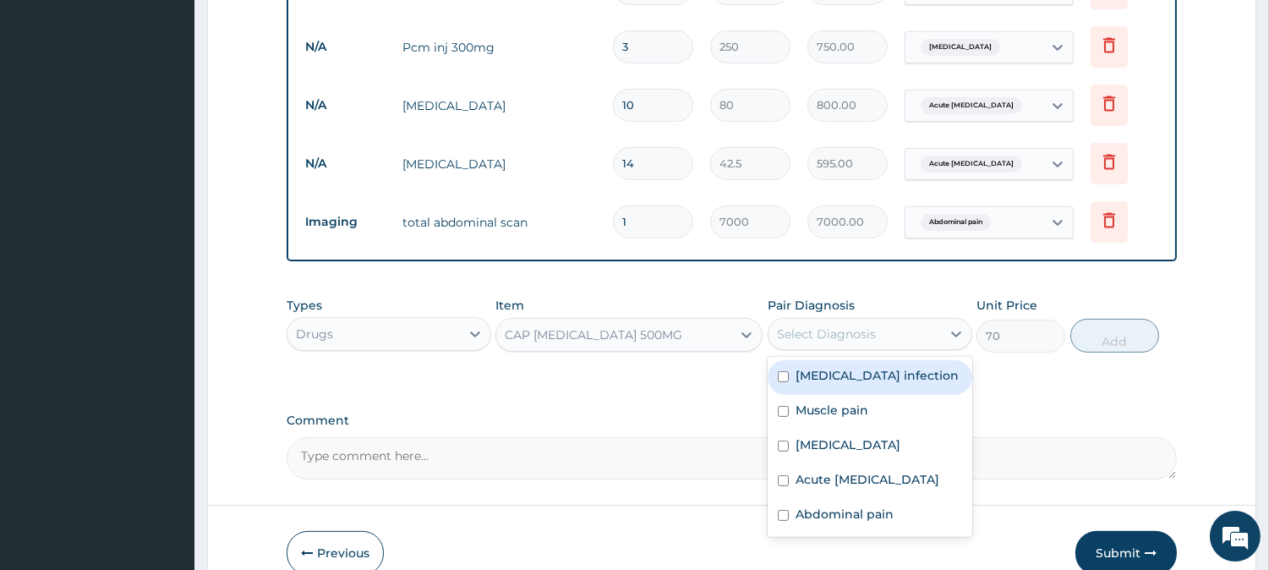
click at [938, 322] on div "Select Diagnosis" at bounding box center [854, 333] width 172 height 27
click at [841, 367] on label "Salmonella infection" at bounding box center [876, 375] width 163 height 17
checkbox input "true"
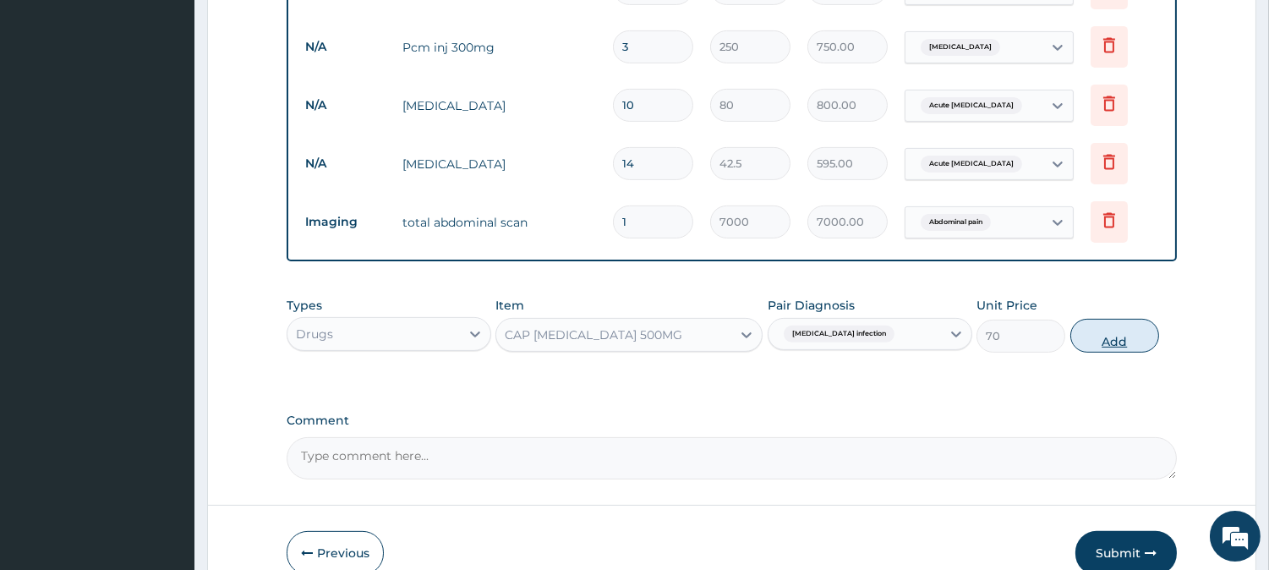
click at [1110, 331] on button "Add" at bounding box center [1114, 336] width 89 height 34
type input "0"
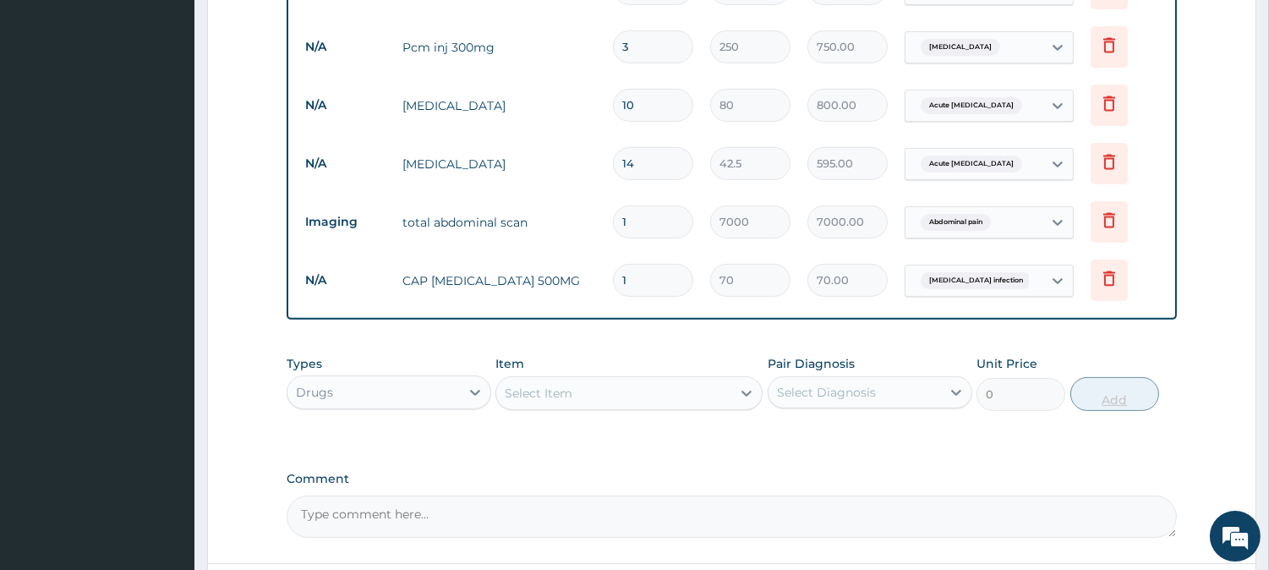
type input "15"
type input "1050.00"
type input "15"
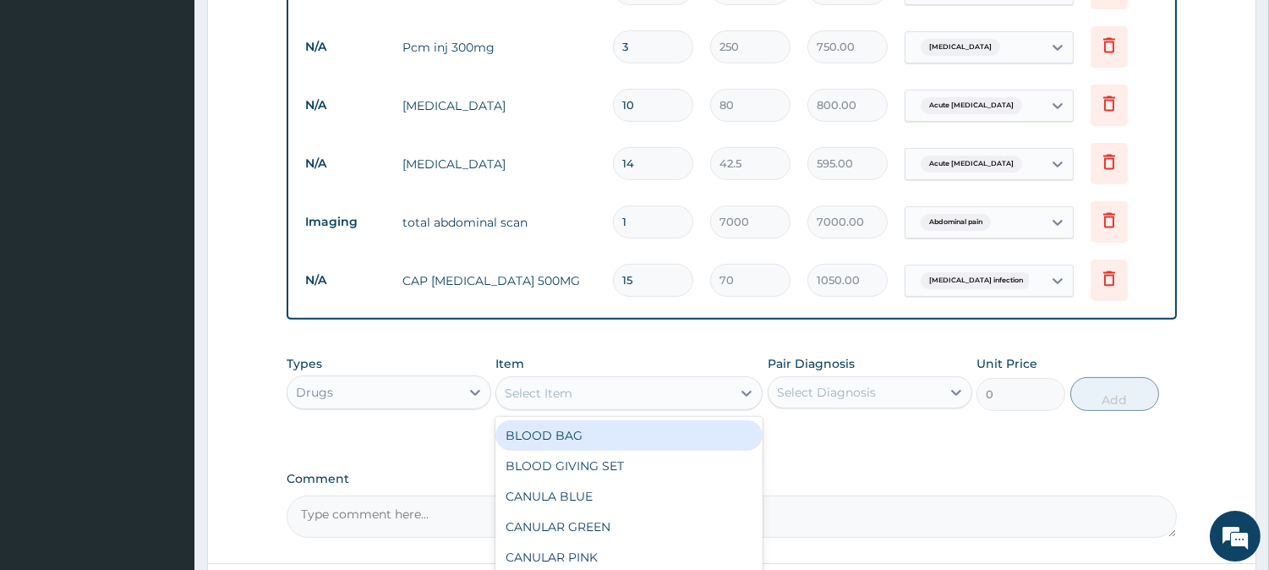
click at [723, 387] on div "Select Item" at bounding box center [613, 392] width 235 height 27
type input "COARTE"
click at [674, 432] on div "Coartem 80/480" at bounding box center [628, 435] width 267 height 30
type input "250"
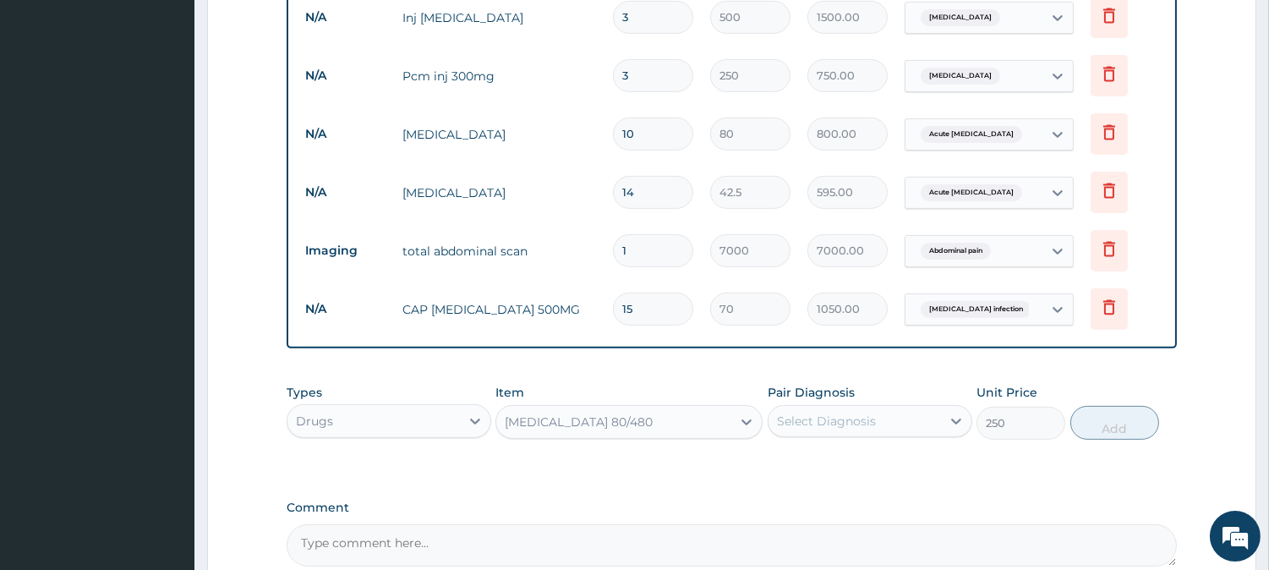
scroll to position [1125, 0]
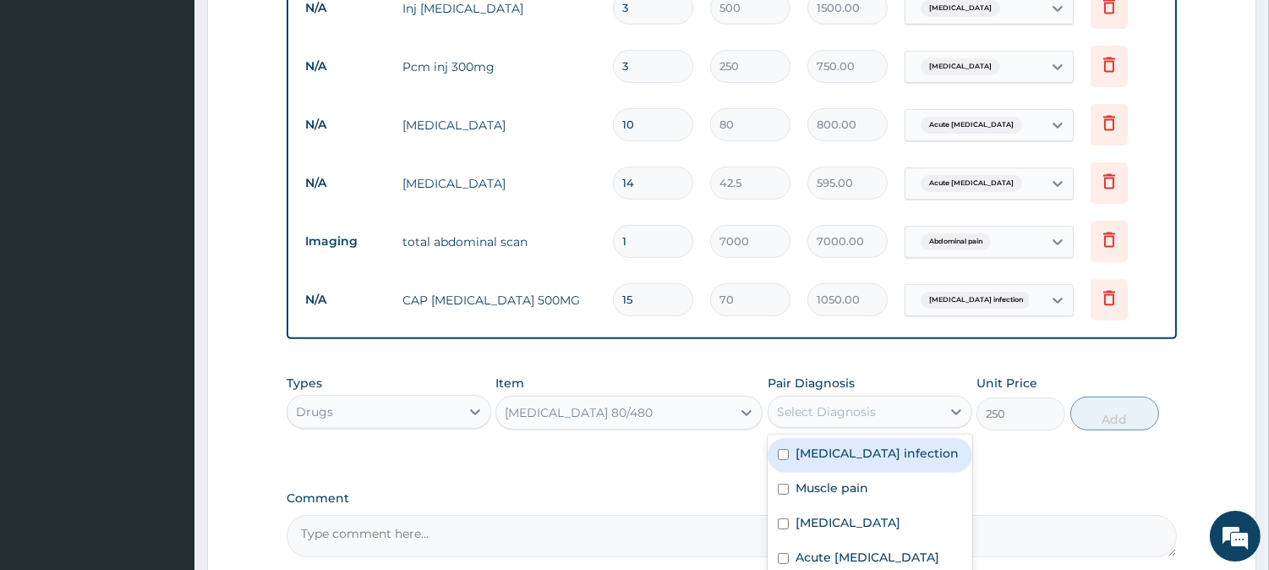
click at [874, 412] on div "Select Diagnosis" at bounding box center [854, 411] width 172 height 27
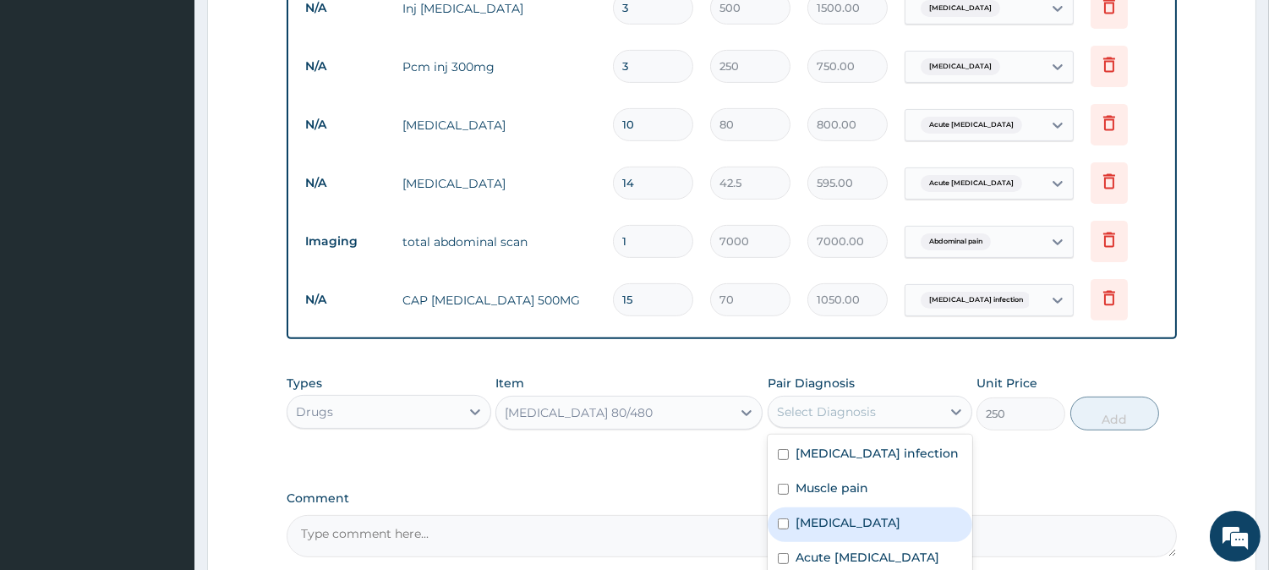
click at [816, 521] on label "Malaria" at bounding box center [847, 522] width 105 height 17
checkbox input "true"
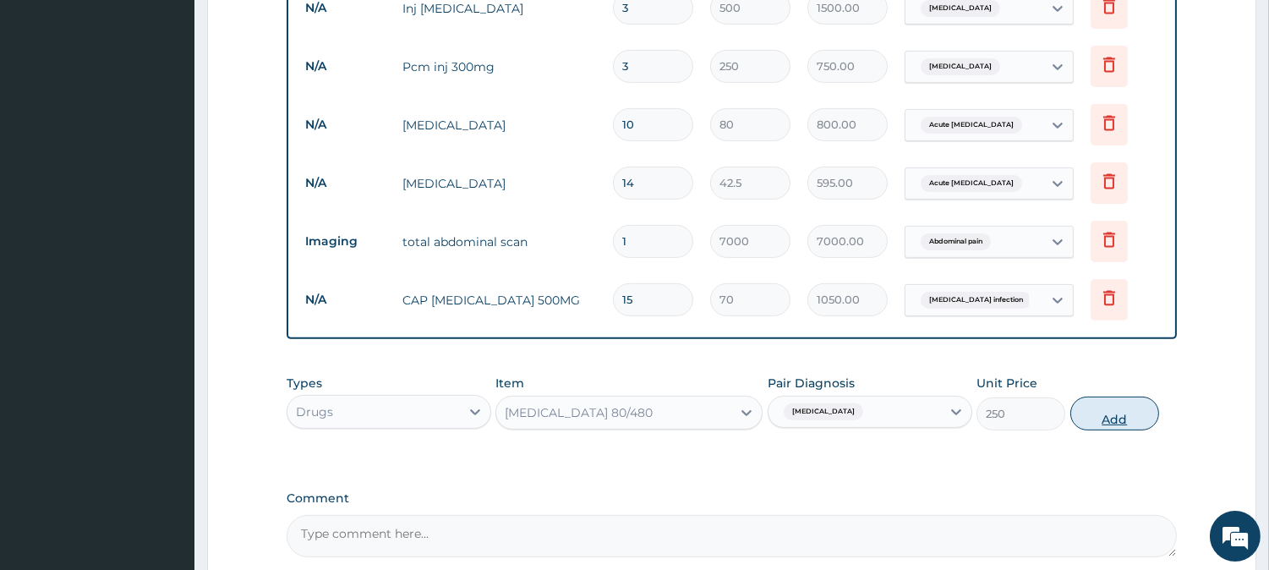
click at [1114, 412] on button "Add" at bounding box center [1114, 413] width 89 height 34
type input "0"
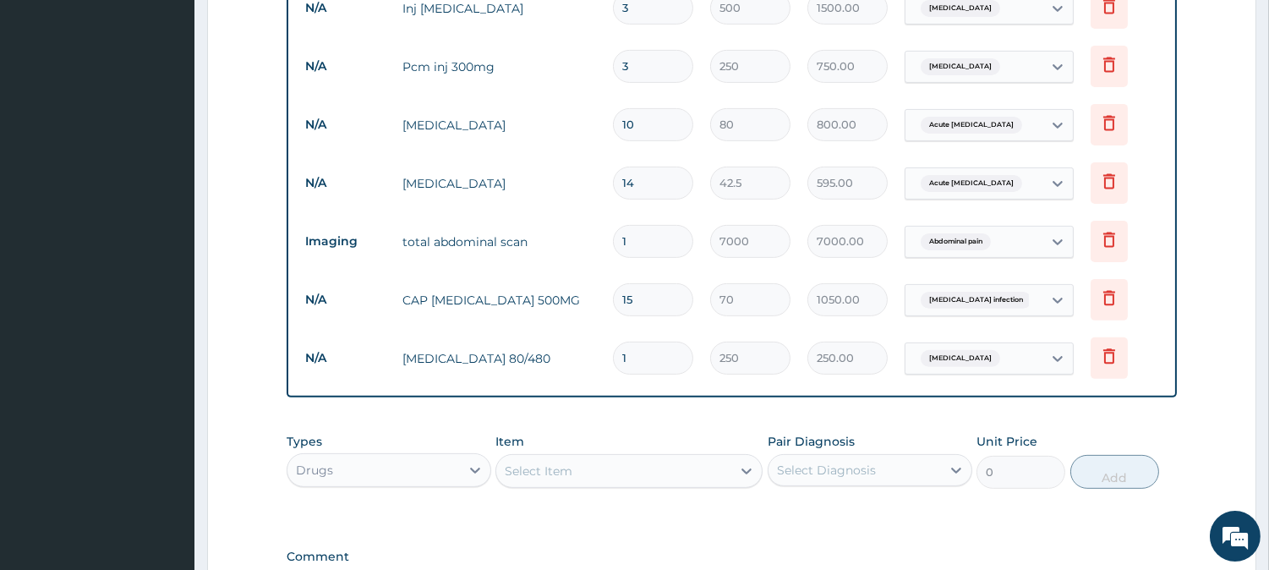
type input "0.00"
type input "6"
type input "1500.00"
type input "6"
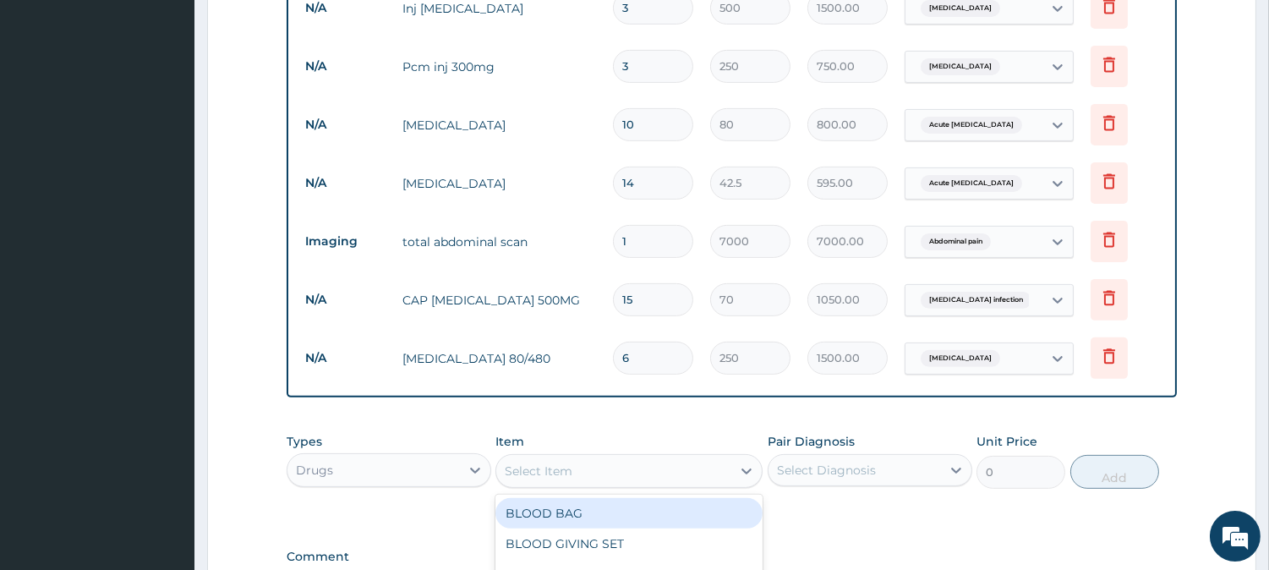
click at [729, 467] on div "Select Item" at bounding box center [613, 470] width 235 height 27
type input "IBUPR"
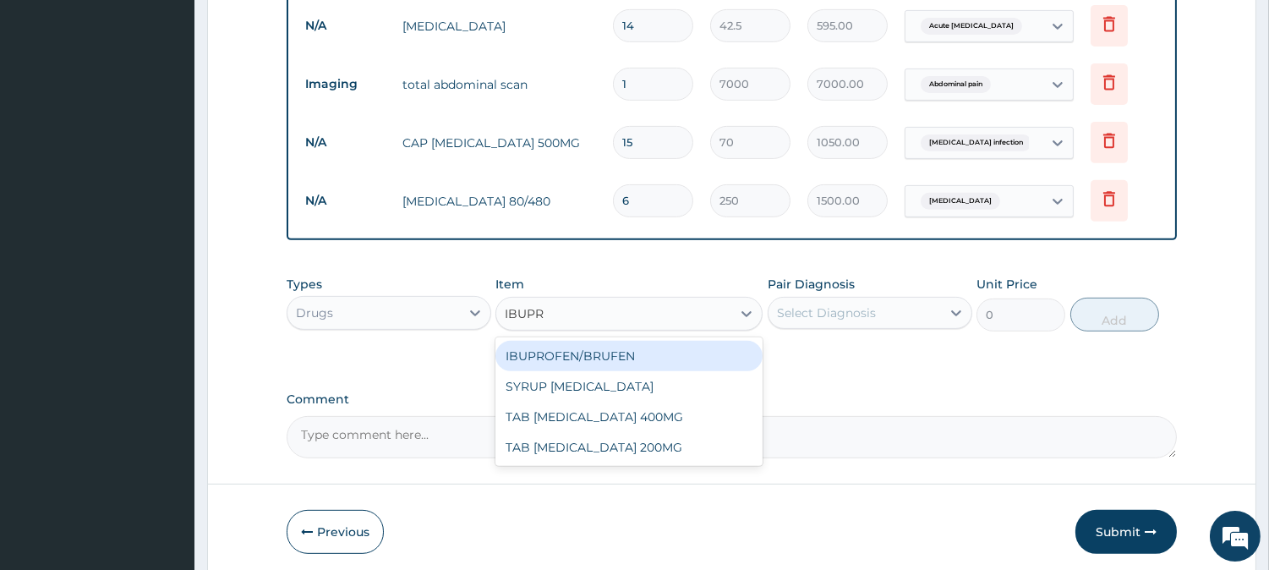
scroll to position [1332, 0]
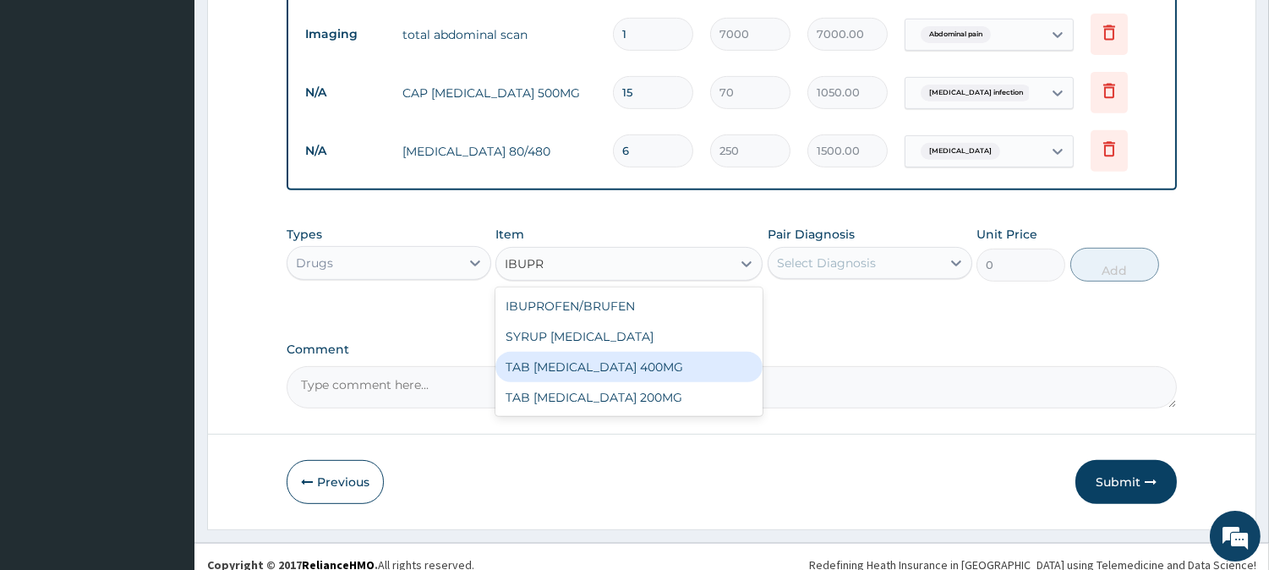
click at [622, 362] on div "TAB IBUPROFEN 400MG" at bounding box center [628, 367] width 267 height 30
type input "50"
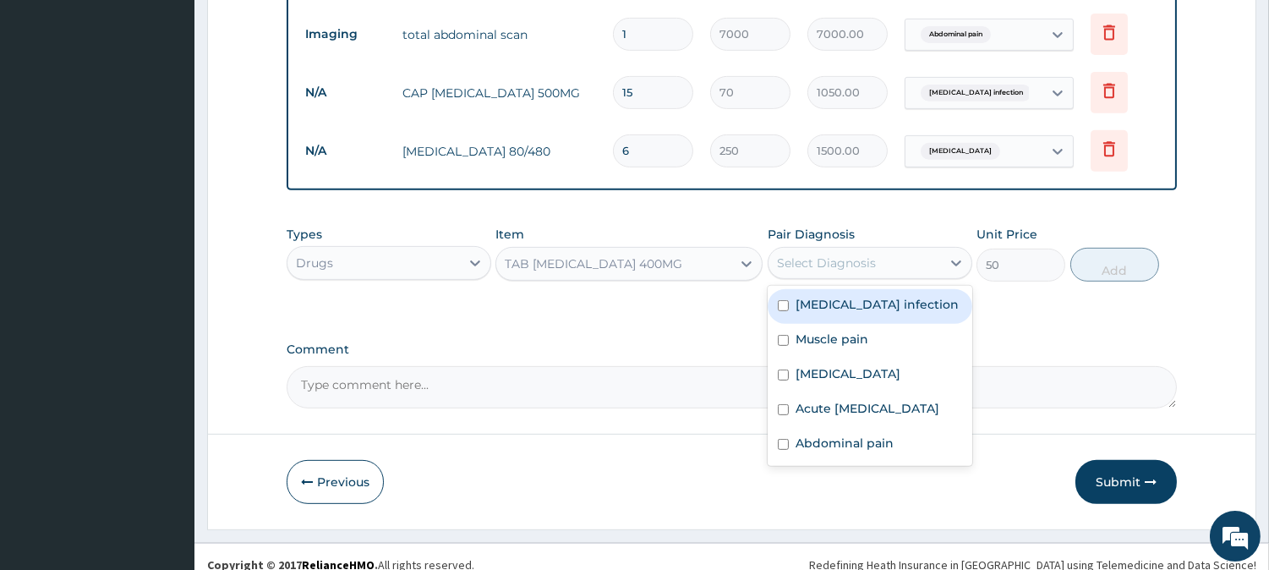
click at [940, 258] on div "Select Diagnosis" at bounding box center [854, 262] width 172 height 27
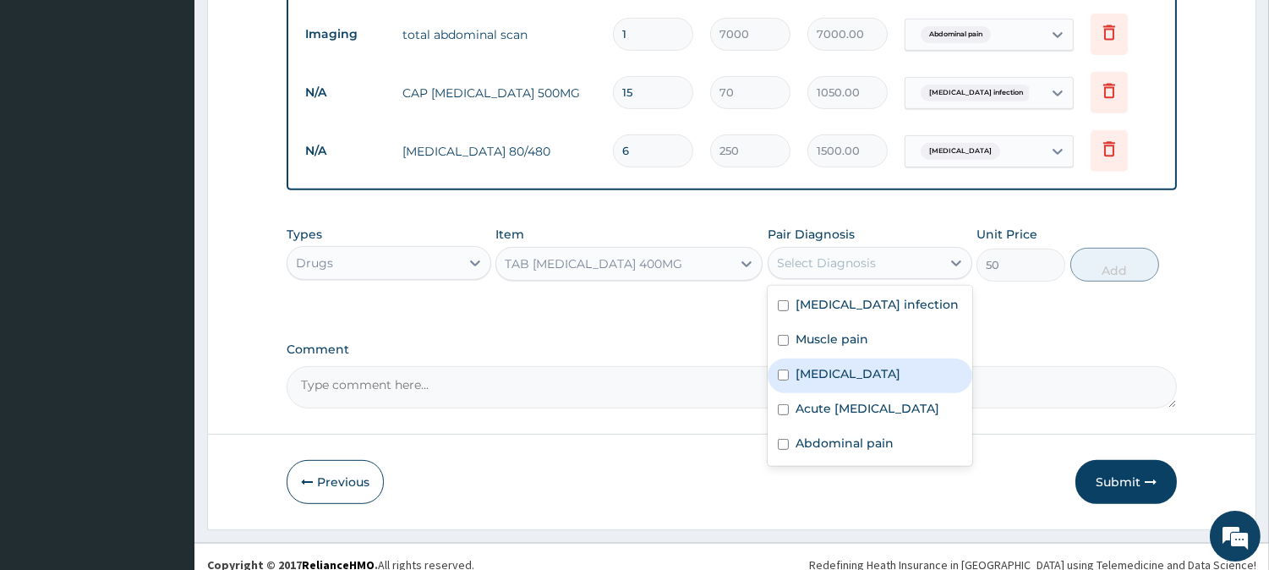
click at [810, 365] on label "Malaria" at bounding box center [847, 373] width 105 height 17
checkbox input "true"
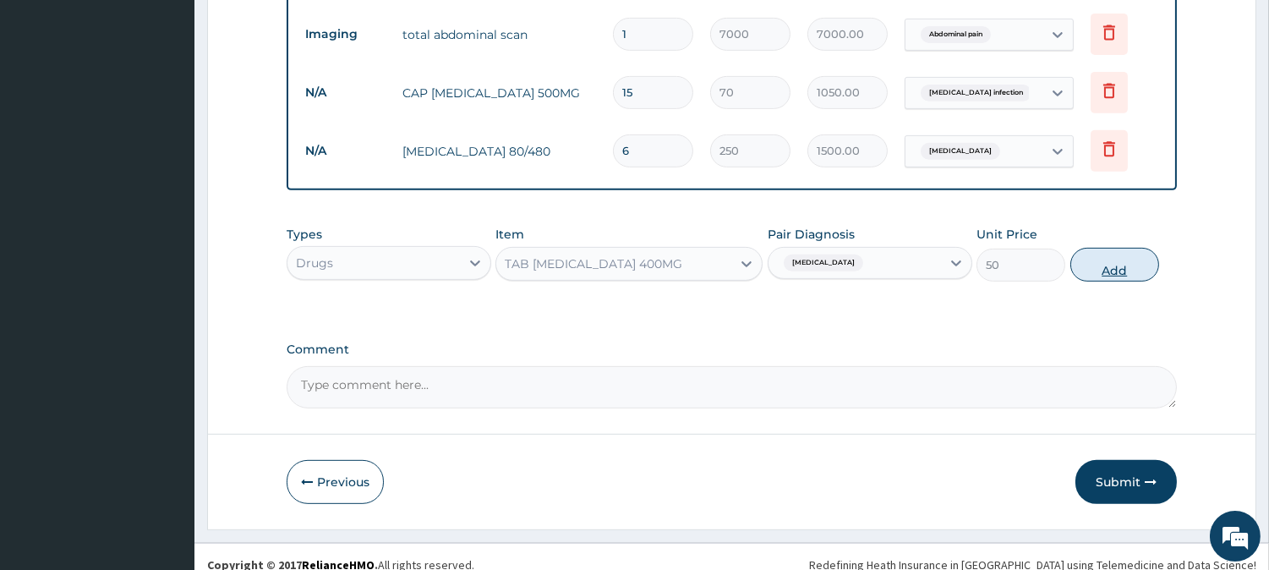
click at [1100, 256] on button "Add" at bounding box center [1114, 265] width 89 height 34
type input "0"
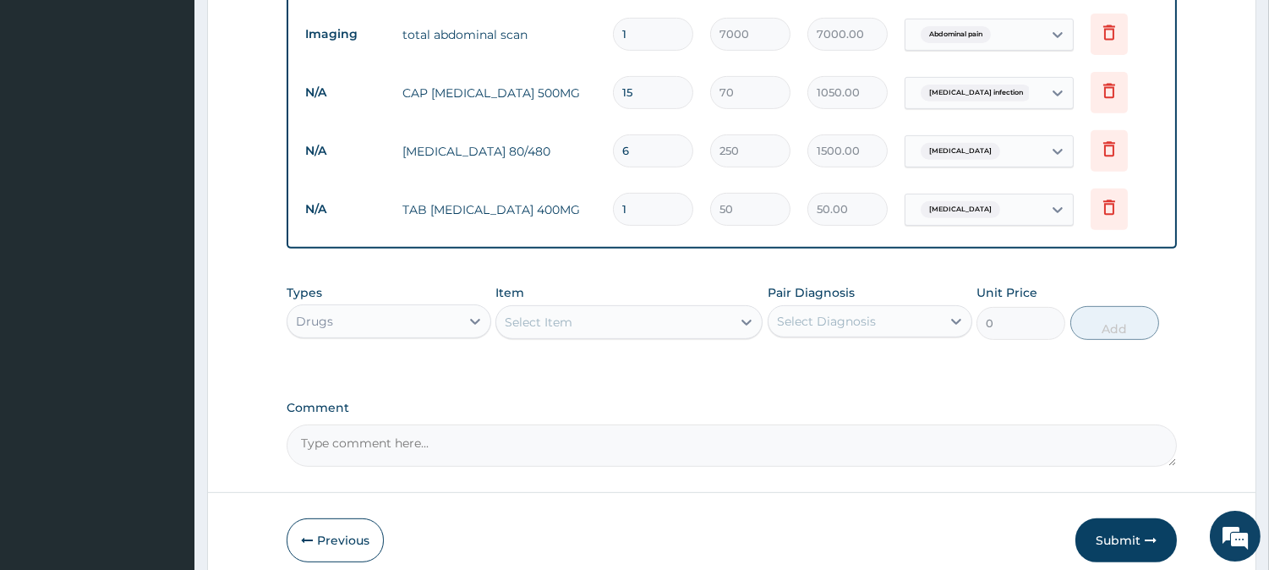
type input "10"
type input "500.00"
type input "10"
click at [1102, 548] on button "Submit" at bounding box center [1125, 540] width 101 height 44
